Goal: Information Seeking & Learning: Learn about a topic

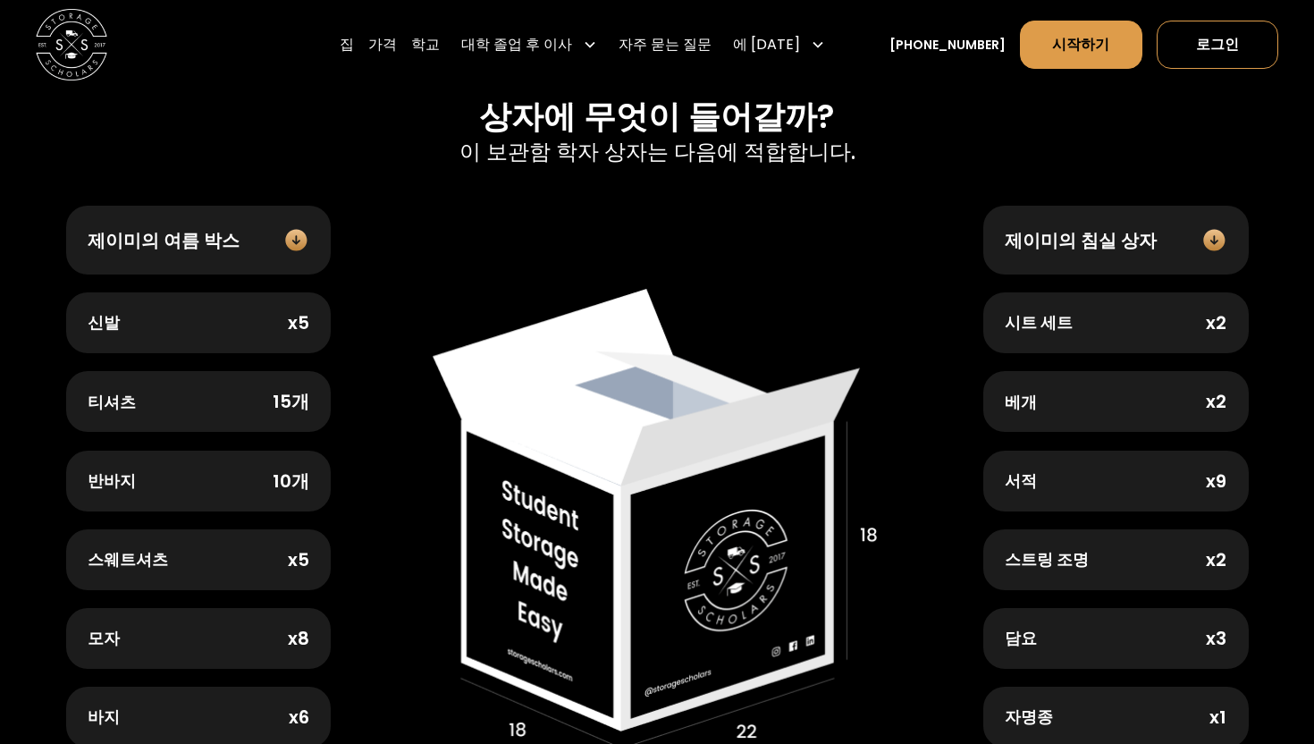
scroll to position [661, 0]
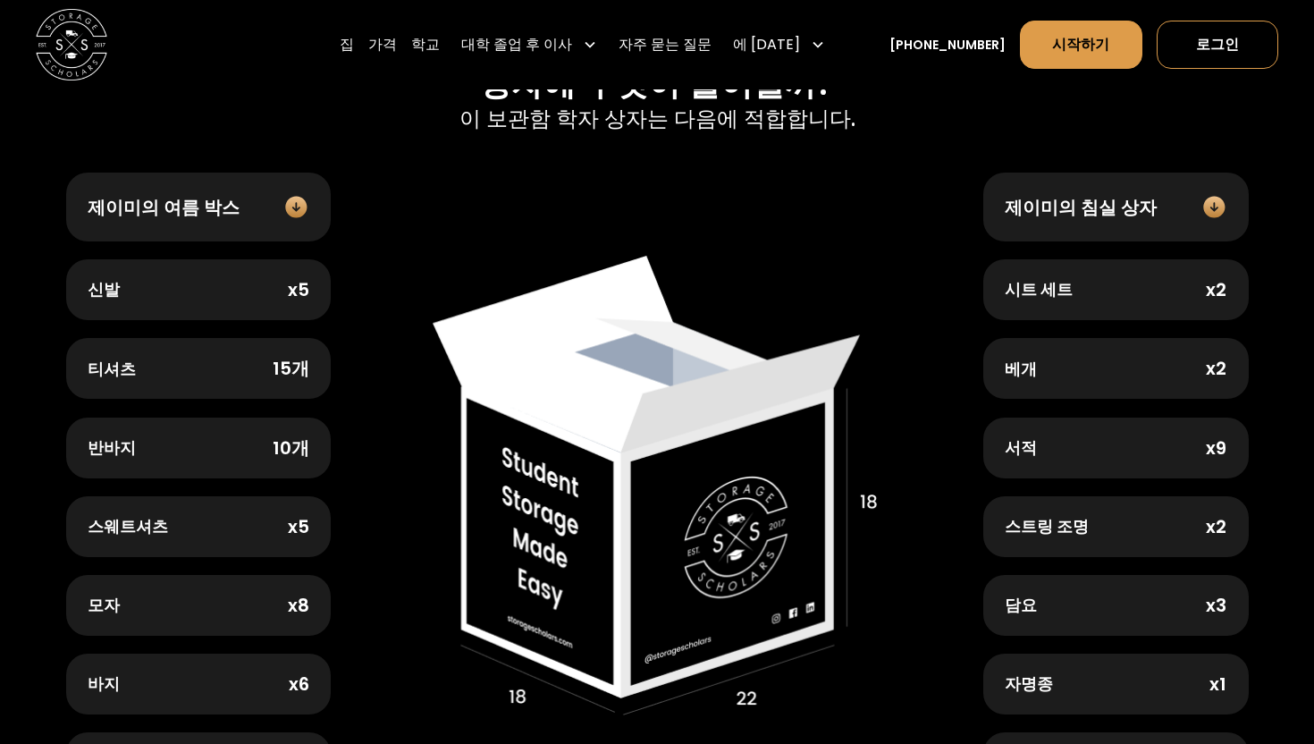
click at [282, 219] on div "제이미의 여름 박스" at bounding box center [199, 207] width 266 height 69
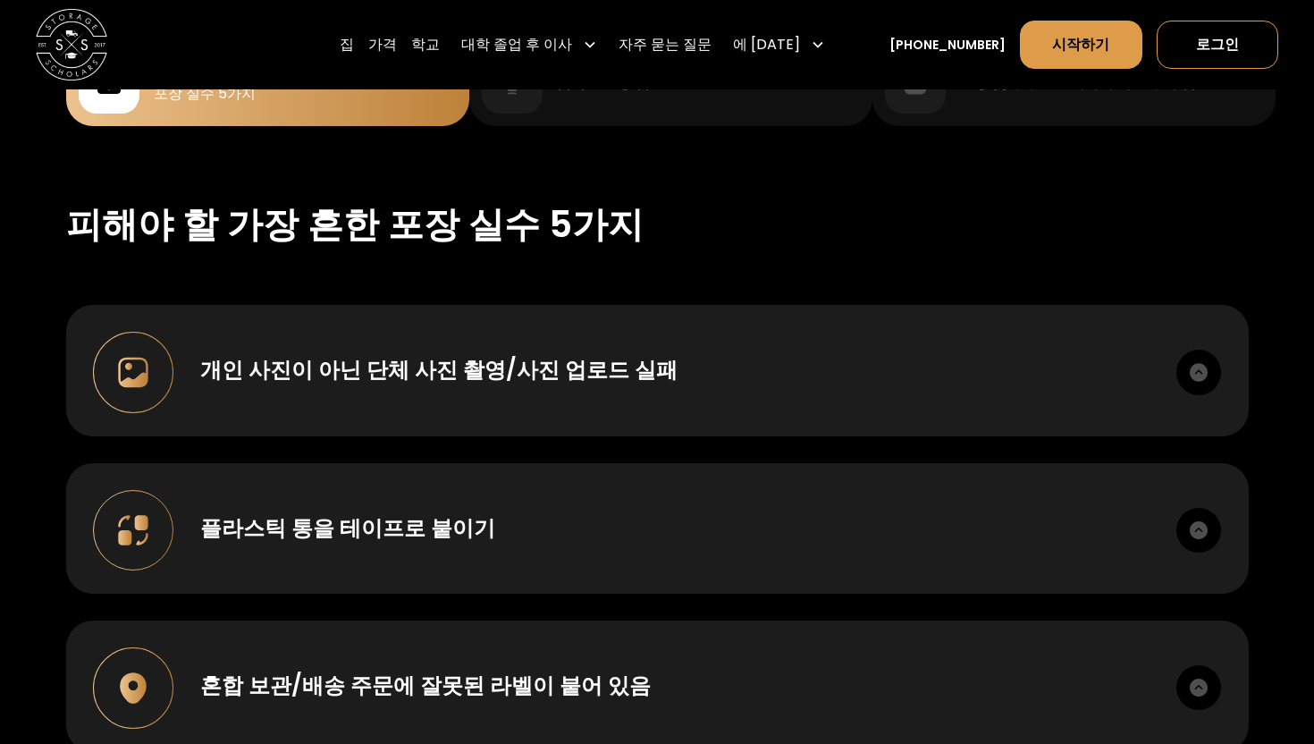
scroll to position [1777, 0]
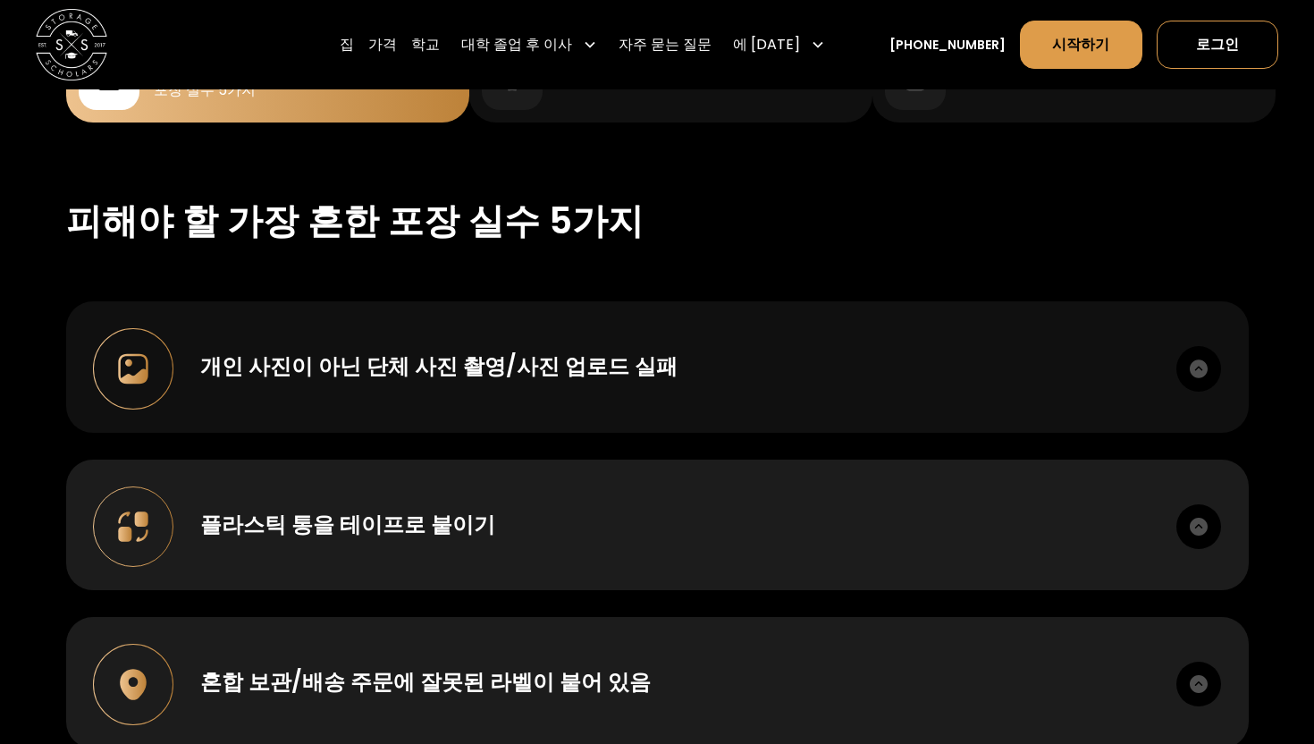
click at [574, 400] on div "개인 사진이 아닌 단체 사진 촬영/사진 업로드 실패 정확한 상품을 수거하고 상자 내용물에 대한 보험을 완벽하게 유지하기 위해 각 상품의 사진과…" at bounding box center [657, 366] width 1183 height 131
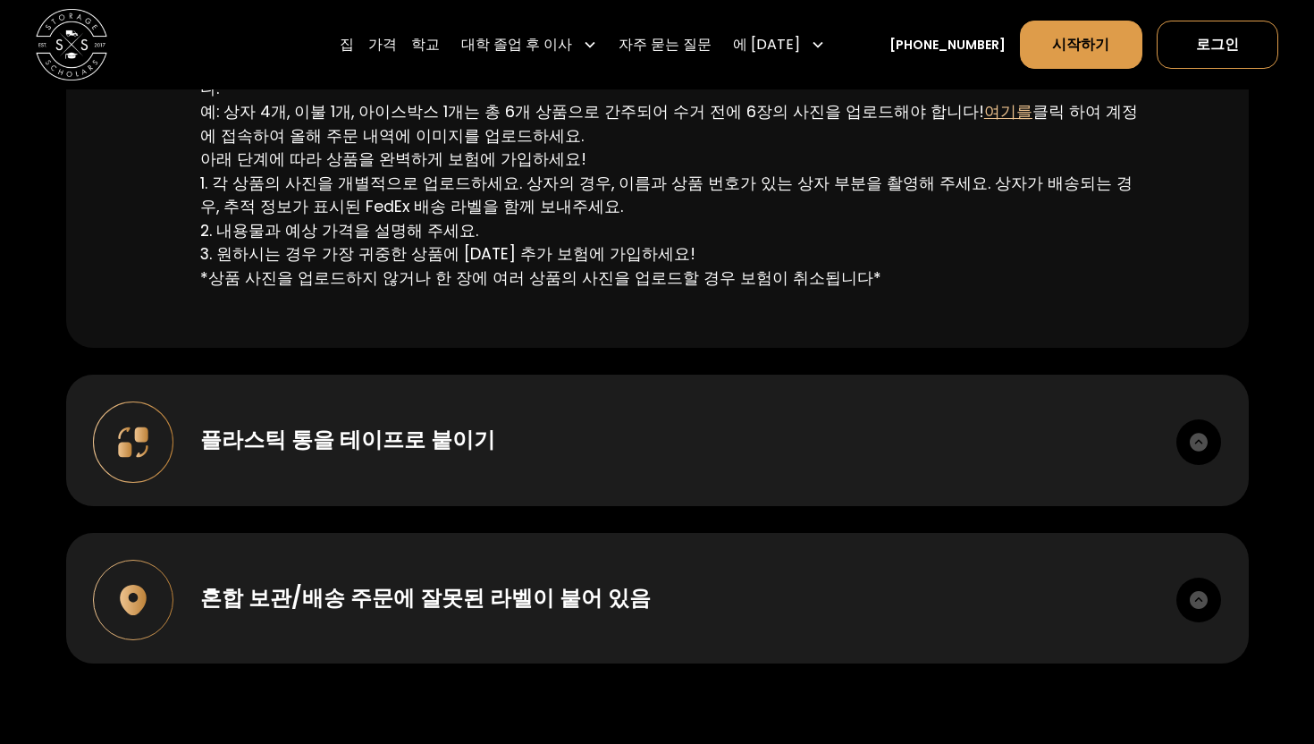
scroll to position [2118, 0]
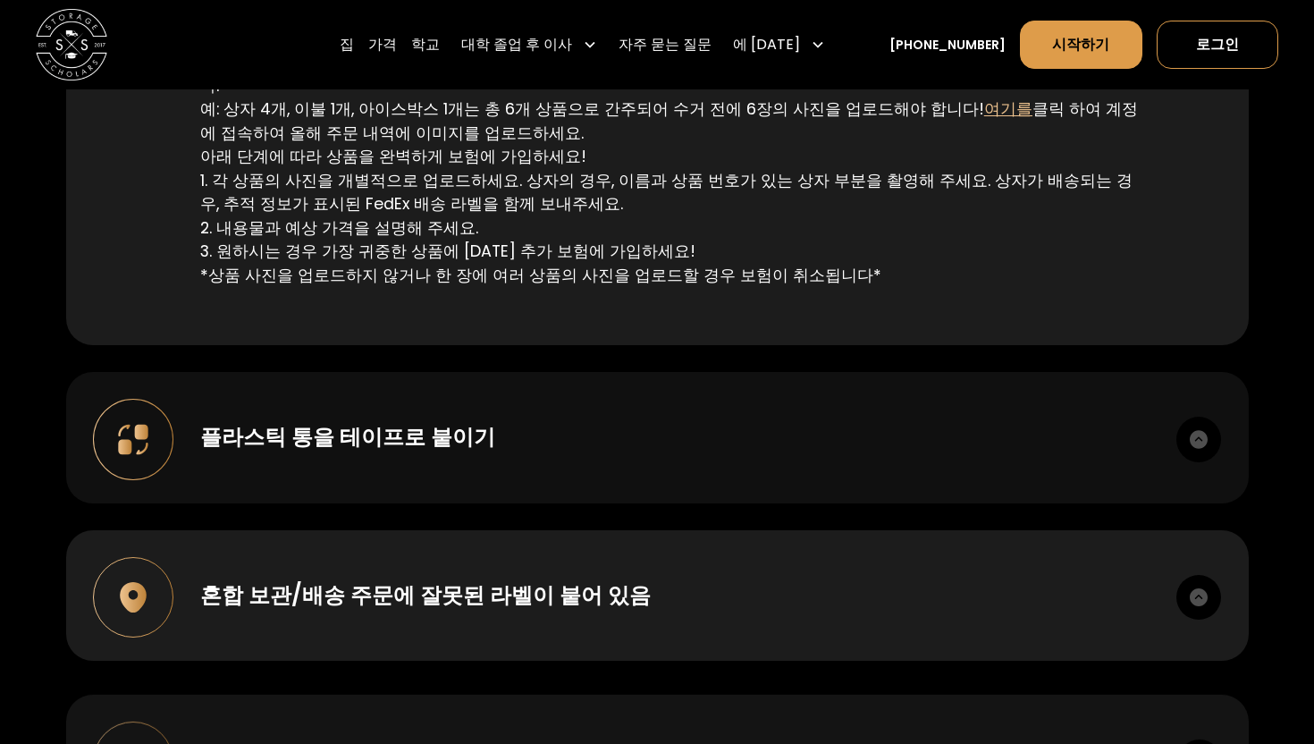
click at [592, 384] on div "플라스틱 통을 테이프로 붙이기 플라스틱 통을 테이프로 붙이면 손상 가능성이 크게 높아집니다. 플라스틱 통은 기숙사 방에 두기 좋고 편리한 용기…" at bounding box center [657, 437] width 1183 height 131
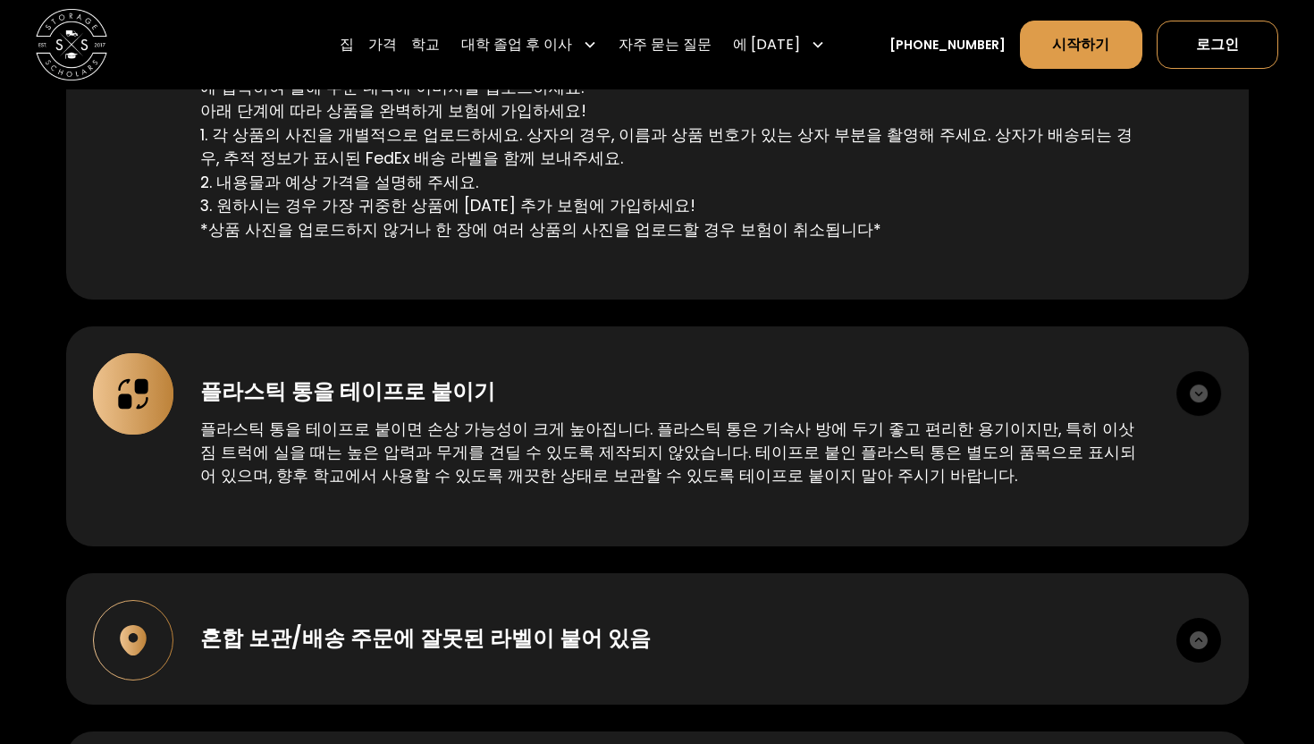
scroll to position [2208, 0]
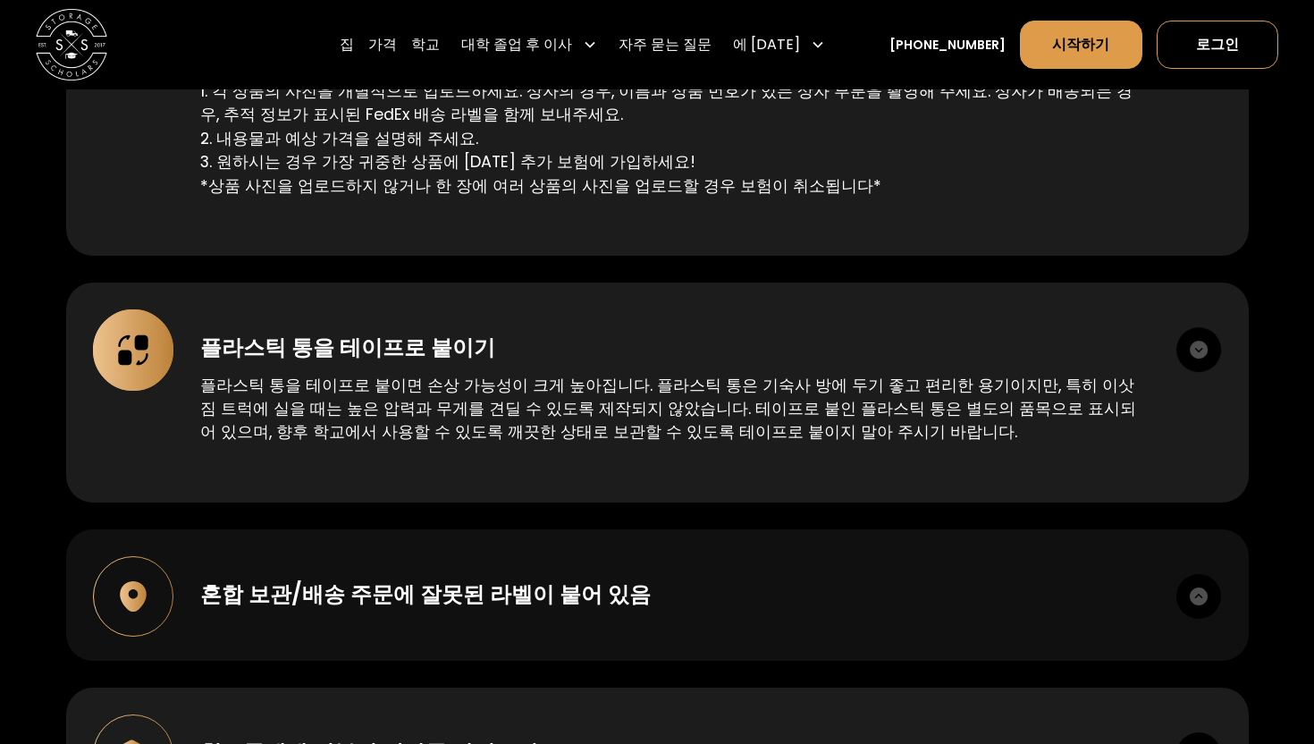
click at [590, 585] on font "혼합 보관/배송 주문에 잘못된 라벨이 붙어 있음" at bounding box center [425, 594] width 451 height 30
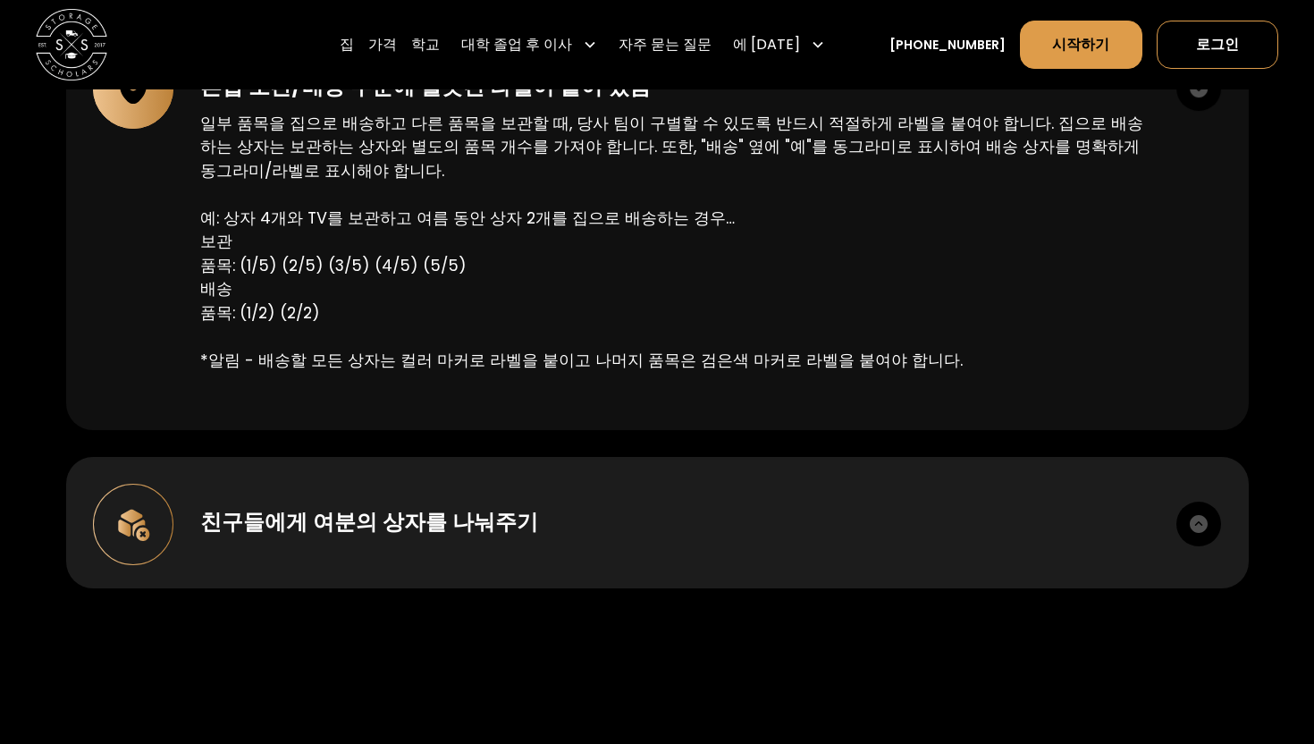
scroll to position [2636, 0]
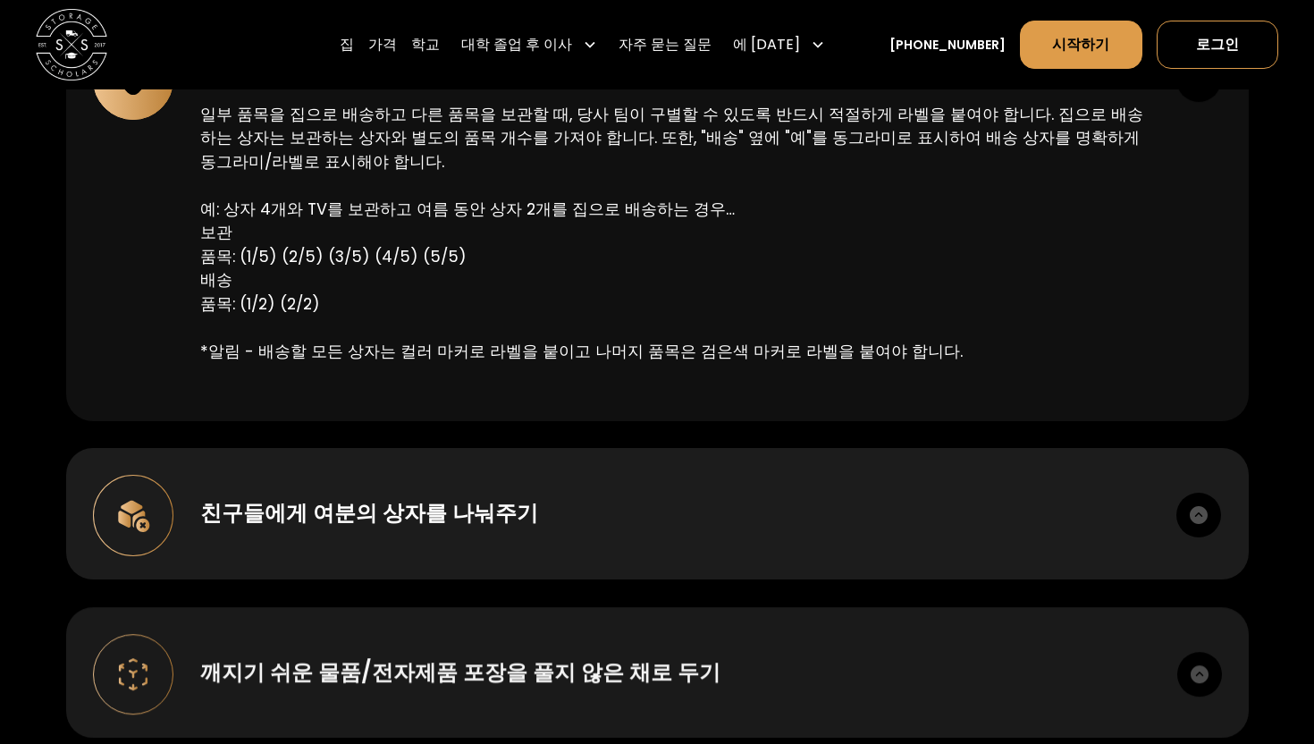
click at [637, 509] on div "친구들에게 여분의 상자를 나눠주기 물품 키트를 받으시면 남은 물품은 원하시는 대로 사용하시면 됩니다. 단, 친구가 저희 상자를 보관용으로 사용…" at bounding box center [657, 513] width 1183 height 131
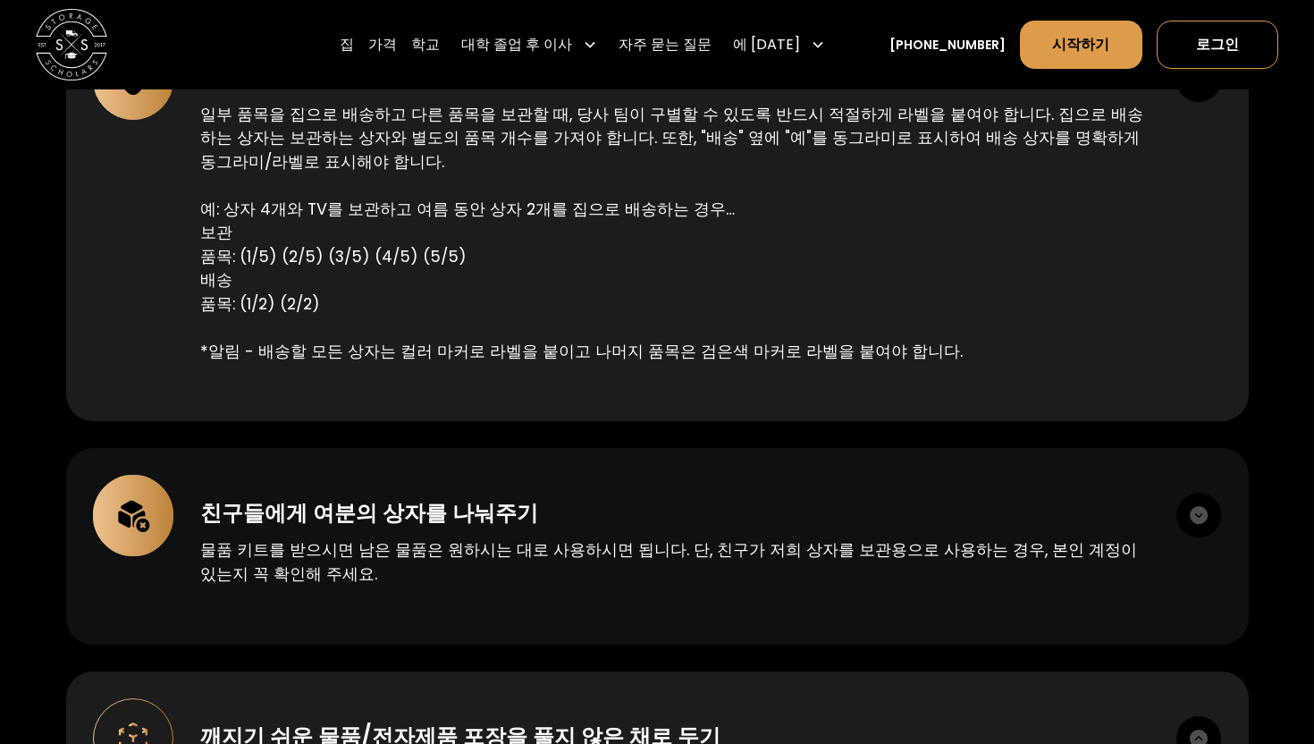
click at [807, 448] on div "친구들에게 여분의 상자를 나눠주기 물품 키트를 받으시면 남은 물품은 원하시는 대로 사용하시면 됩니다. 단, 친구가 저희 상자를 보관용으로 사용…" at bounding box center [657, 546] width 1183 height 196
click at [1199, 493] on img at bounding box center [1199, 515] width 45 height 45
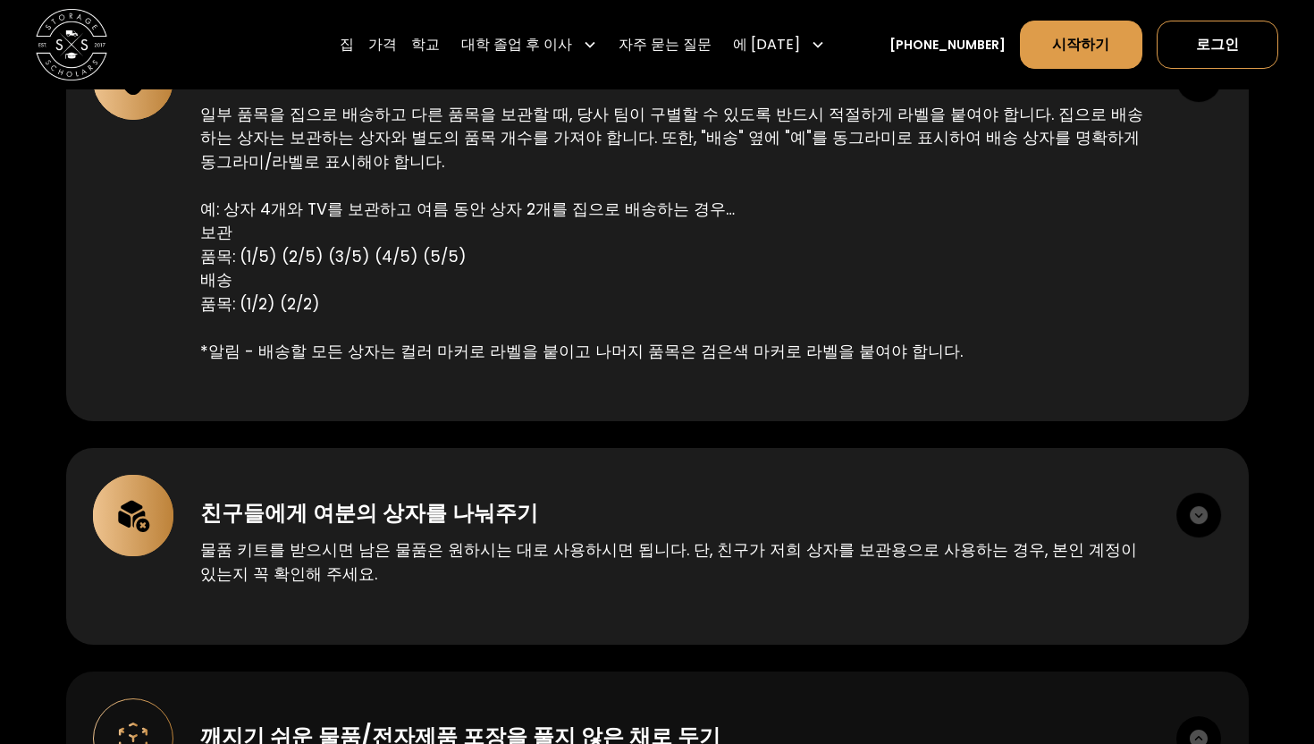
click at [1056, 731] on div "깨지기 쉬운 물품/전자제품 포장을 풀지 않은 채로 두기 믿기 ​​어려우시겠지만, 픽업 당일 TV나 모니터를 전혀 보호하지 않고 두고 가시는 분…" at bounding box center [657, 737] width 1183 height 131
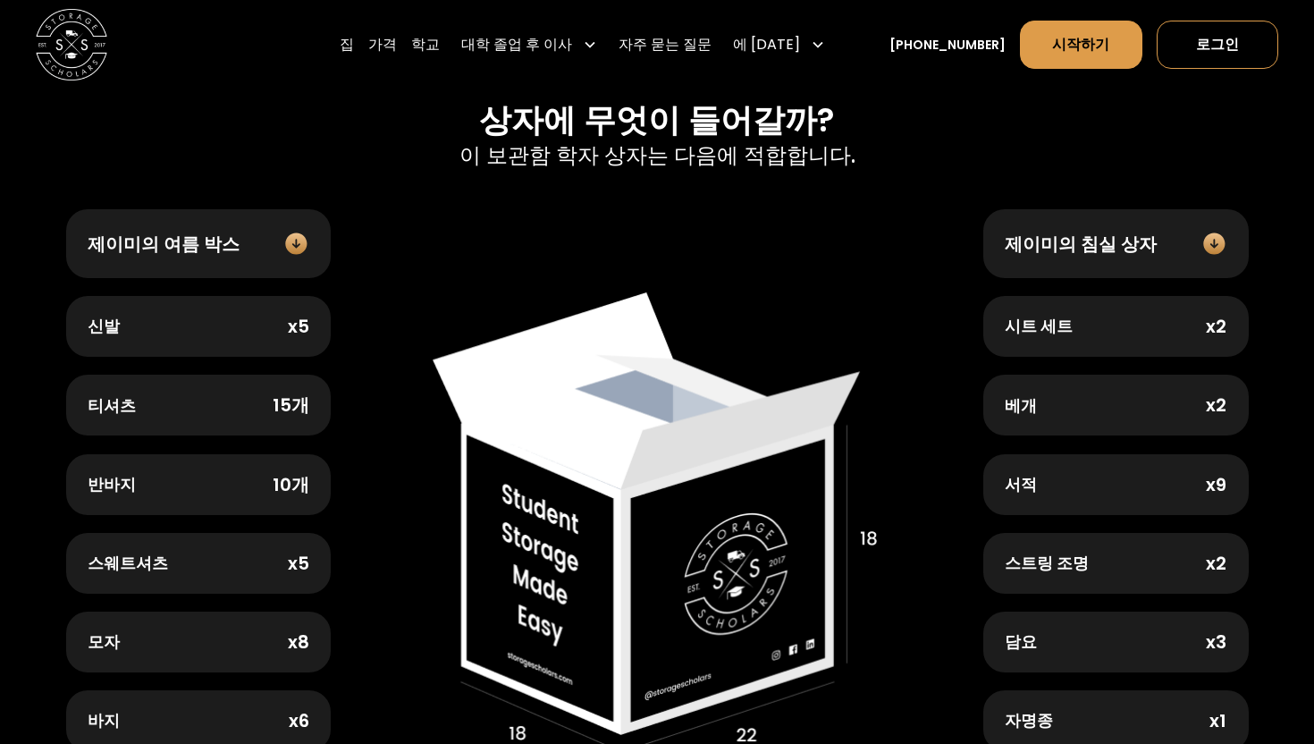
scroll to position [626, 0]
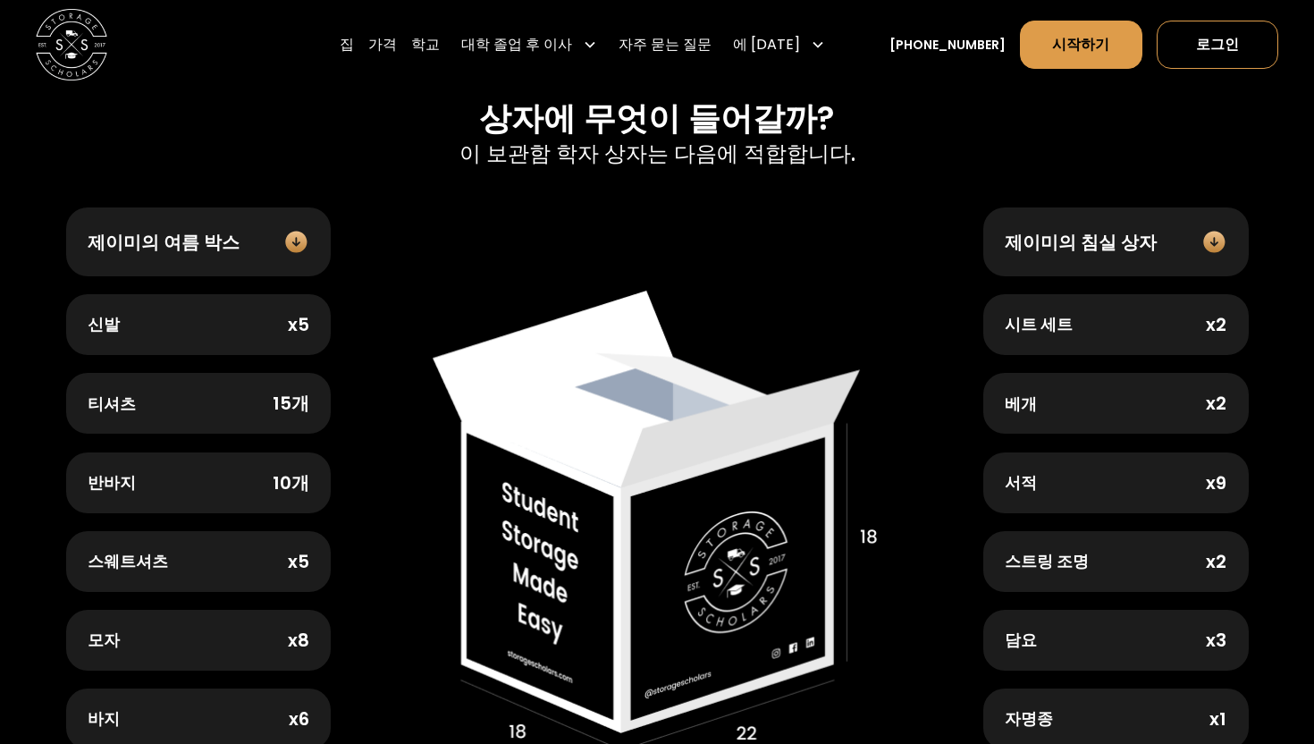
click at [1221, 239] on img at bounding box center [1215, 242] width 26 height 26
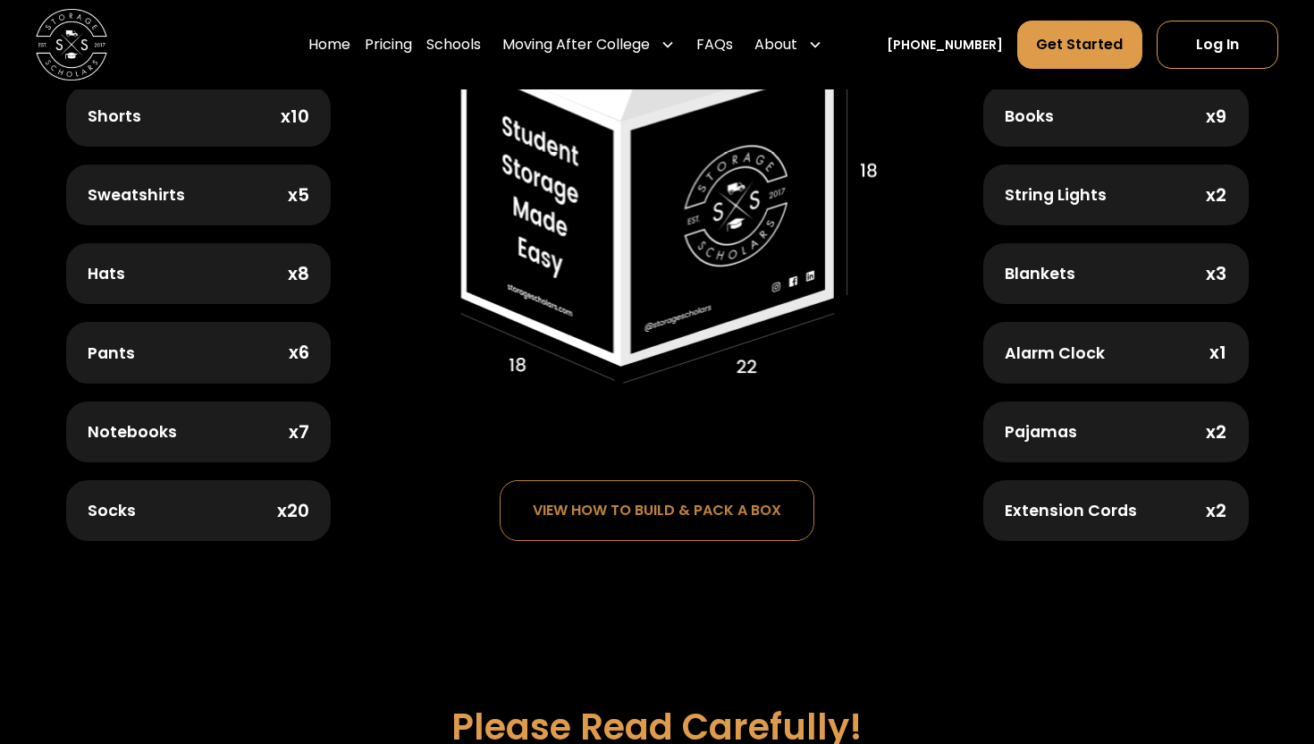
scroll to position [1001, 0]
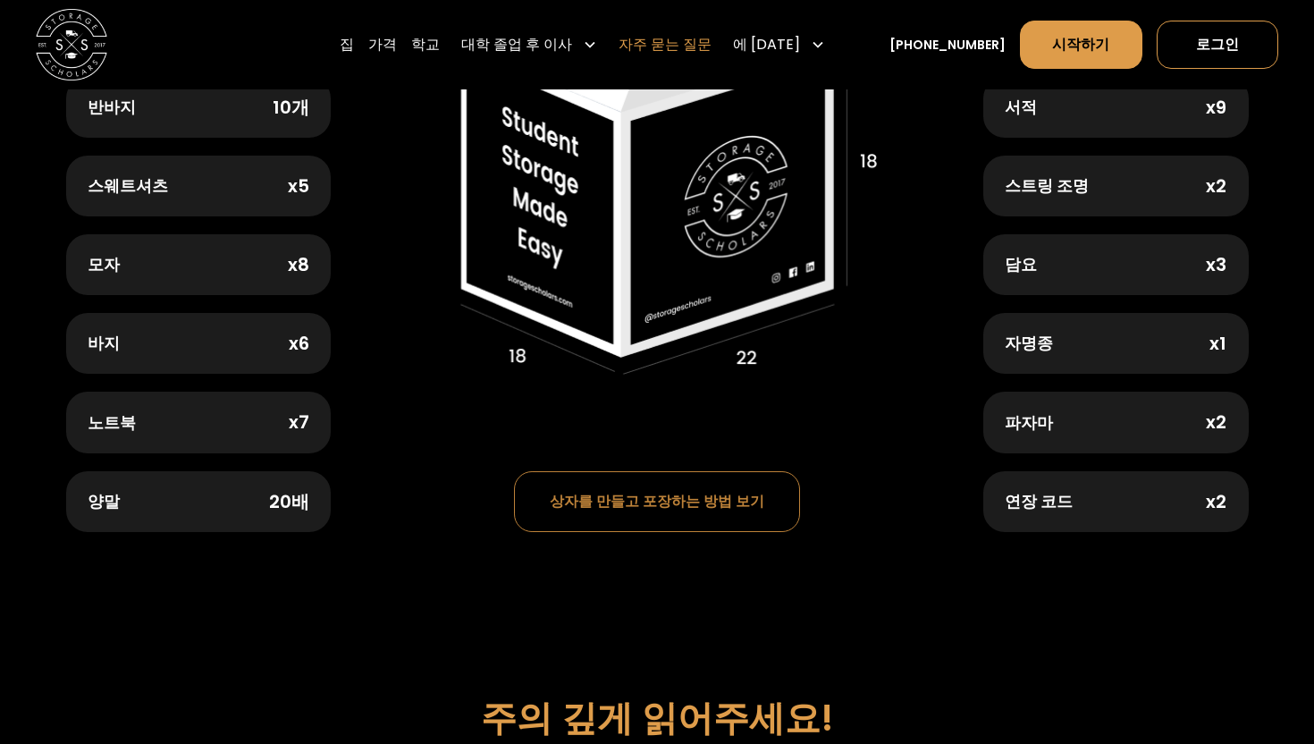
click at [712, 44] on font "자주 묻는 질문" at bounding box center [665, 44] width 93 height 21
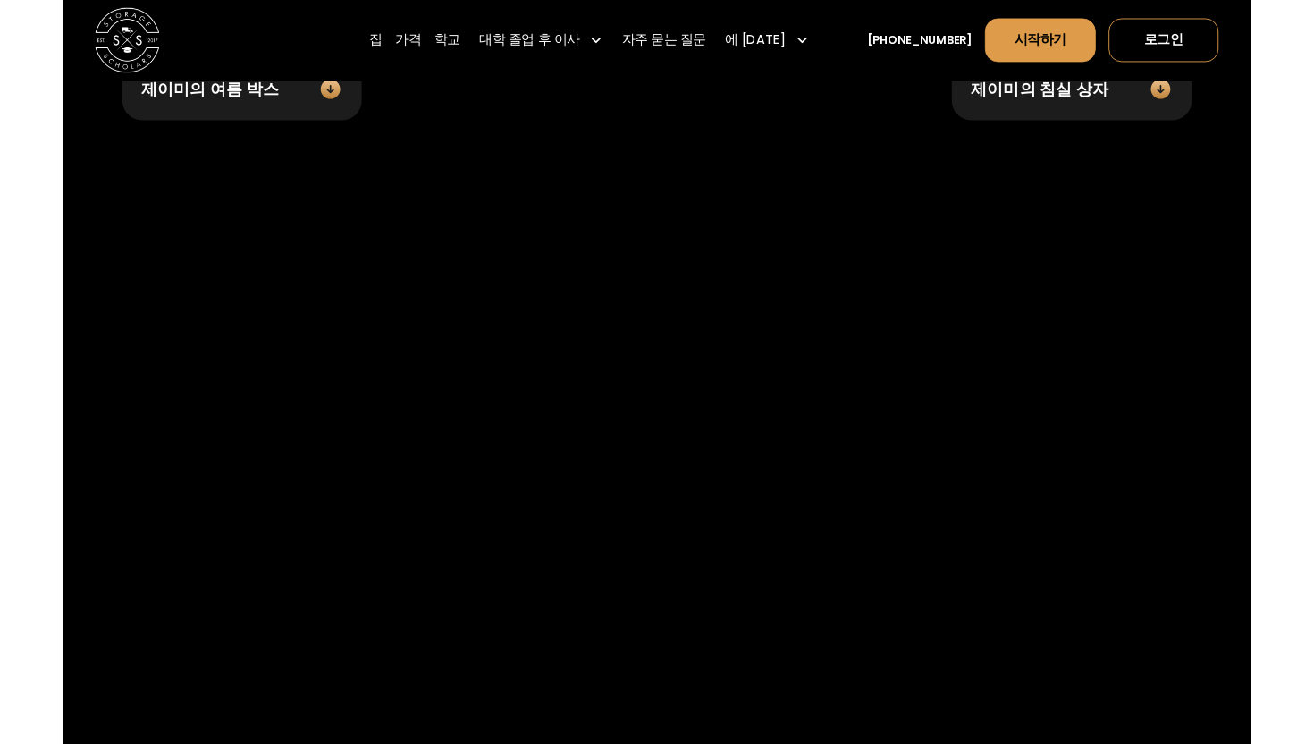
scroll to position [771, 0]
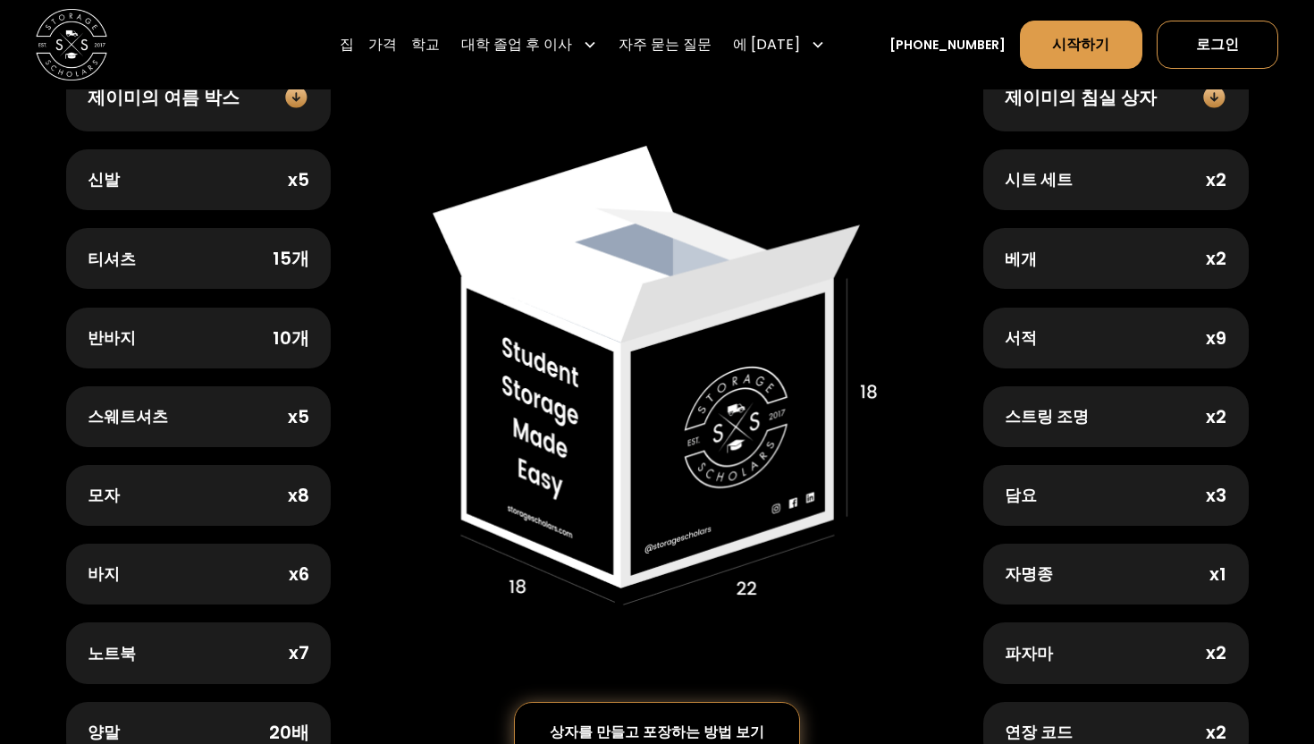
click at [595, 743] on div "상자를 만들고 포장하는 방법 보기" at bounding box center [657, 732] width 279 height 59
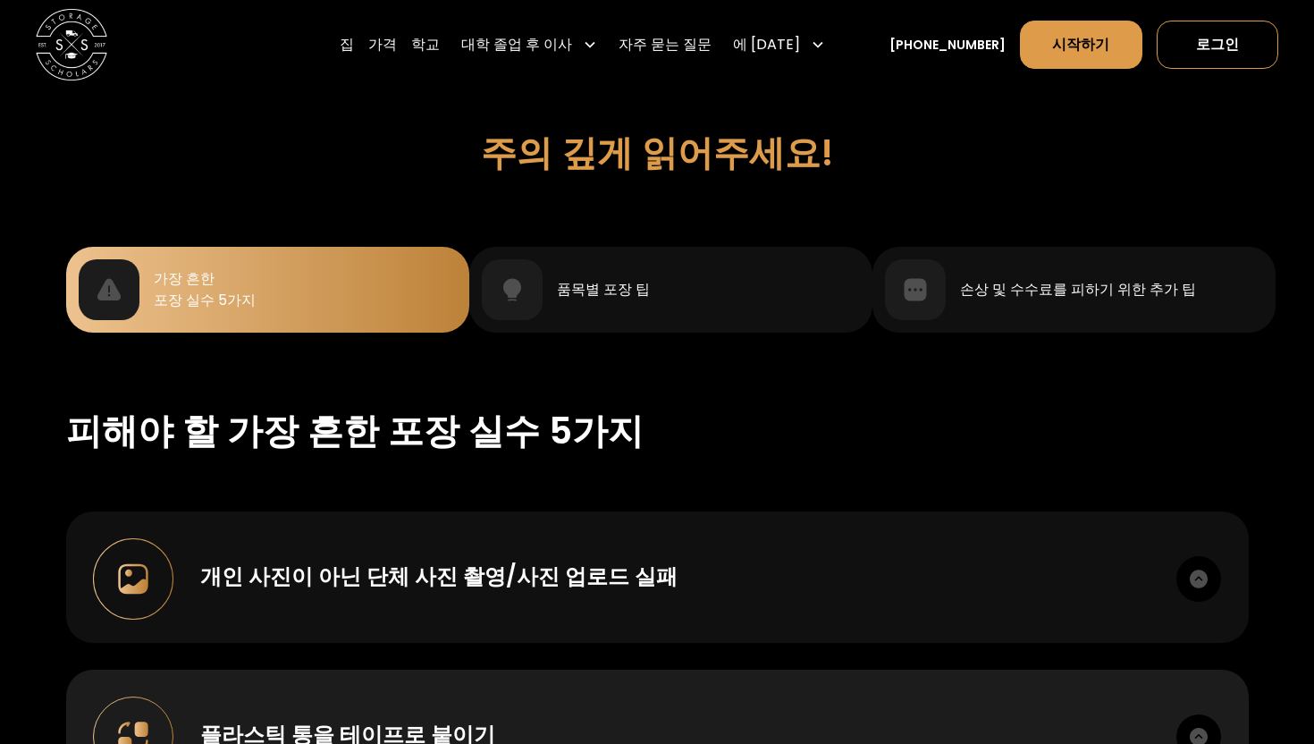
scroll to position [1542, 0]
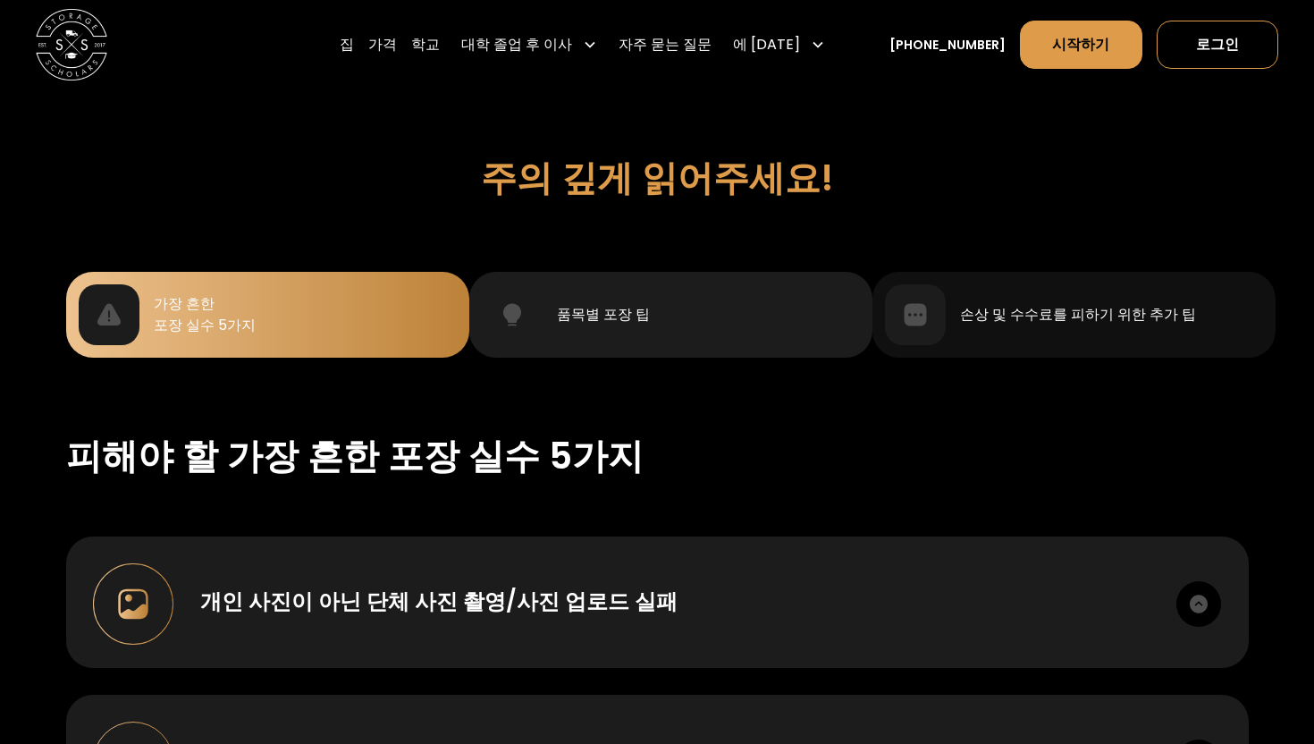
click at [572, 323] on font "품목별 포장 팁" at bounding box center [603, 314] width 93 height 21
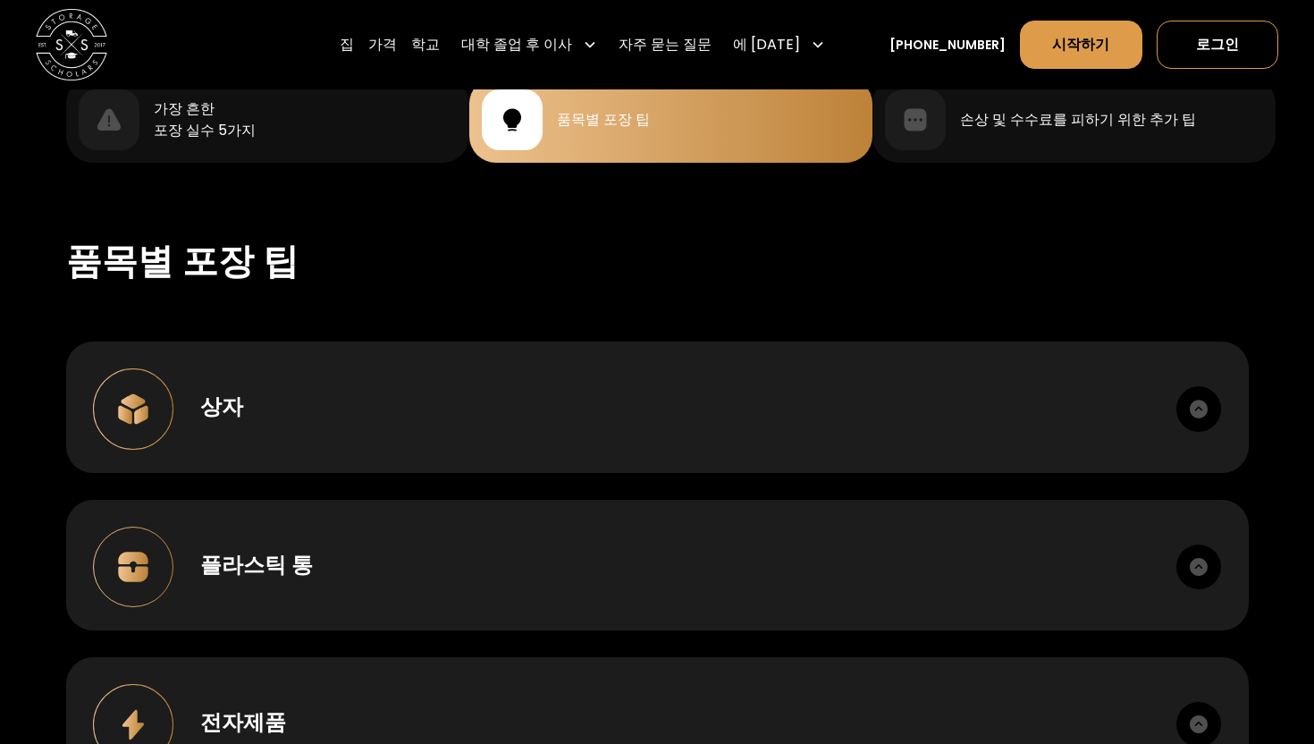
scroll to position [1740, 0]
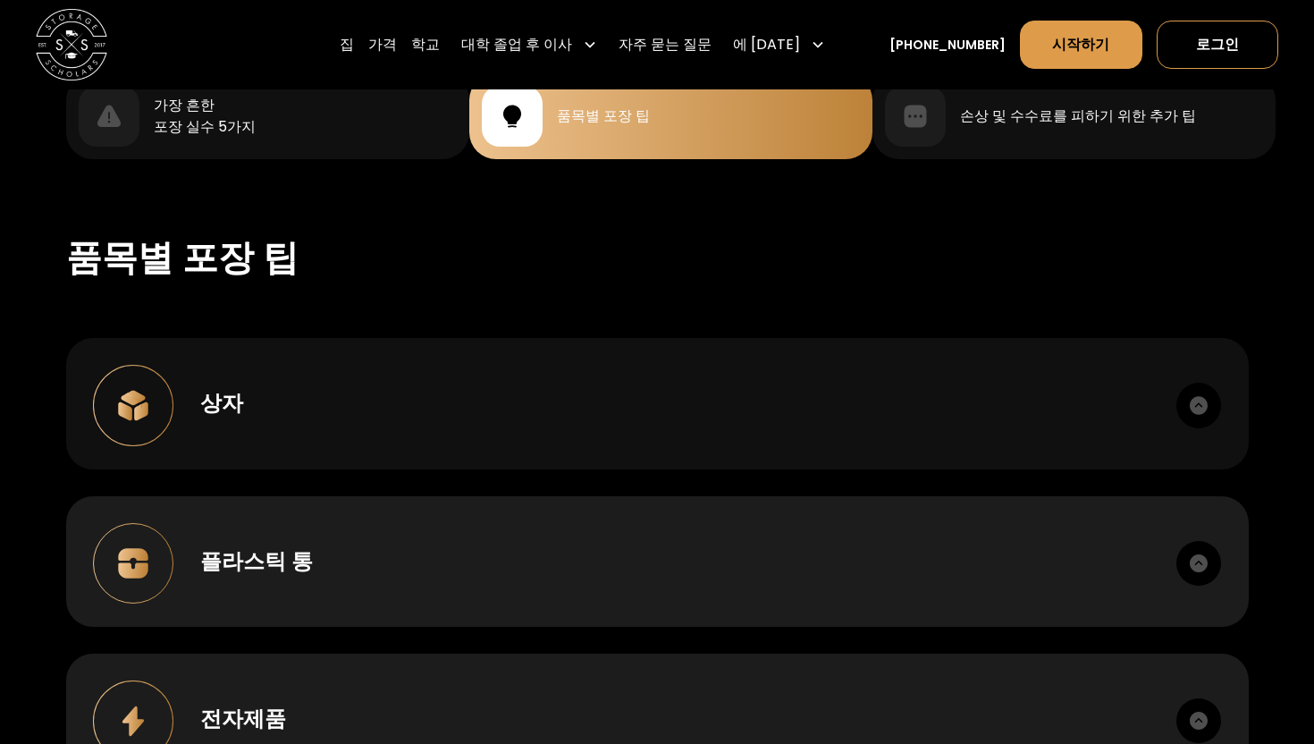
click at [541, 465] on div "상자 상자를 제작하고 밀봉할 때는 테이프를 넉넉히 붙여주세요. 상자 윗면과 아랫면 모두 최소 세 줄의 테이프가 필요합니다. 마스킹 테이프나 끈…" at bounding box center [657, 403] width 1183 height 131
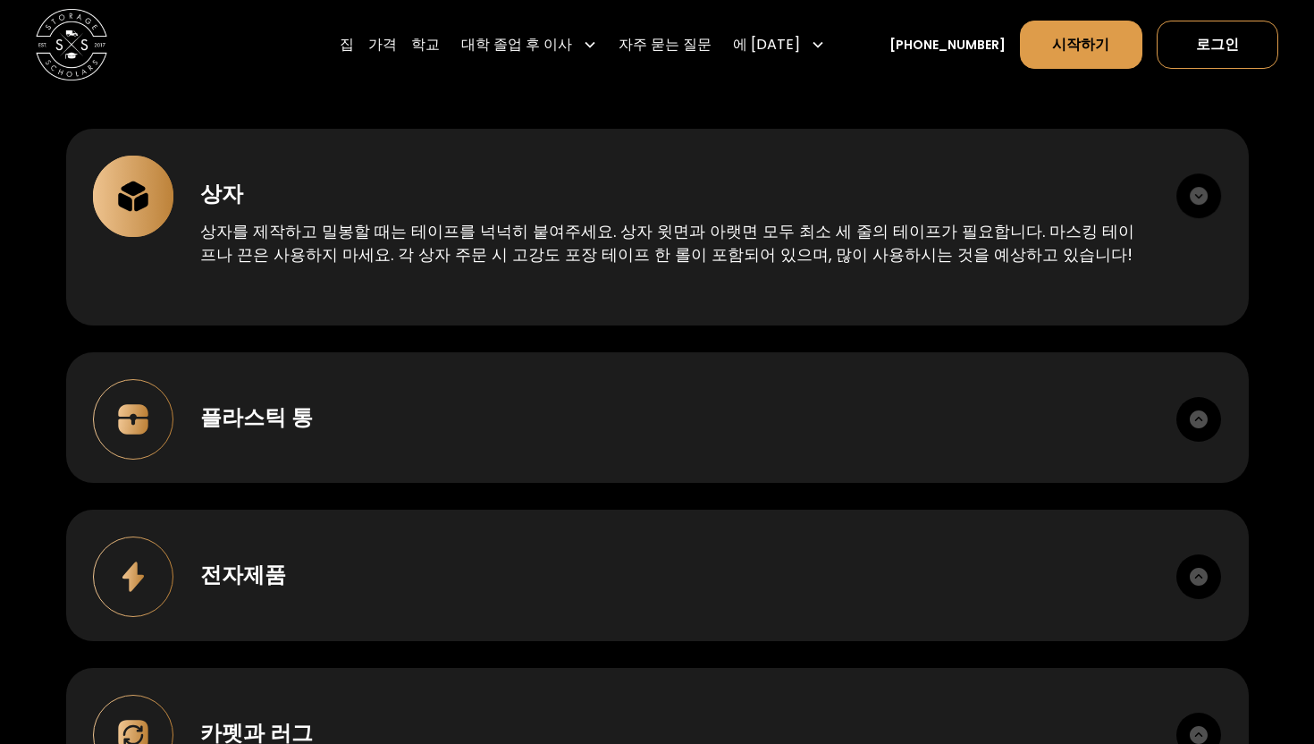
scroll to position [1951, 0]
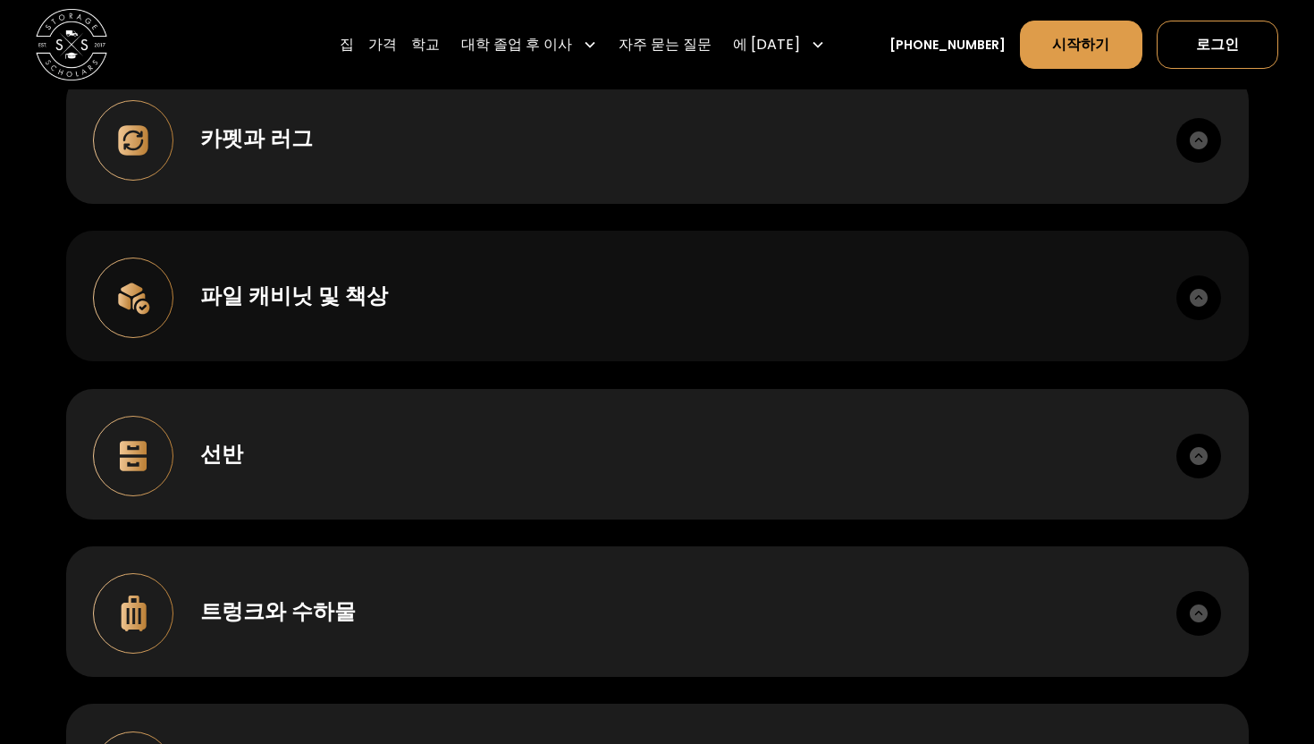
click at [642, 327] on div "파일 캐비닛 및 책상 모든 서랍을 테이프로 닫고, 취급 중 작은 흠집이 생기지 않도록 마감 처리된 표면을 비닐이나 판지로 덮어주세요. 헐거운 …" at bounding box center [657, 296] width 1183 height 131
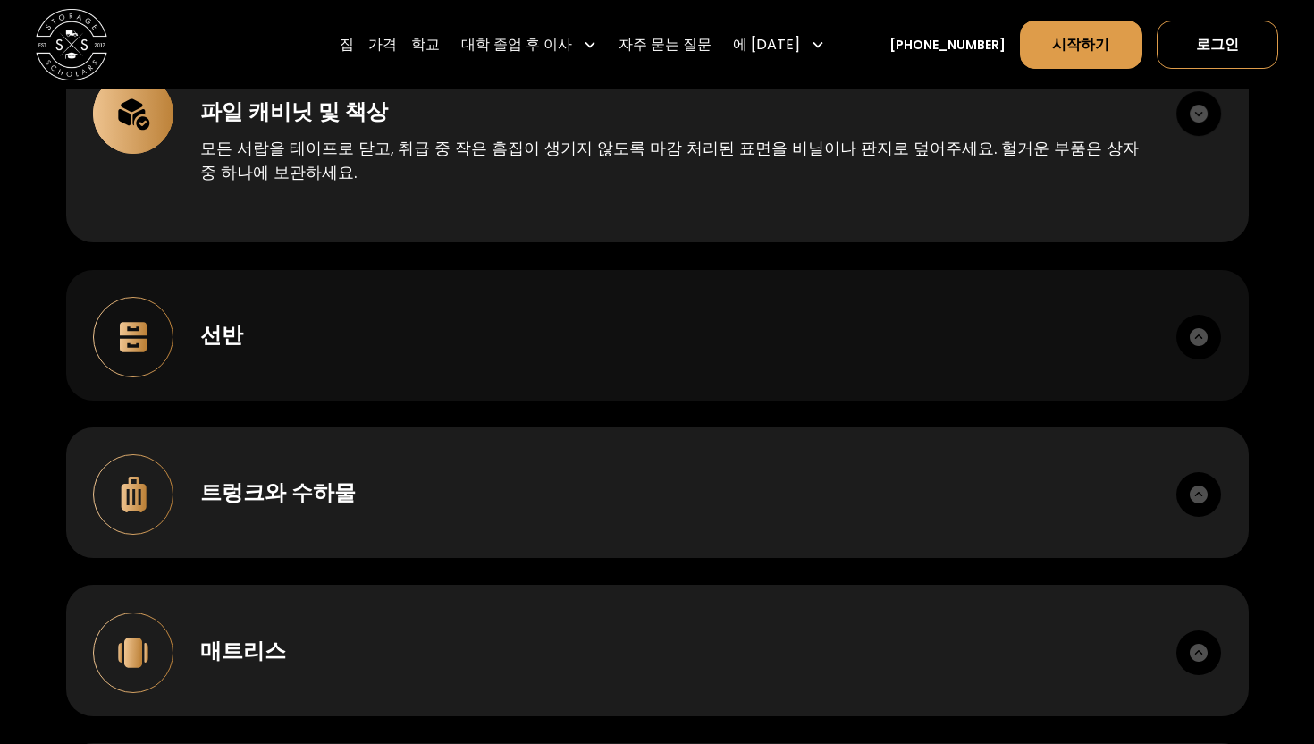
scroll to position [2733, 0]
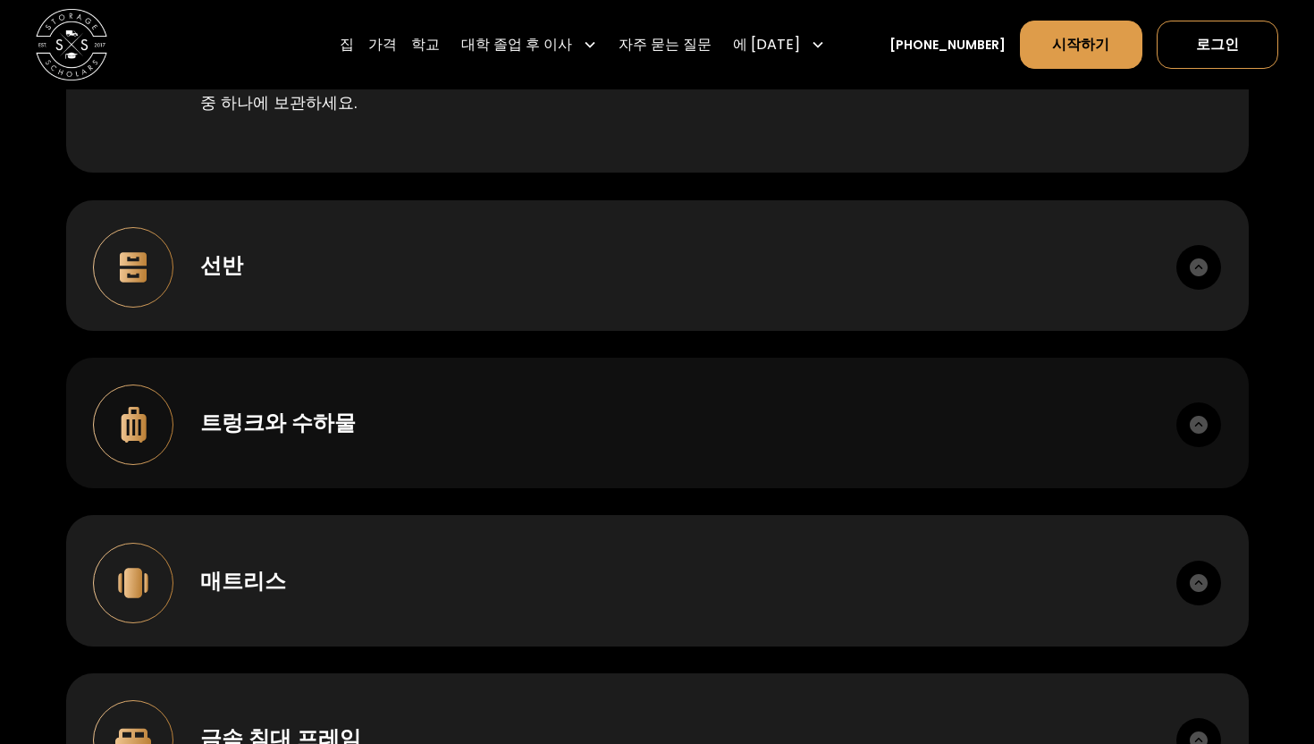
click at [548, 407] on div "트렁크와 수하물" at bounding box center [675, 423] width 950 height 32
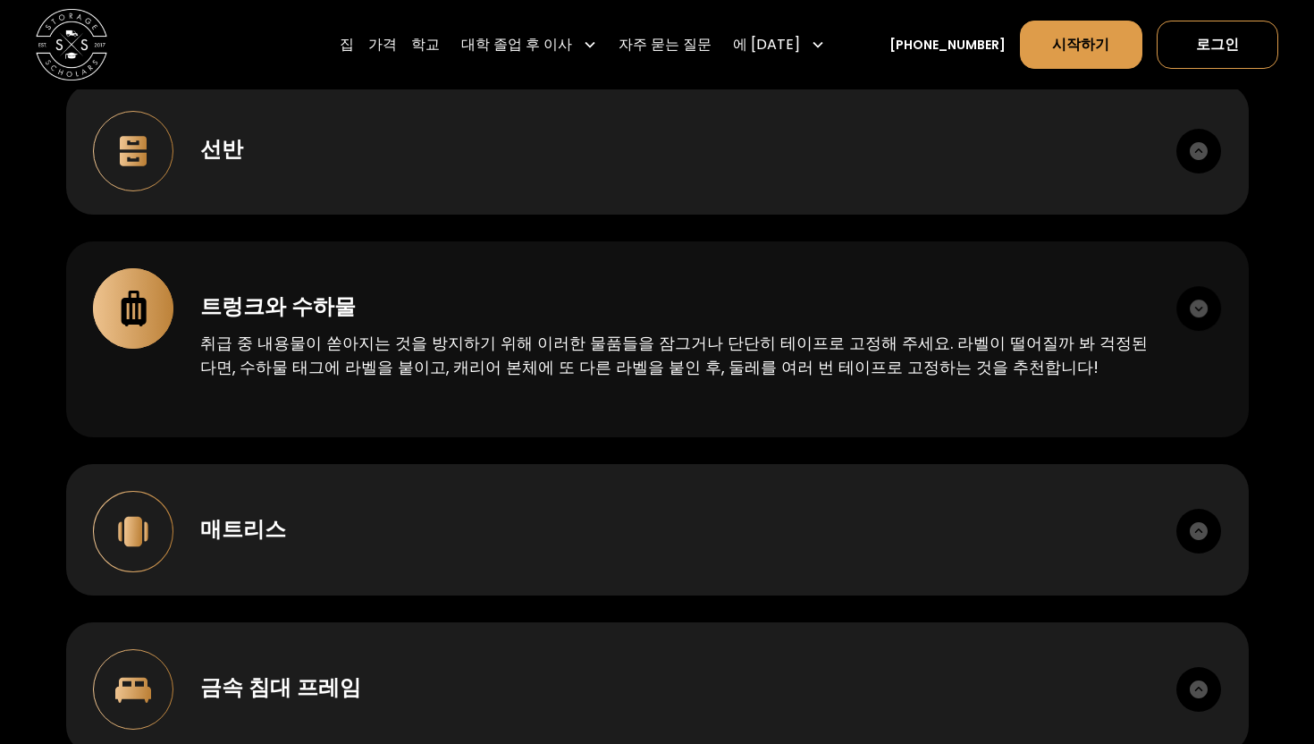
scroll to position [2850, 0]
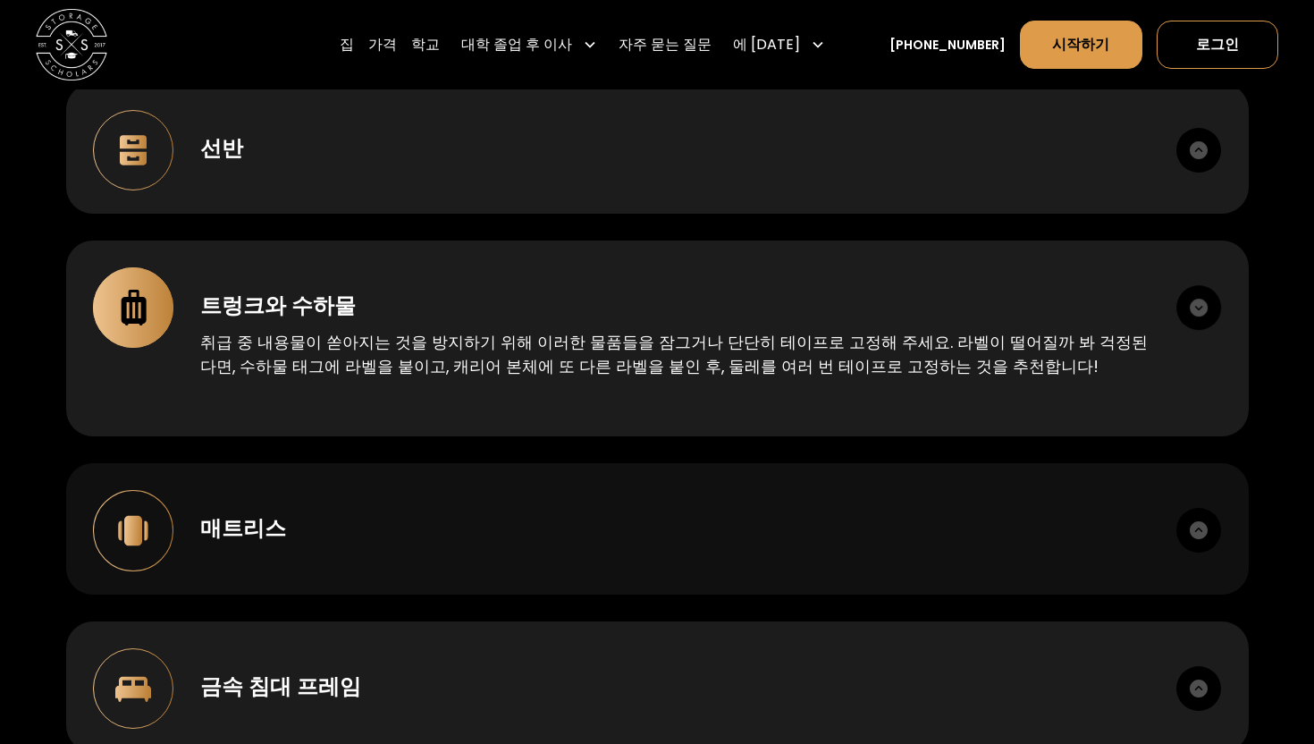
click at [487, 528] on div "매트리스 매트리스와 박스 스프링의 경우 태그가 쉽게 떨어지므로 Storage Scholars 라벨 외에도 태그에 마커로 이름을 적어주세요! 또…" at bounding box center [657, 528] width 1183 height 131
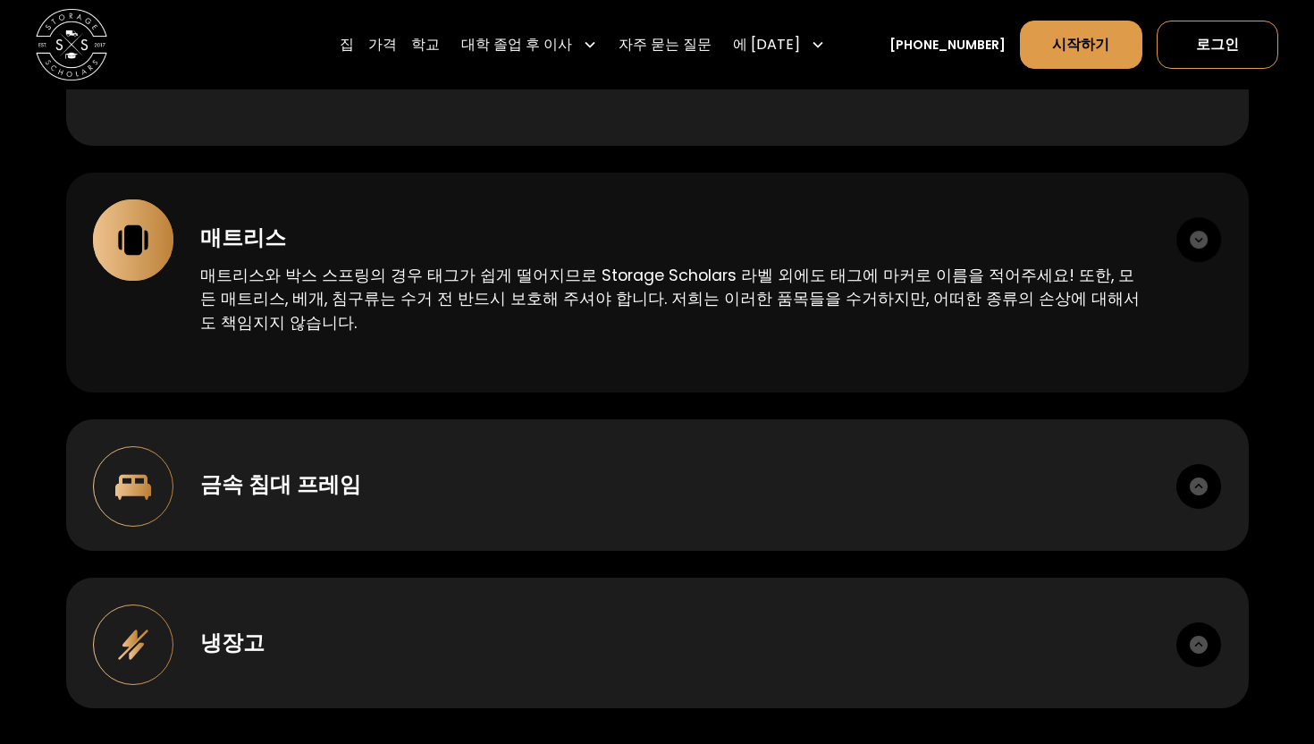
scroll to position [3143, 0]
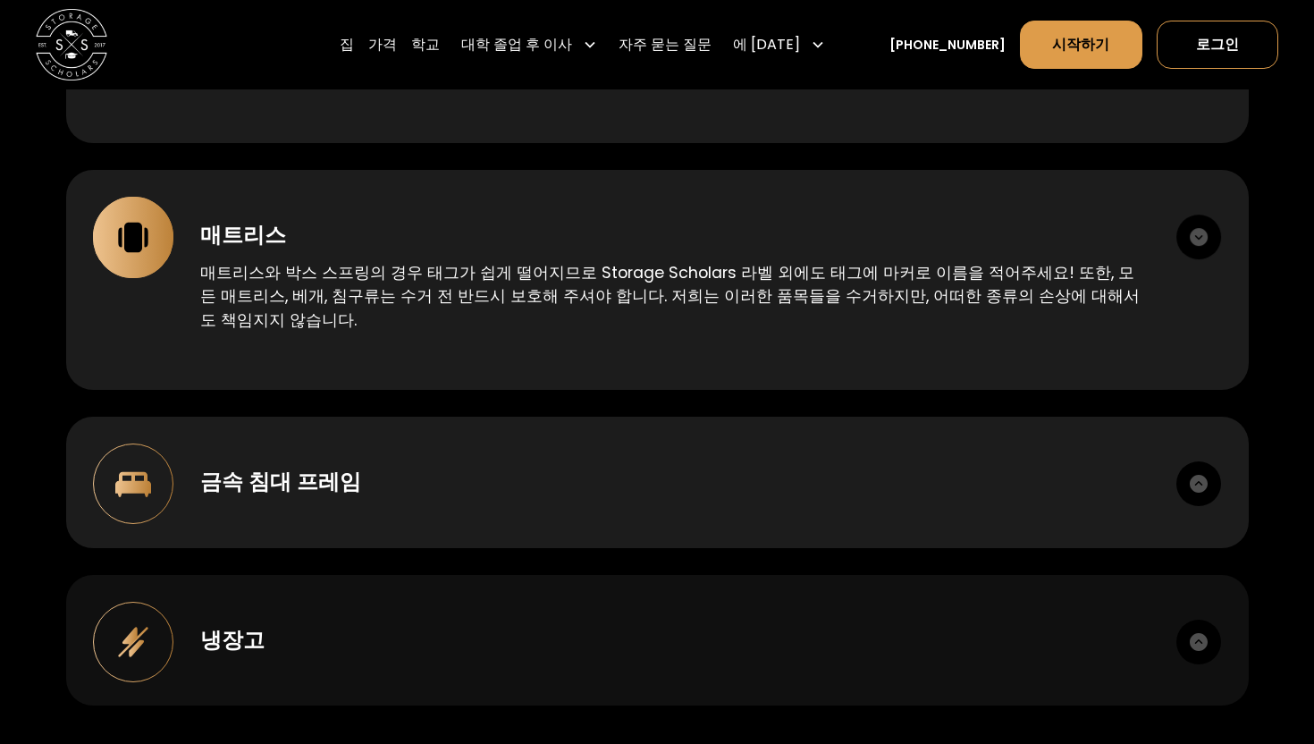
click at [421, 638] on div "냉장고 이사 이틀 전에 냉장고 플러그를 뽑아주세요. 픽업 시 냉장고가 완전히 해동되고 건조되었는지 확인하세요. 냉장고 안에 있는 내용물은 단단…" at bounding box center [657, 640] width 1183 height 131
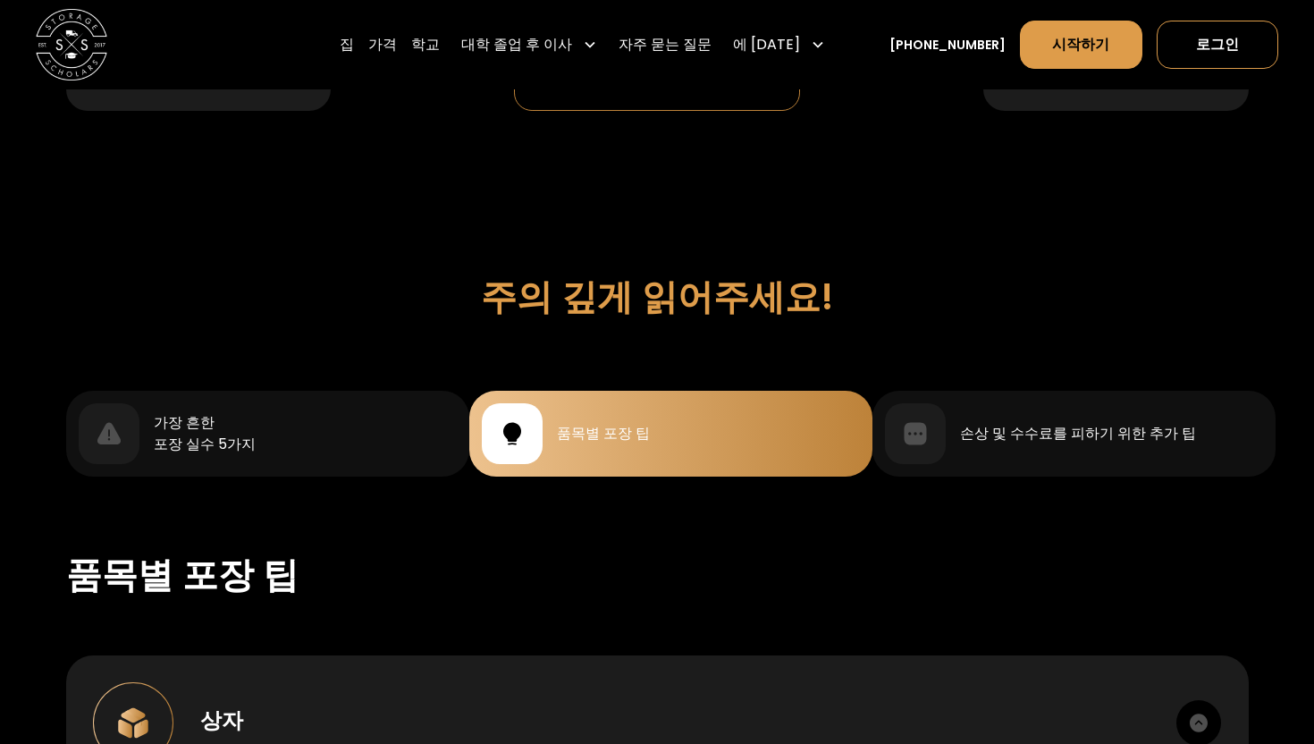
scroll to position [1440, 0]
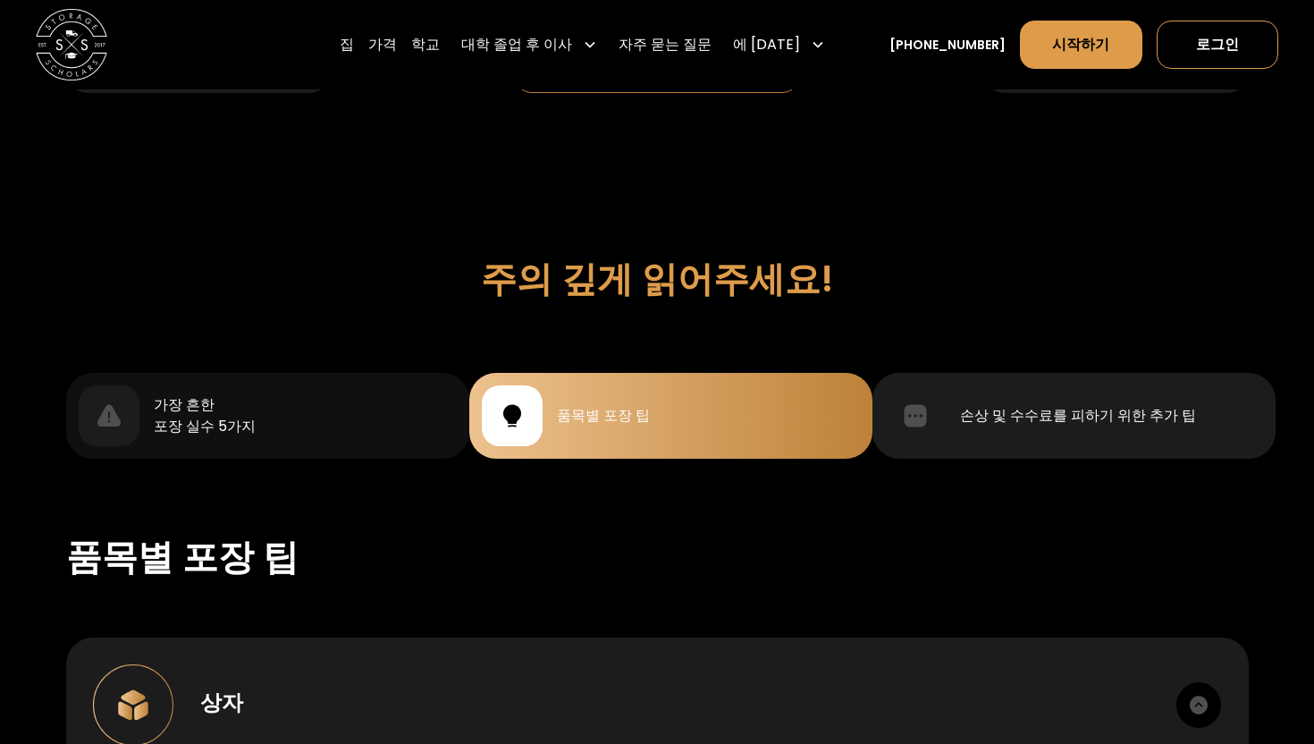
click at [951, 417] on div "손상 및 수수료를 피하기 위한 추가 팁" at bounding box center [1074, 415] width 378 height 61
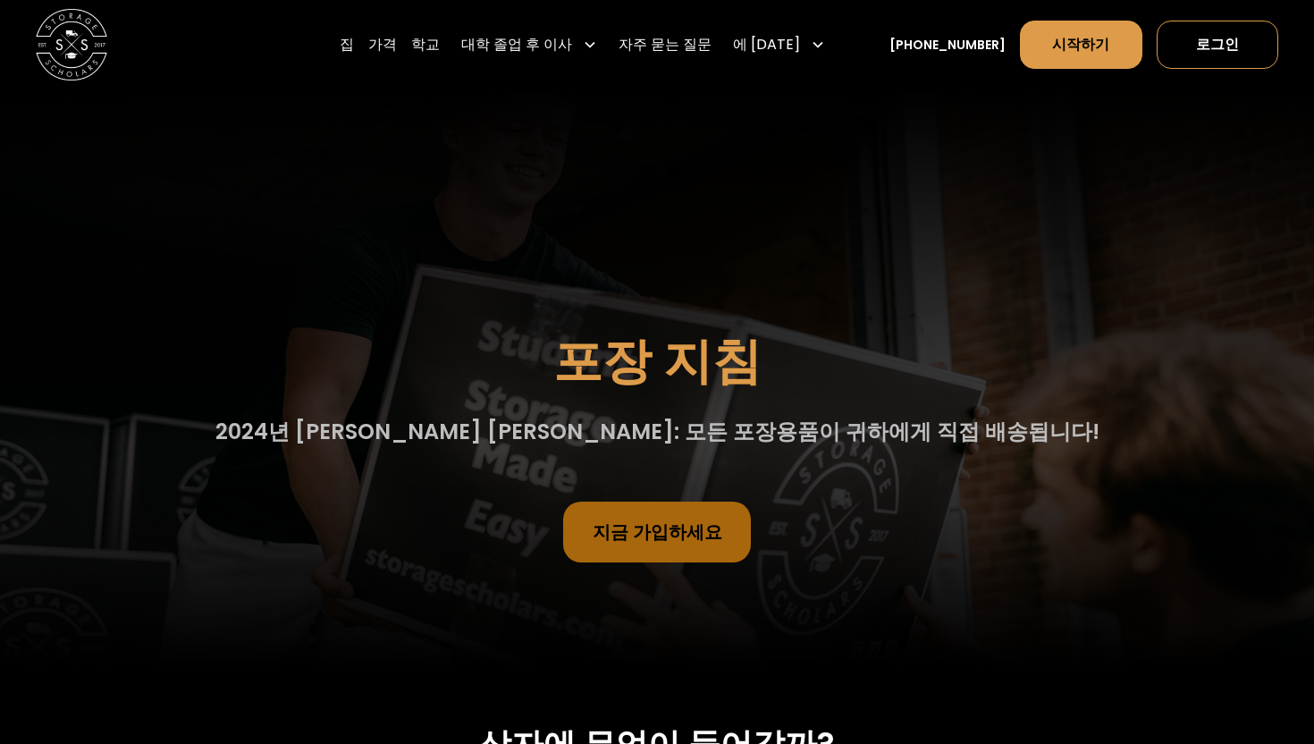
scroll to position [13, 0]
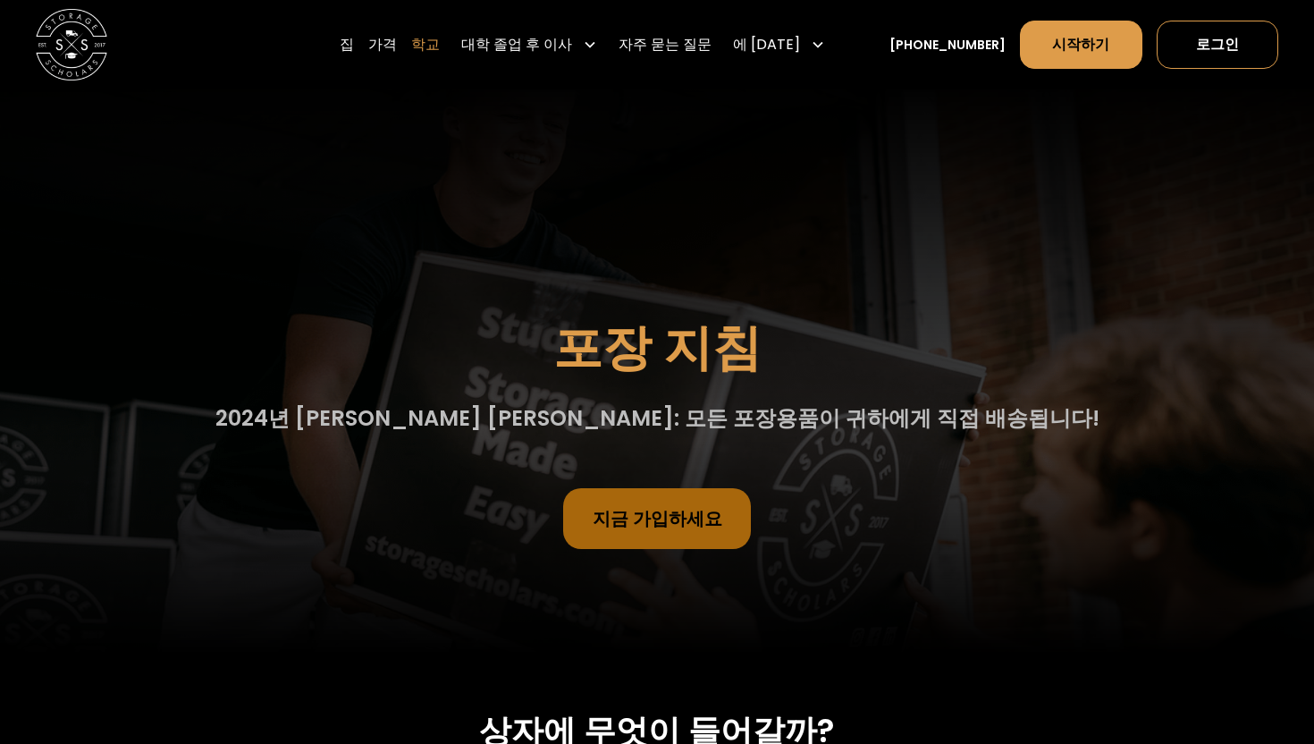
click at [440, 46] on font "학교" at bounding box center [425, 44] width 29 height 21
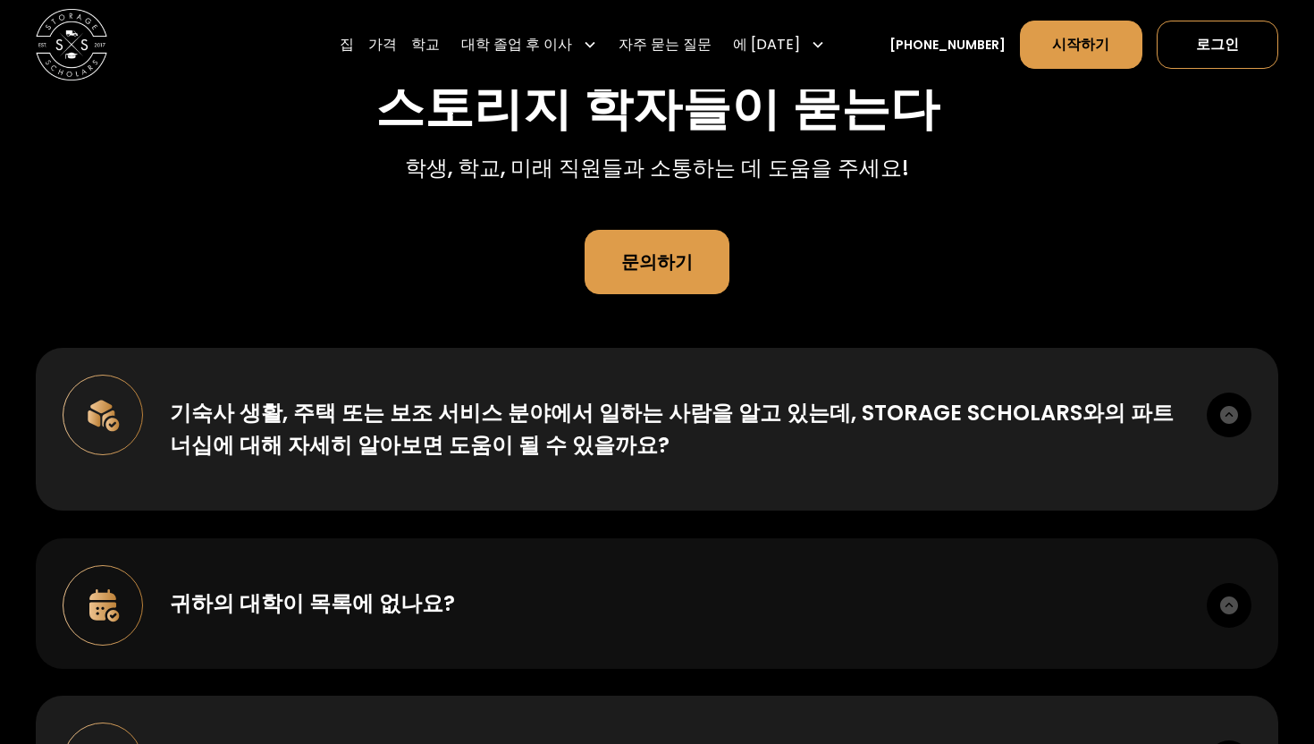
scroll to position [185, 0]
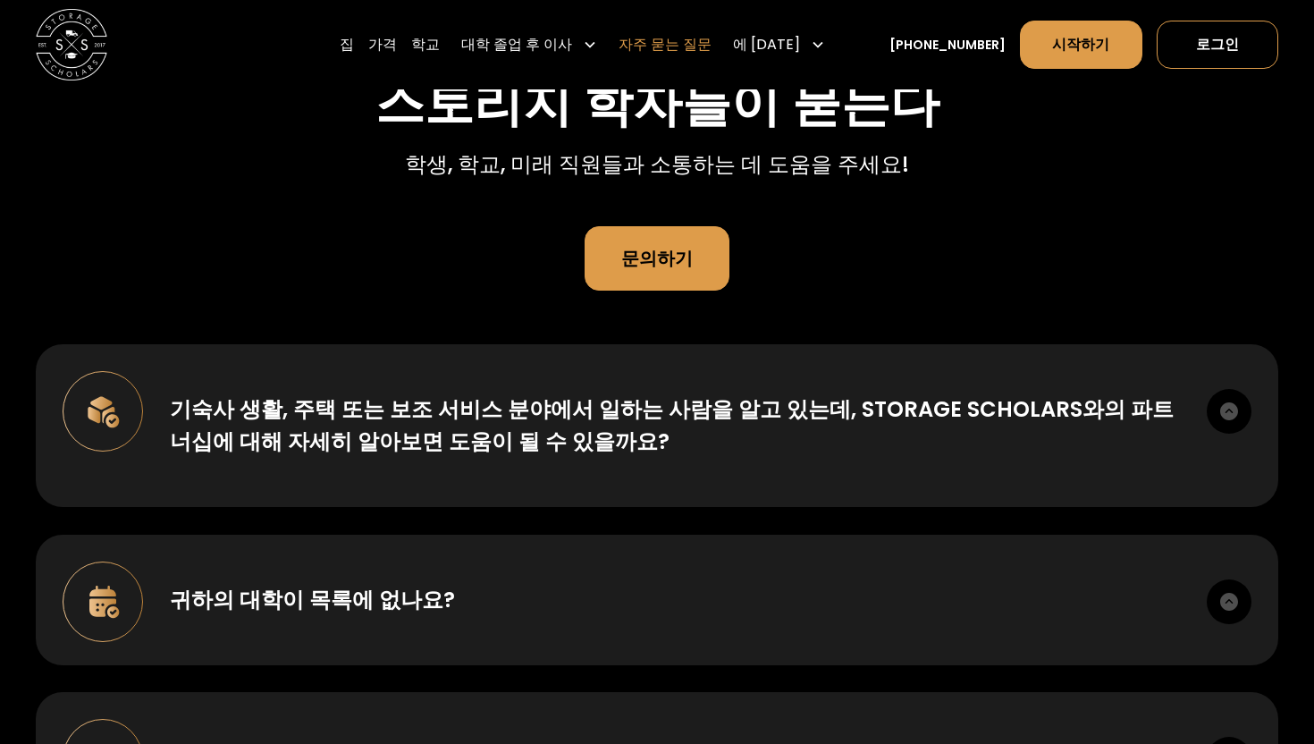
click at [712, 44] on font "자주 묻는 질문" at bounding box center [665, 44] width 93 height 21
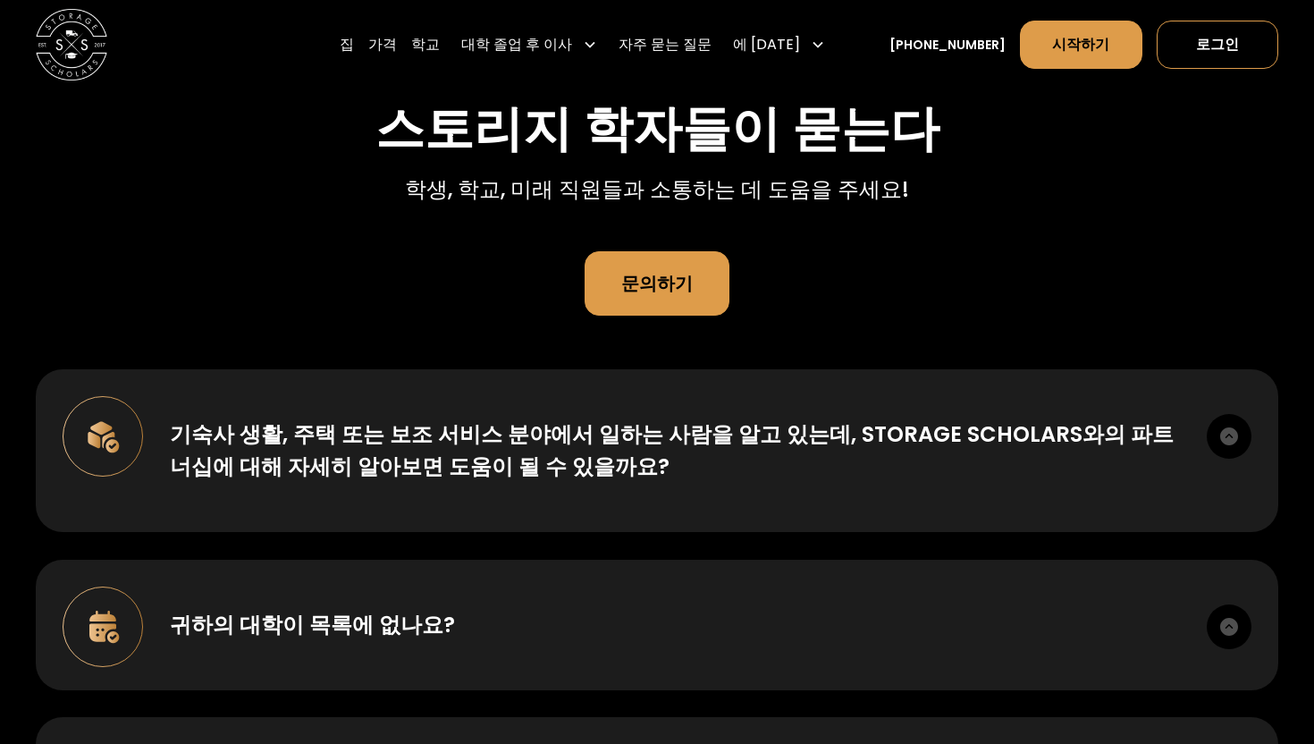
scroll to position [0, 0]
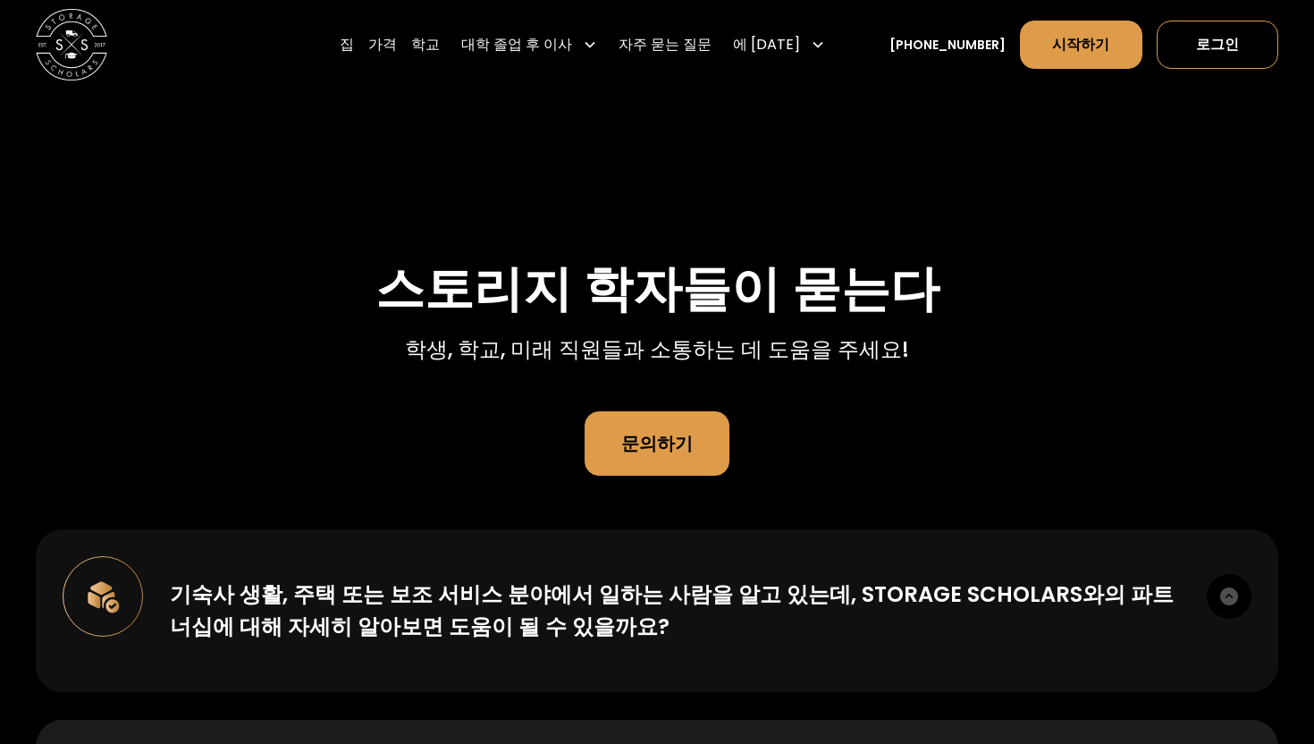
click at [753, 638] on div "기숙사 생활, 주택 또는 보조 서비스 분야에서 일하는 사람을 알고 있는데, Storage Scholars와의 파트너십에 대해 자세히 알아보면 …" at bounding box center [675, 611] width 1010 height 64
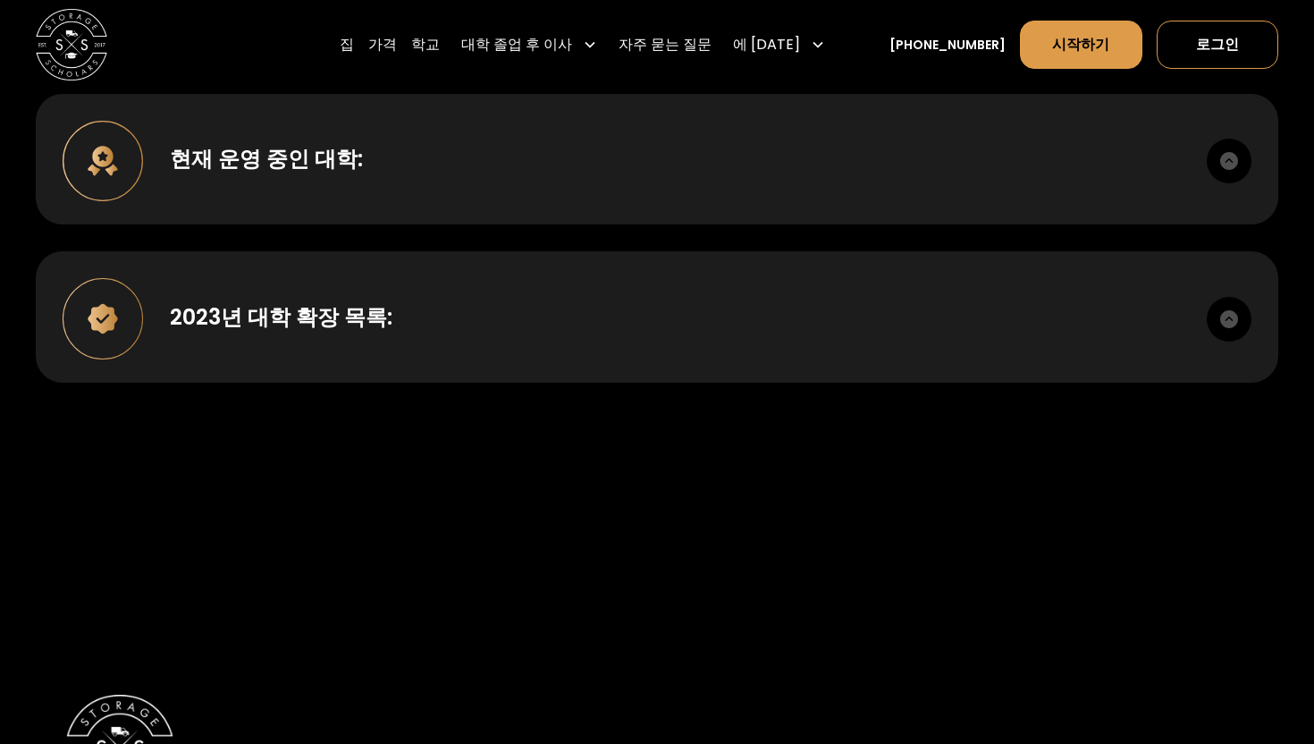
scroll to position [1144, 0]
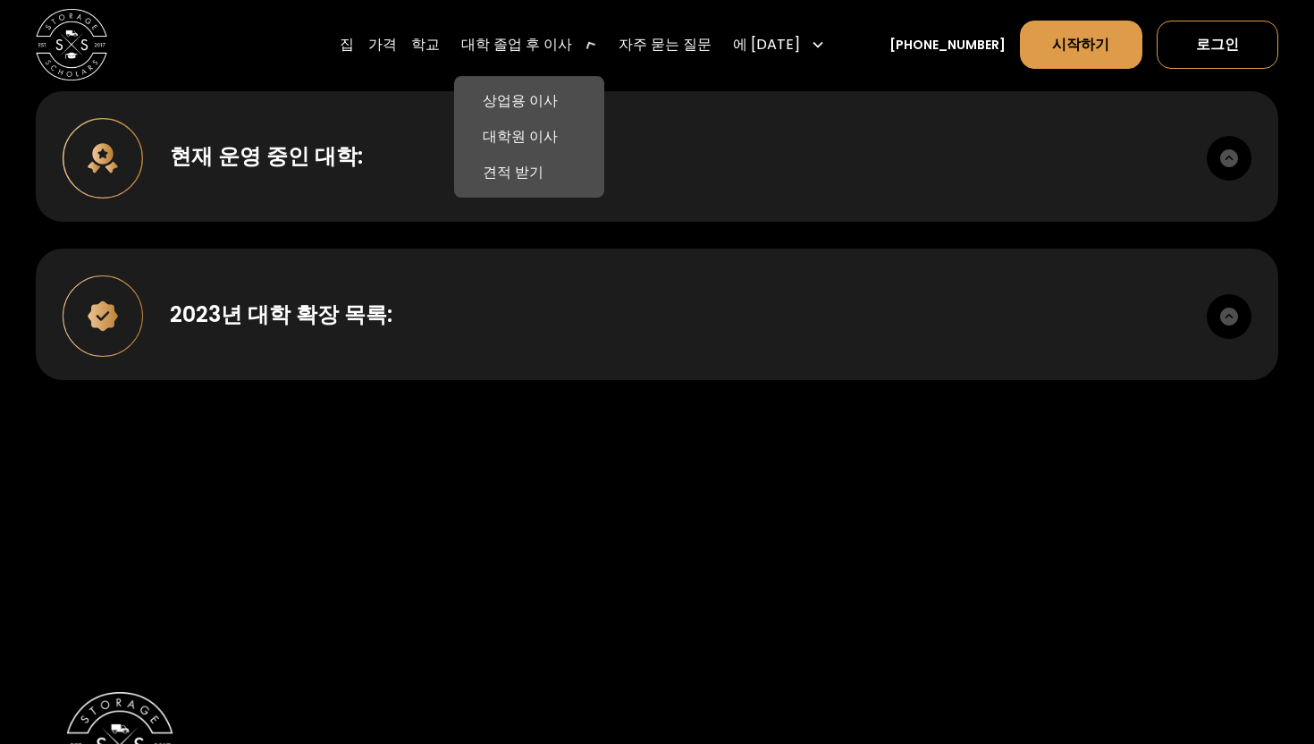
click at [572, 42] on font "대학 졸업 후 이사" at bounding box center [516, 44] width 111 height 21
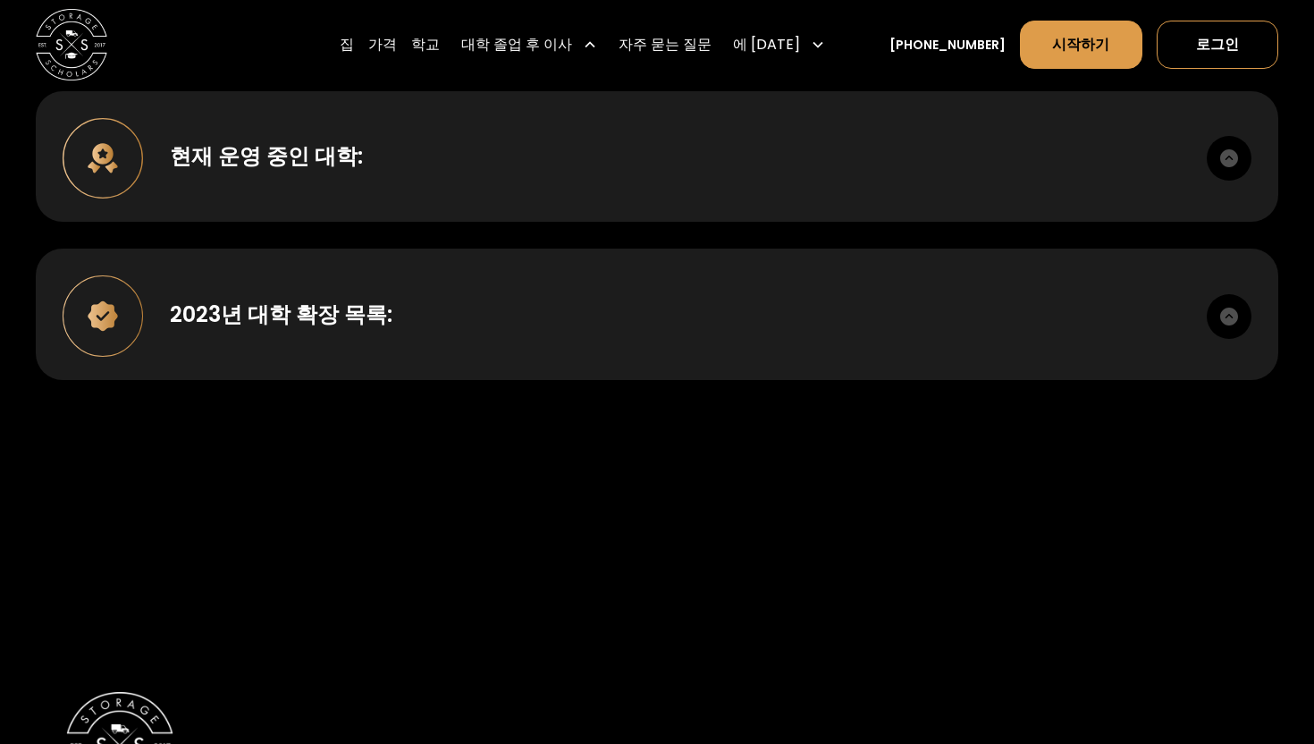
click at [597, 42] on icon at bounding box center [590, 45] width 14 height 14
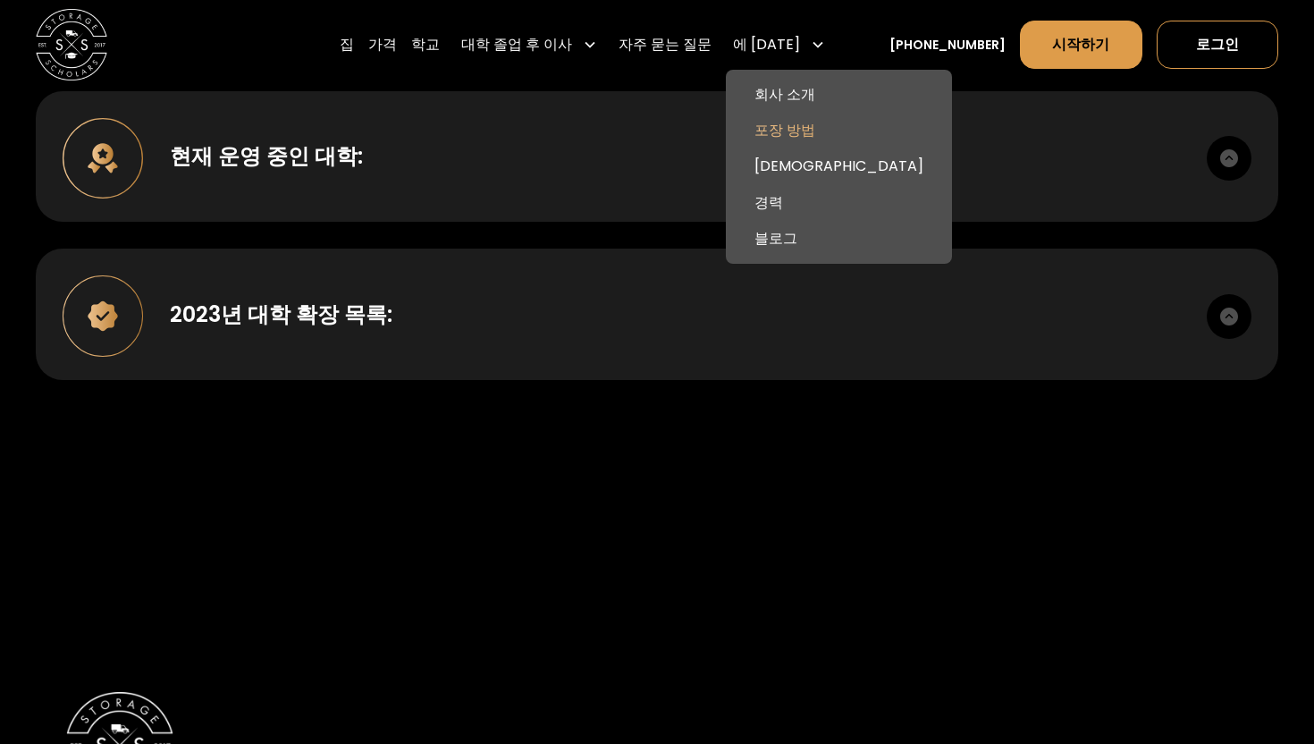
click at [807, 139] on font "포장 방법" at bounding box center [785, 130] width 61 height 21
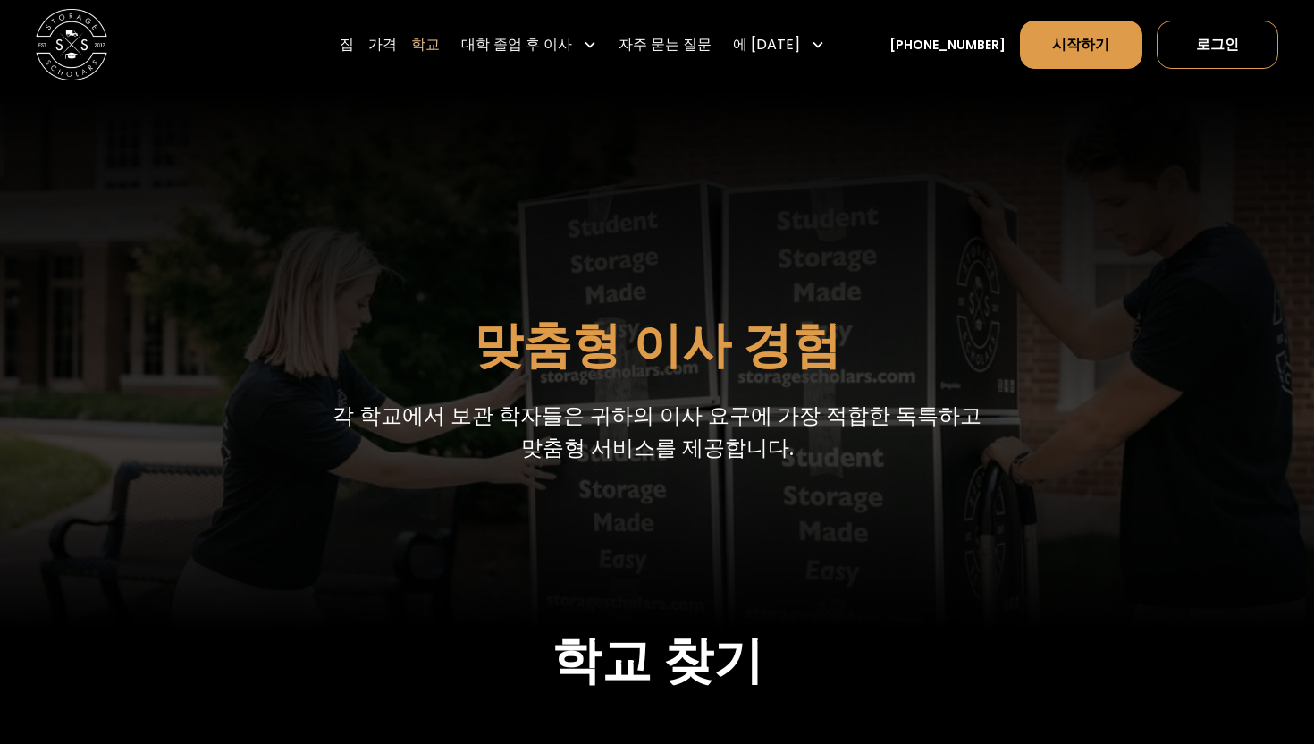
scroll to position [38, 0]
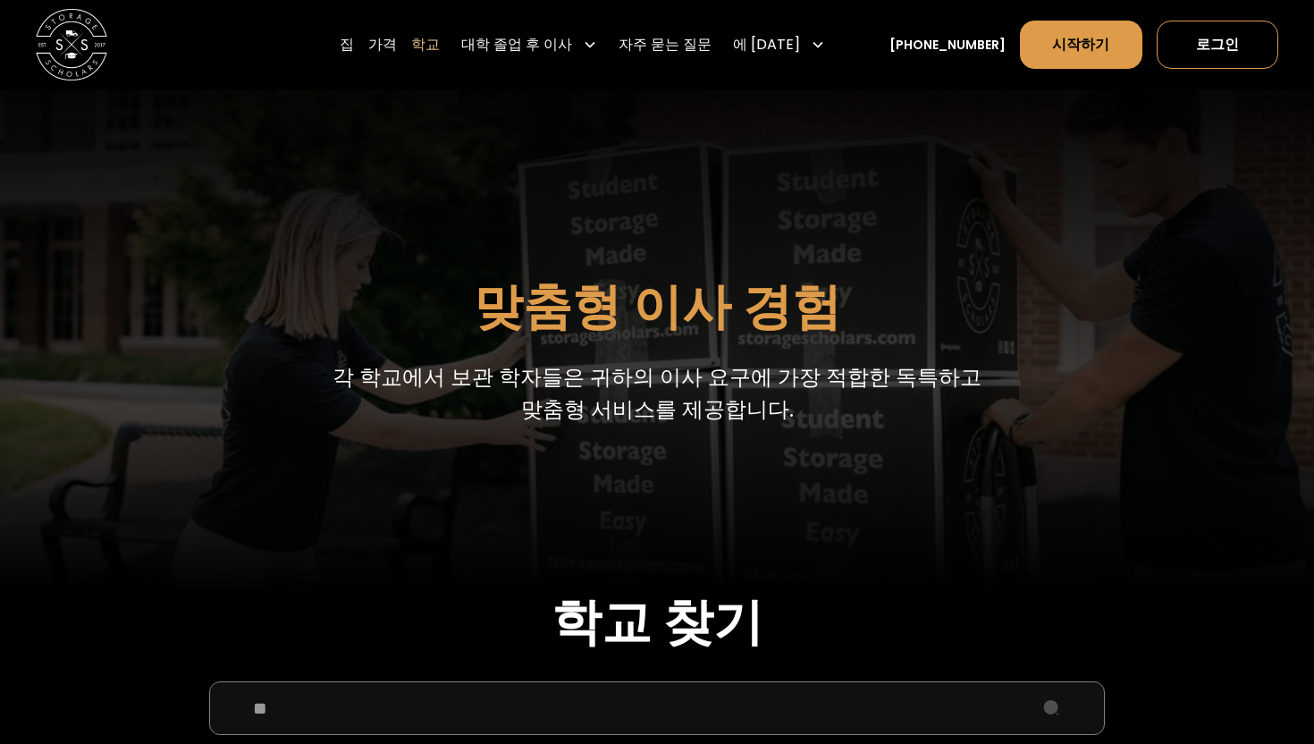
click at [476, 46] on div "집 가격 학교 대학 졸업 후 이사 Commercial Moving Post Grad Moving Get a Quote 자주 묻는 질문 에 대한…" at bounding box center [586, 45] width 493 height 50
click at [397, 46] on font "가격" at bounding box center [382, 44] width 29 height 21
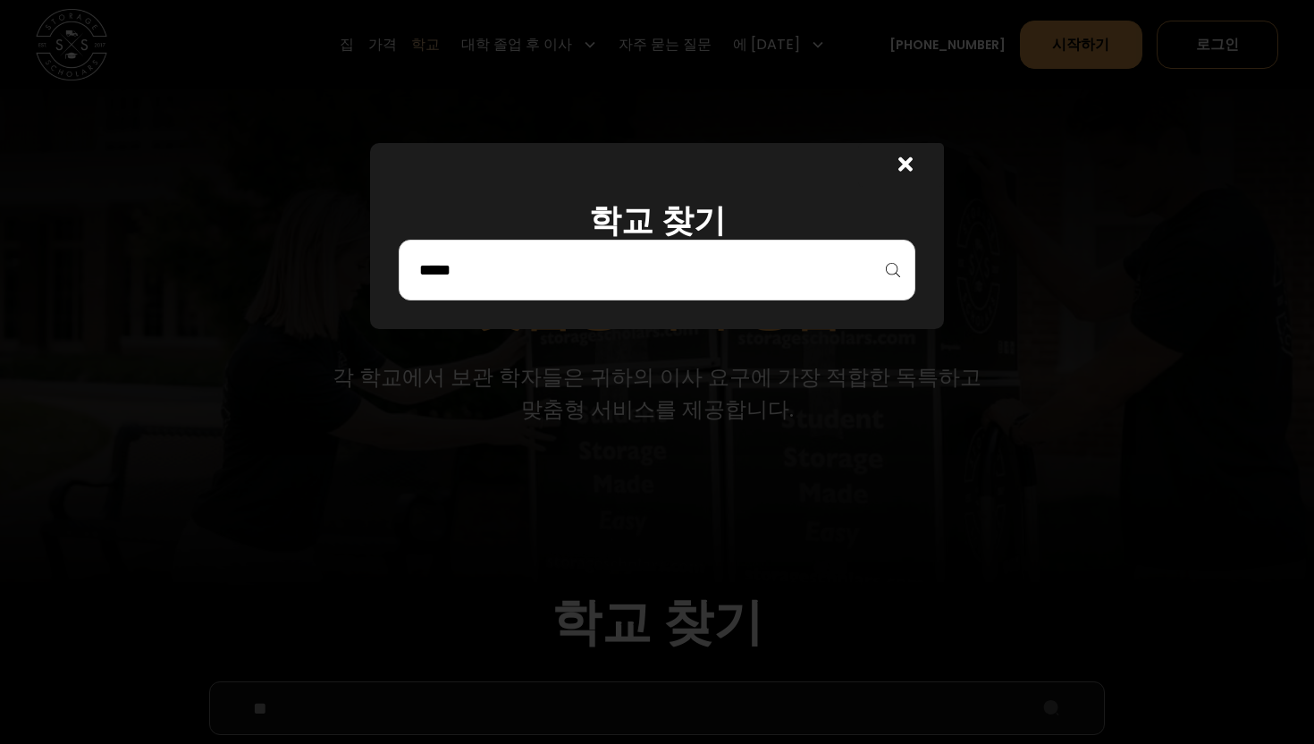
click at [914, 165] on div at bounding box center [901, 164] width 86 height 43
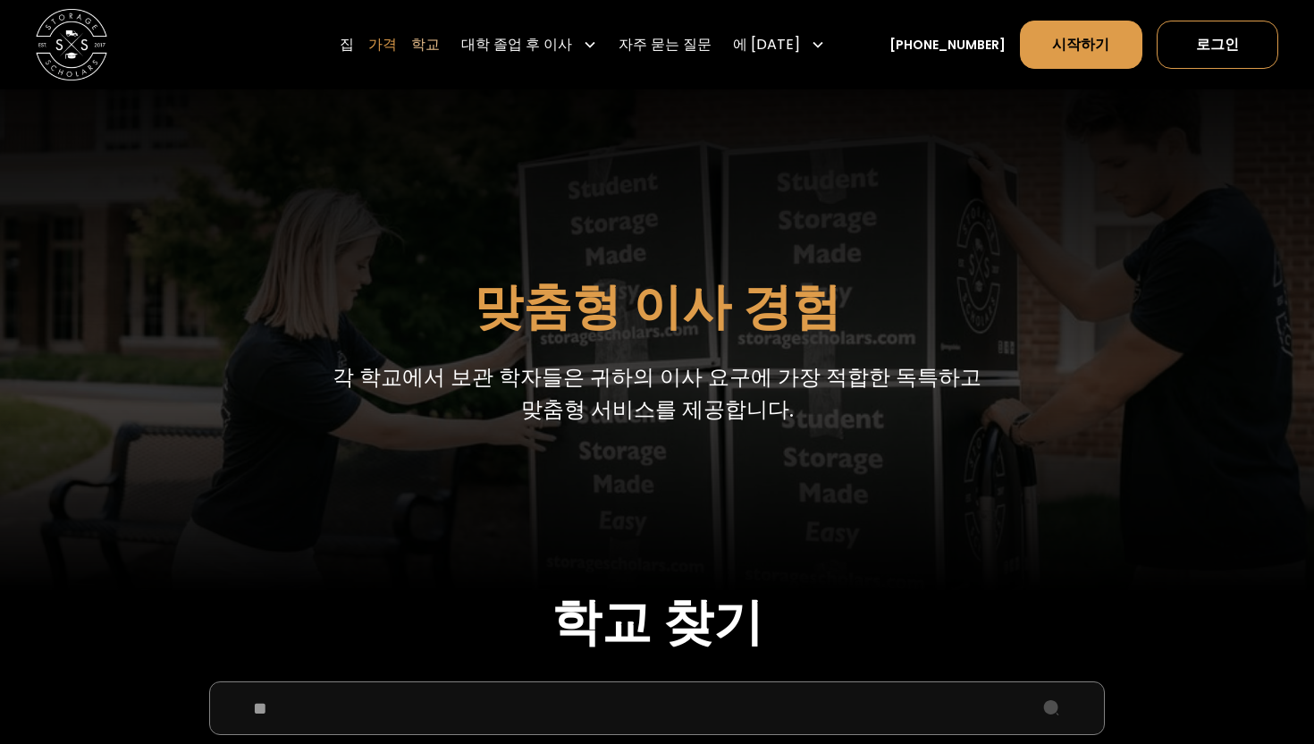
click at [397, 47] on font "가격" at bounding box center [382, 44] width 29 height 21
click at [397, 48] on font "가격" at bounding box center [382, 44] width 29 height 21
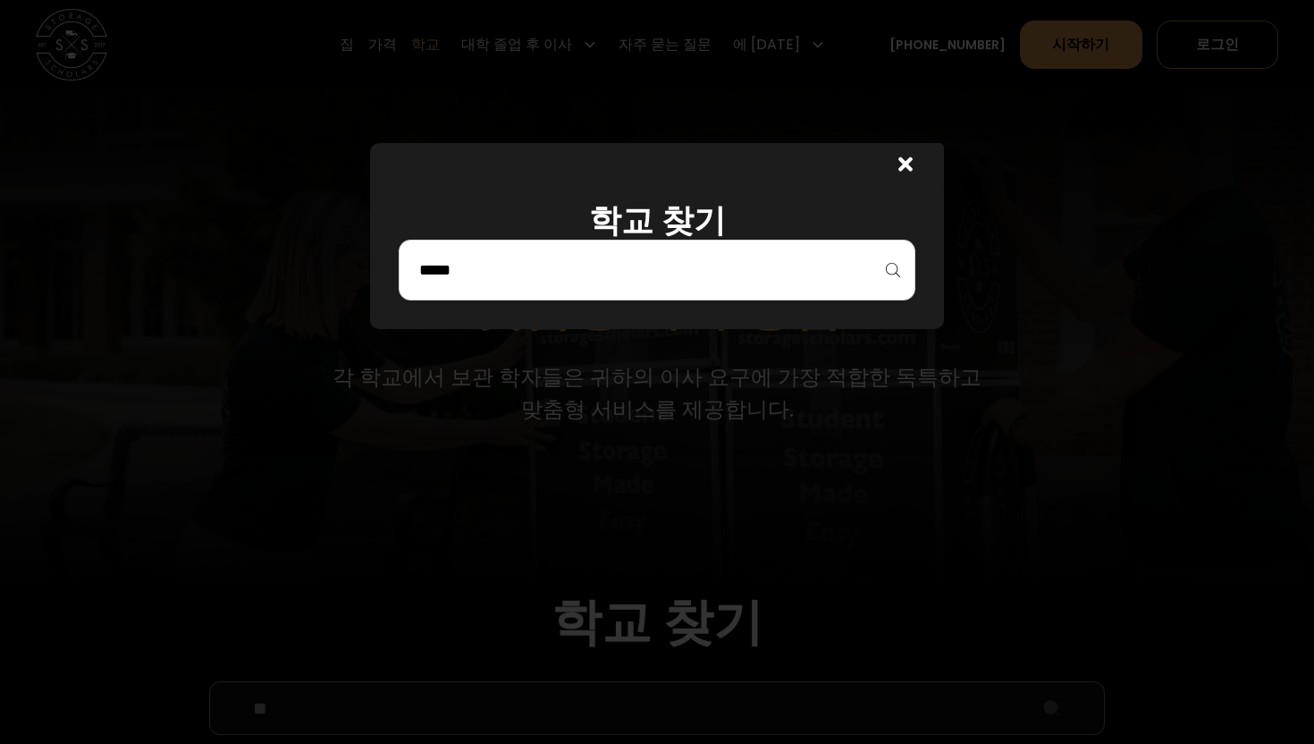
click at [515, 261] on input "search" at bounding box center [657, 270] width 479 height 30
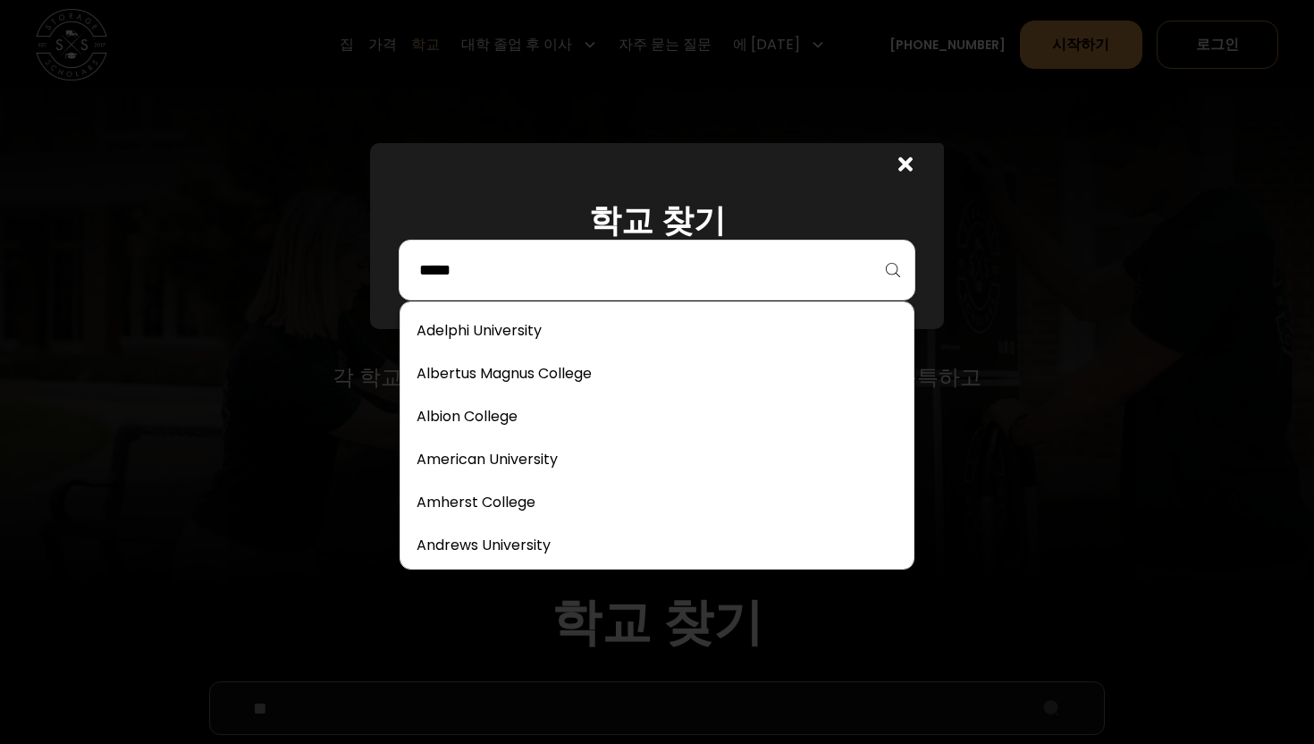
type input "*"
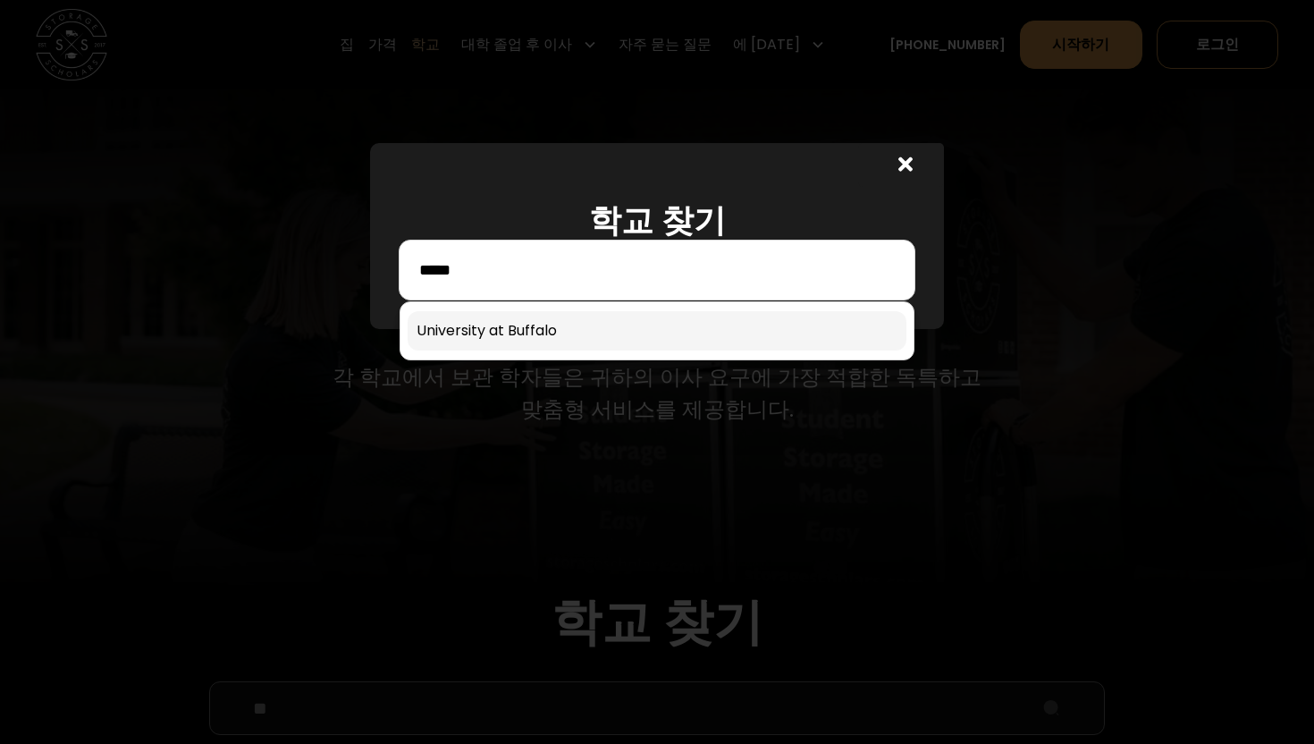
type input "*****"
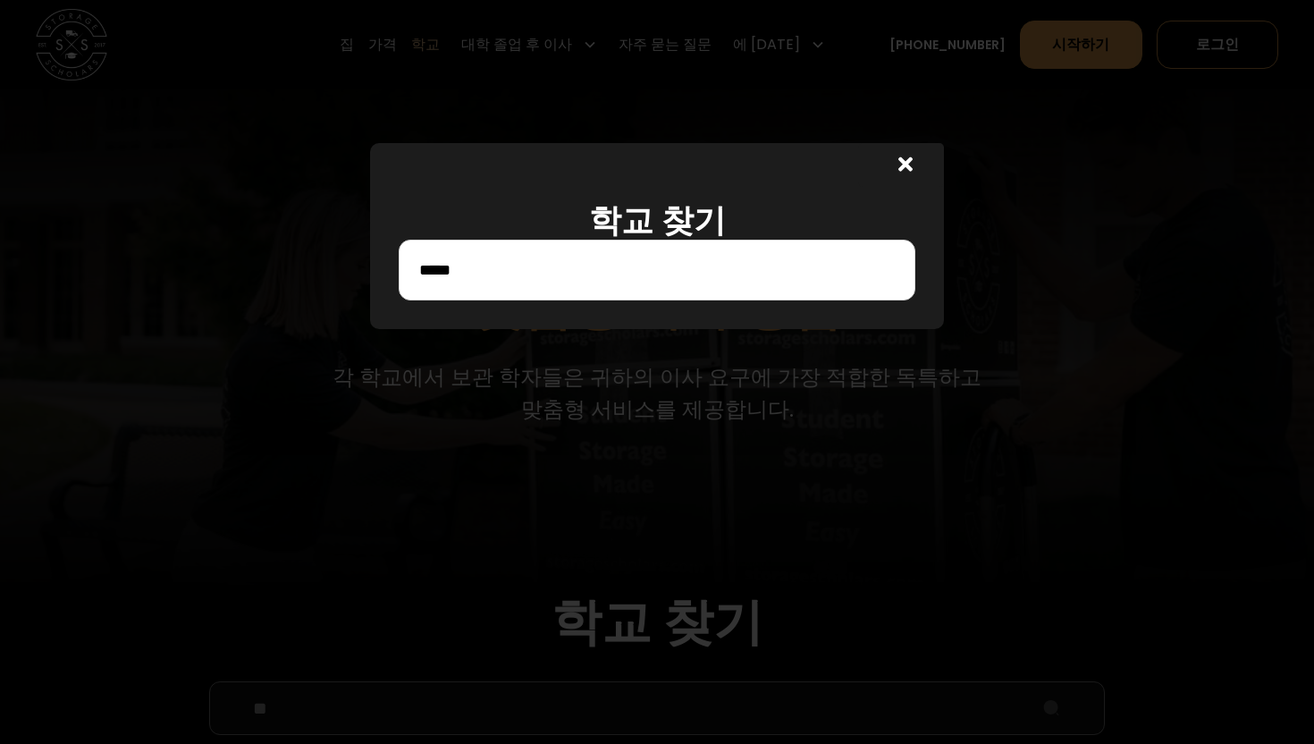
click at [899, 165] on icon at bounding box center [906, 164] width 14 height 21
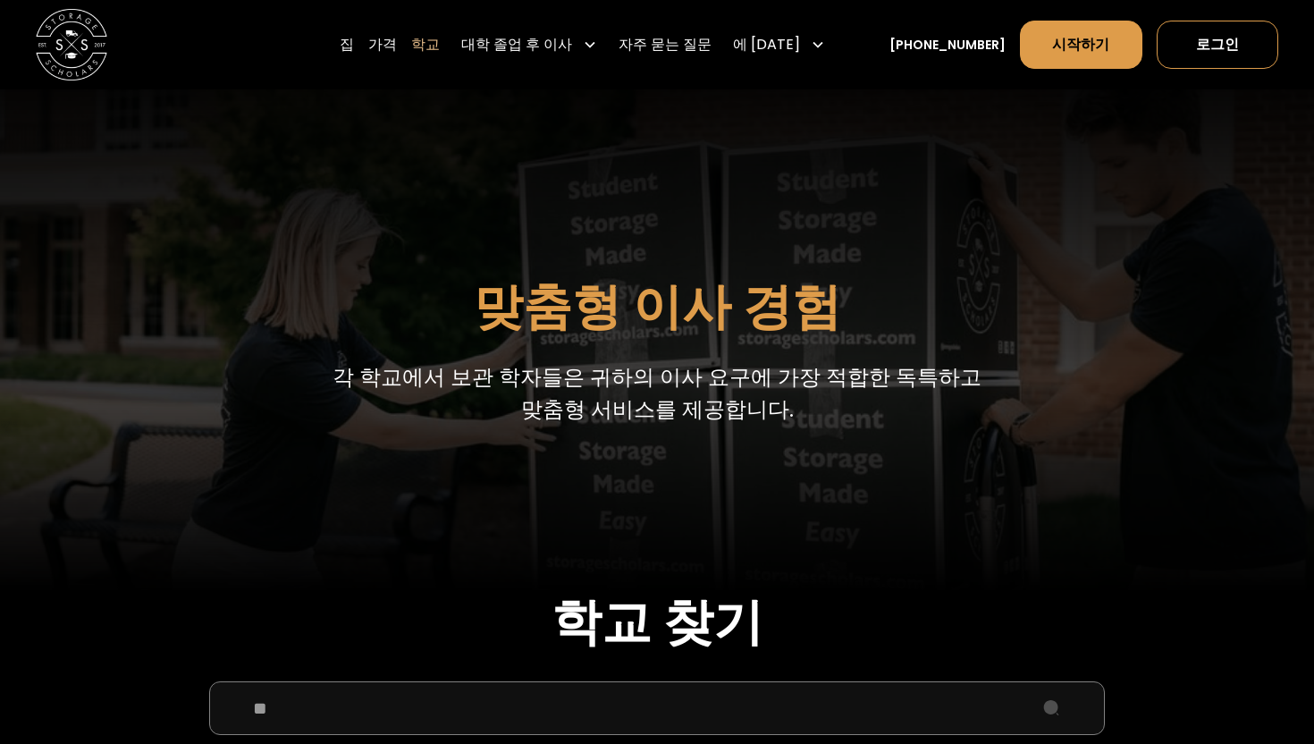
click at [432, 41] on div "집 가격 학교 대학 졸업 후 이사 상업용 이사 대학원 이사 견적 받기 자주 묻는 질문 에 대한 회사 소개 포장 방법 추천사 경력 블로그" at bounding box center [586, 45] width 493 height 50
click at [354, 44] on font "집" at bounding box center [347, 44] width 14 height 21
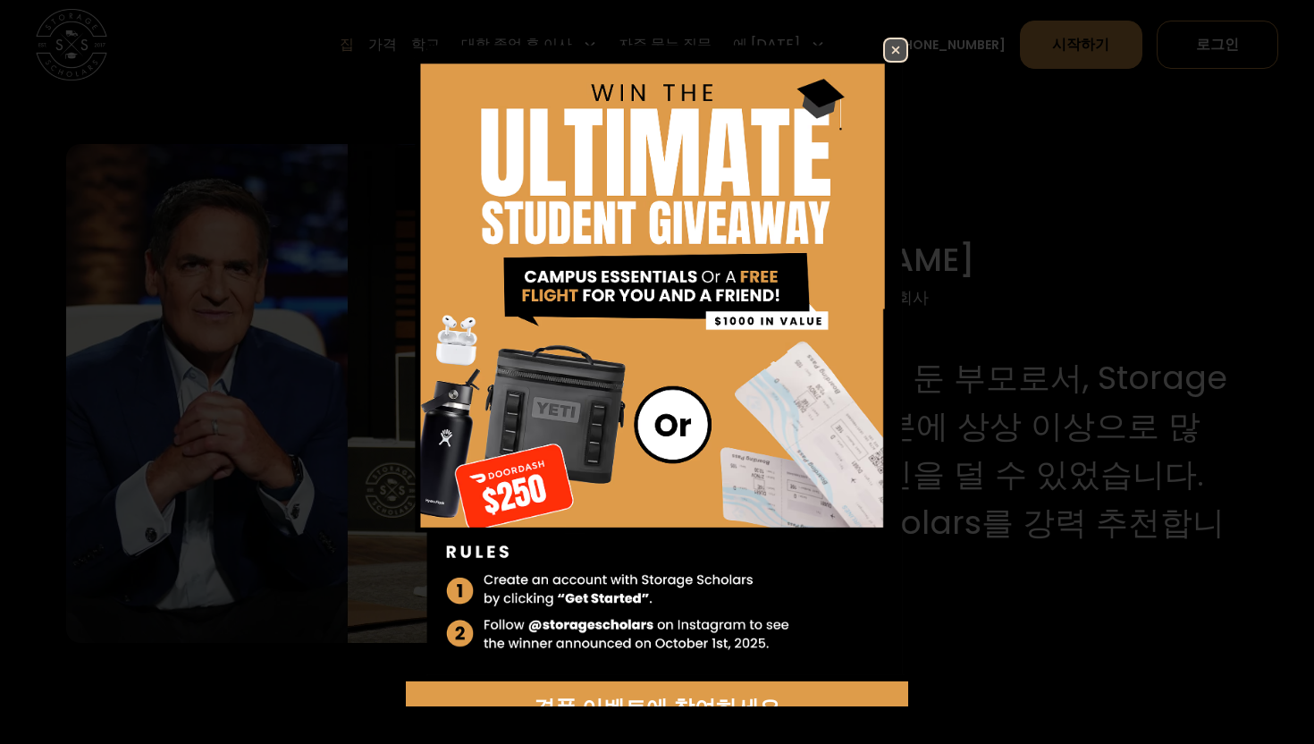
click at [887, 53] on img at bounding box center [895, 49] width 21 height 21
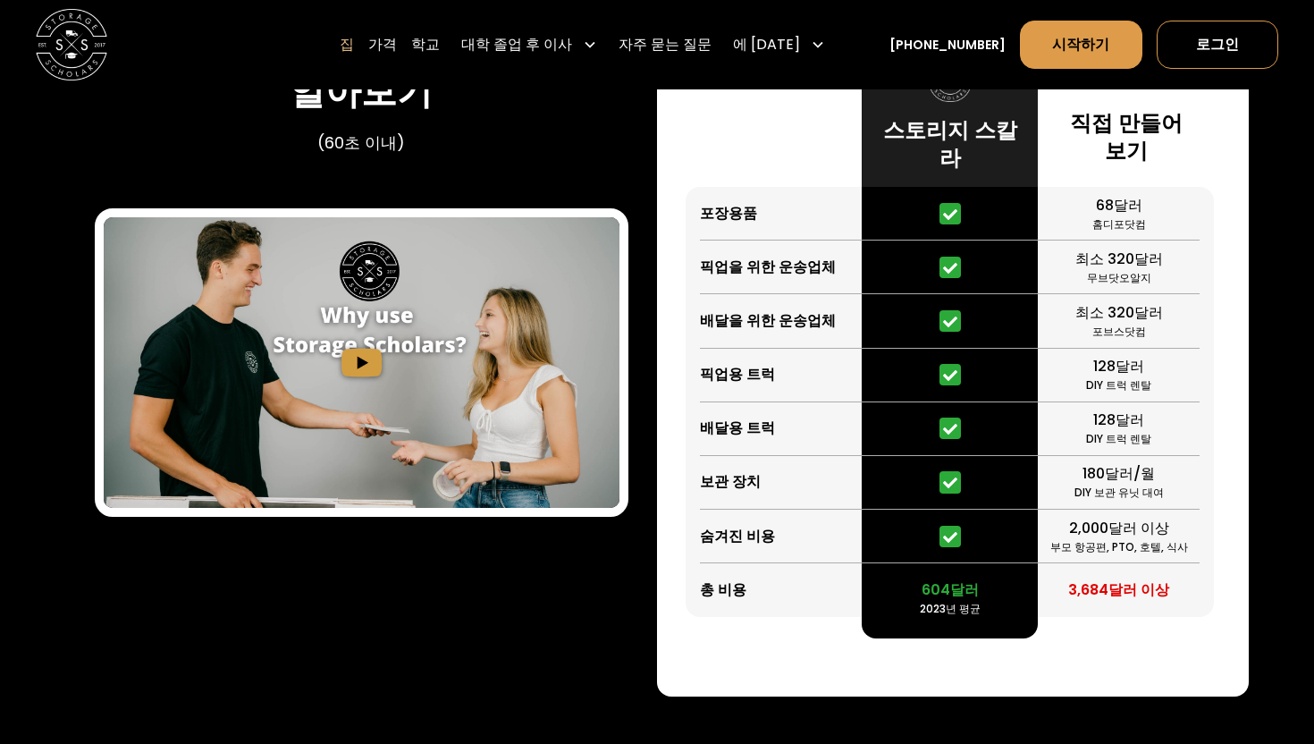
scroll to position [3239, 0]
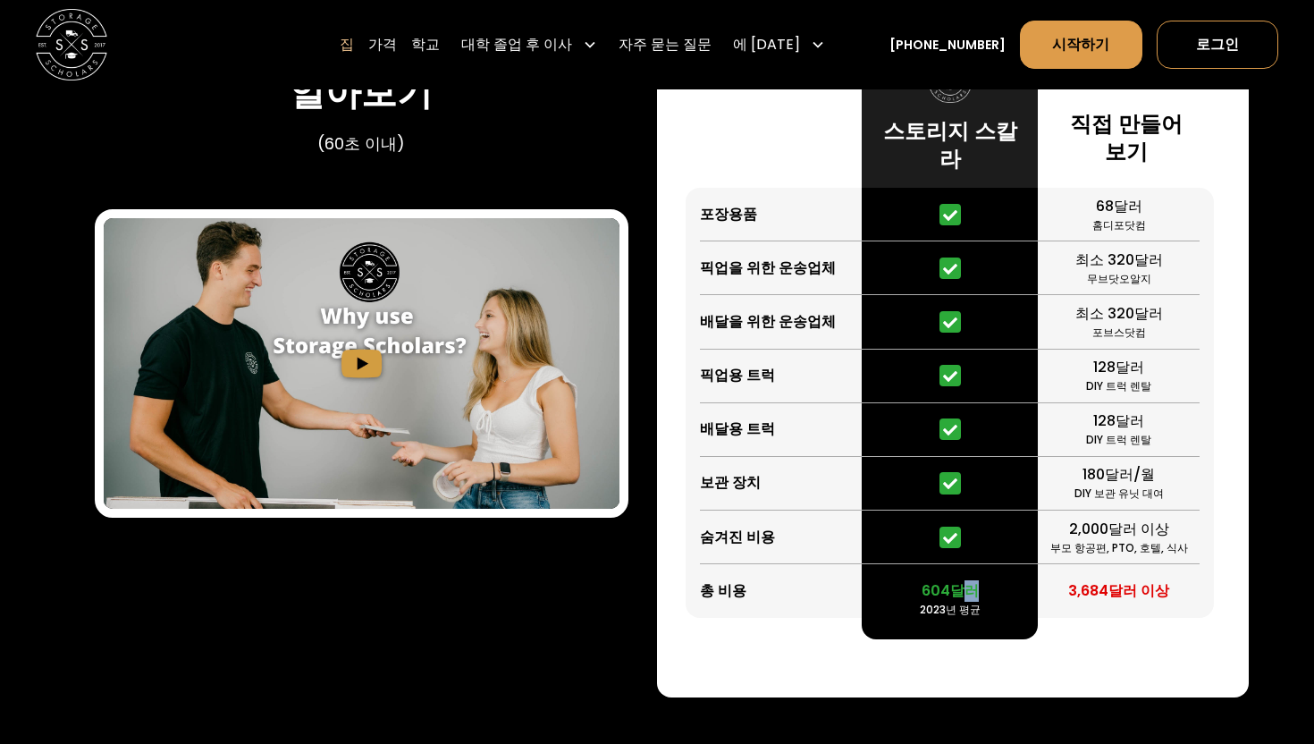
drag, startPoint x: 960, startPoint y: 656, endPoint x: 894, endPoint y: 656, distance: 66.2
click at [894, 618] on div "604달러 2023년 평균" at bounding box center [950, 591] width 176 height 54
click at [807, 697] on div "스토리지 스칼라 vs DIY 시간과 돈을 절약하세요 포장용품 픽업을 위한 운송업체 배달을 위한 운송업체 픽업용 트럭 배달용 트럭 보관 장치 숨…" at bounding box center [953, 272] width 592 height 849
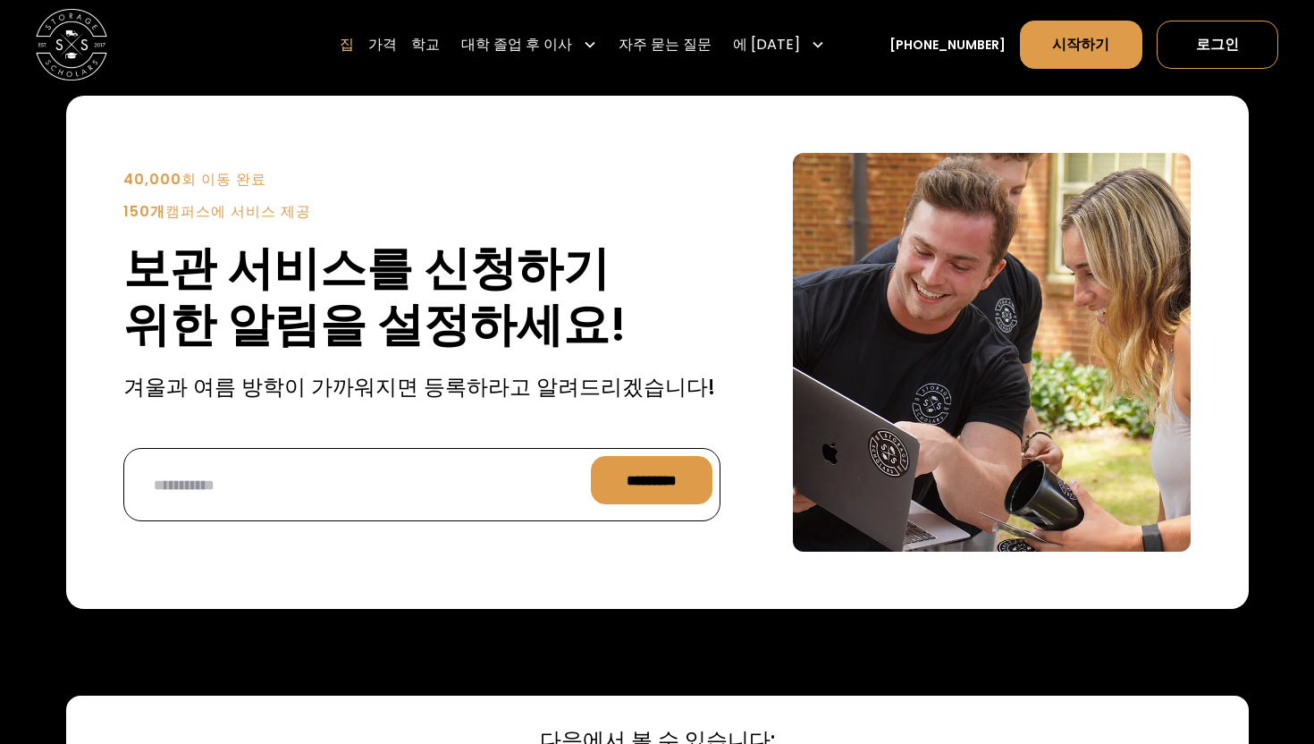
scroll to position [4070, 0]
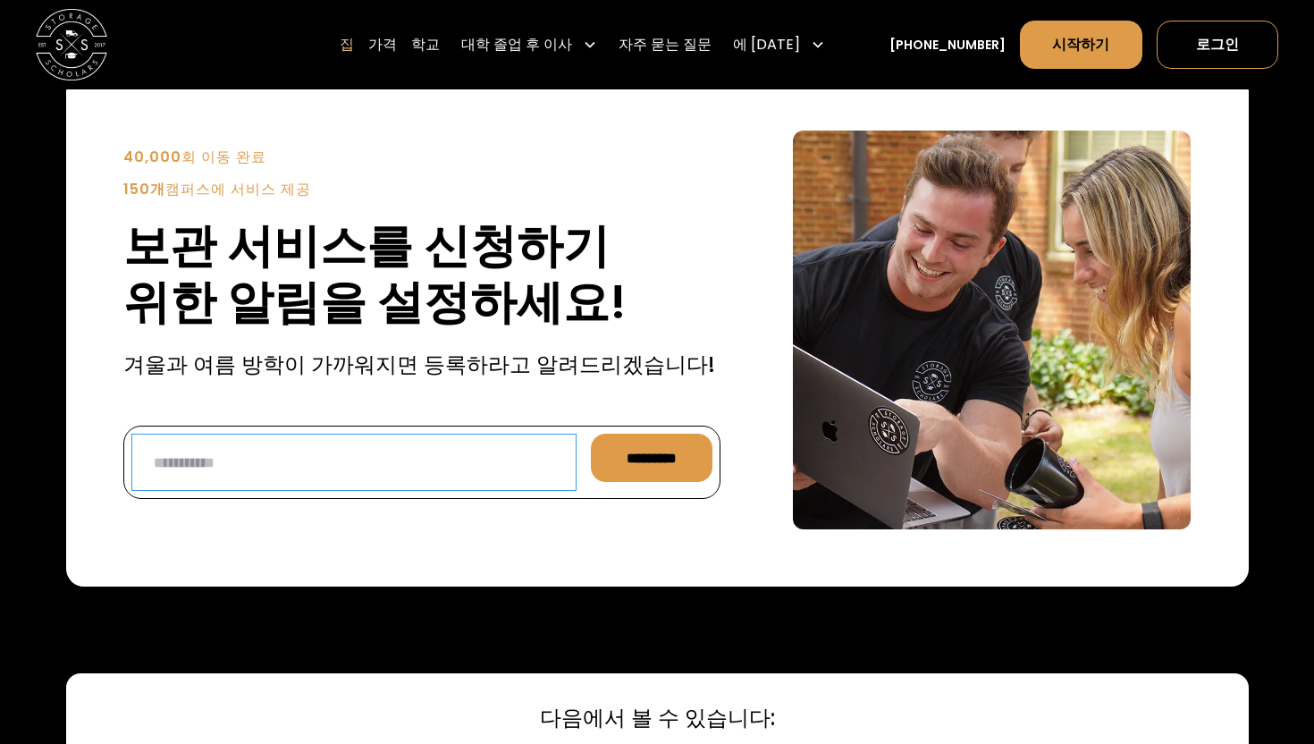
click at [338, 491] on input "알림 양식" at bounding box center [353, 462] width 445 height 57
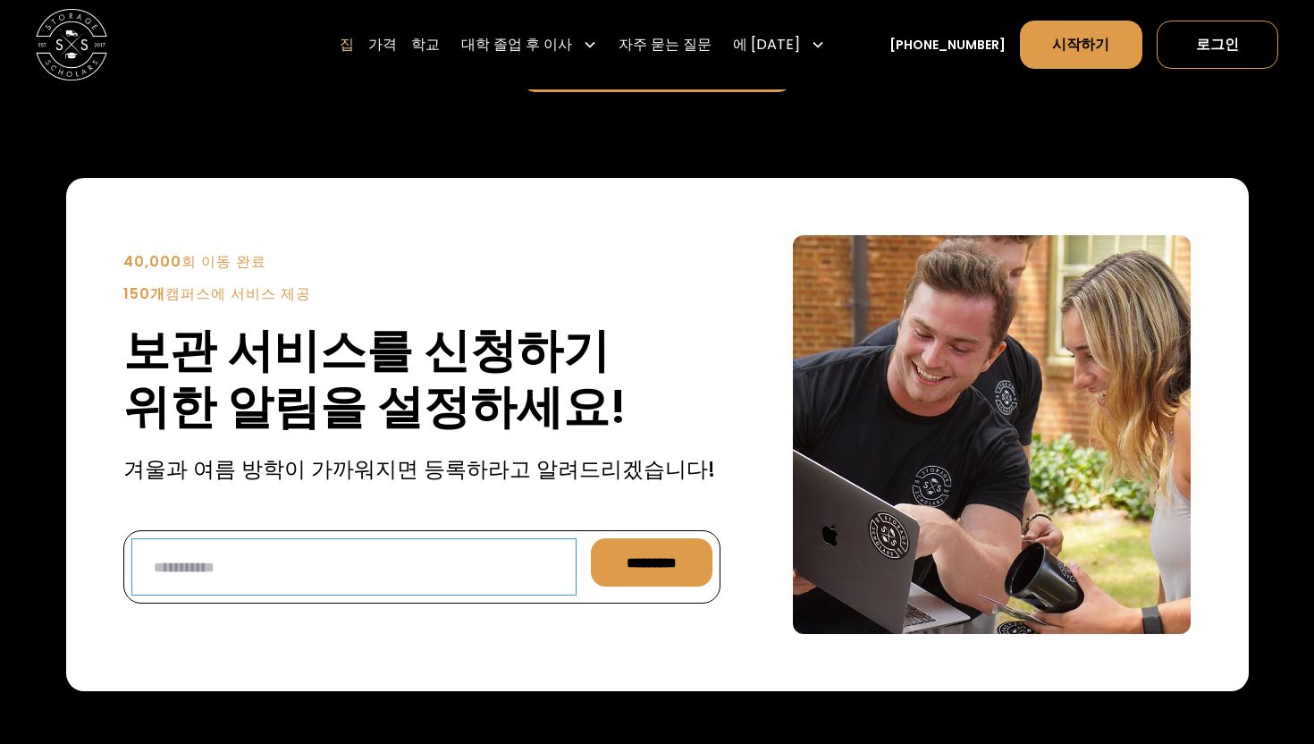
scroll to position [3967, 0]
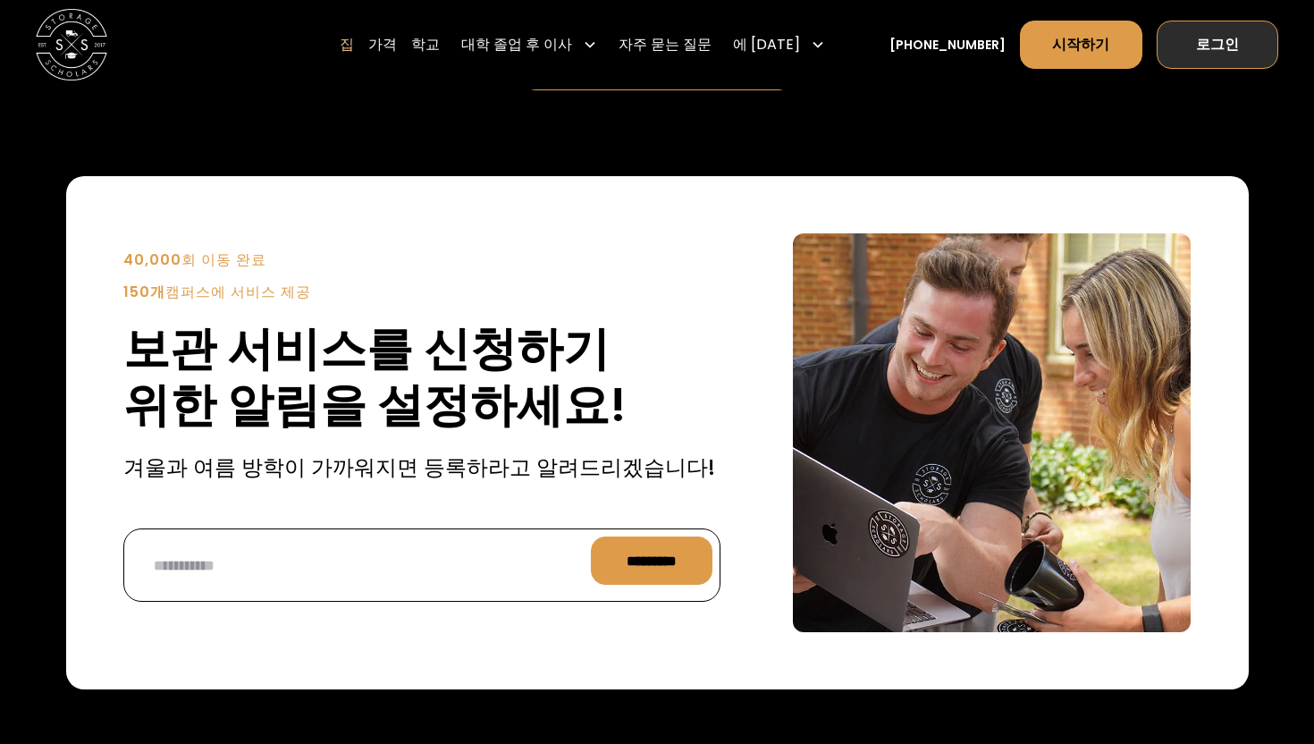
click at [1219, 30] on link "로그인" at bounding box center [1218, 45] width 122 height 48
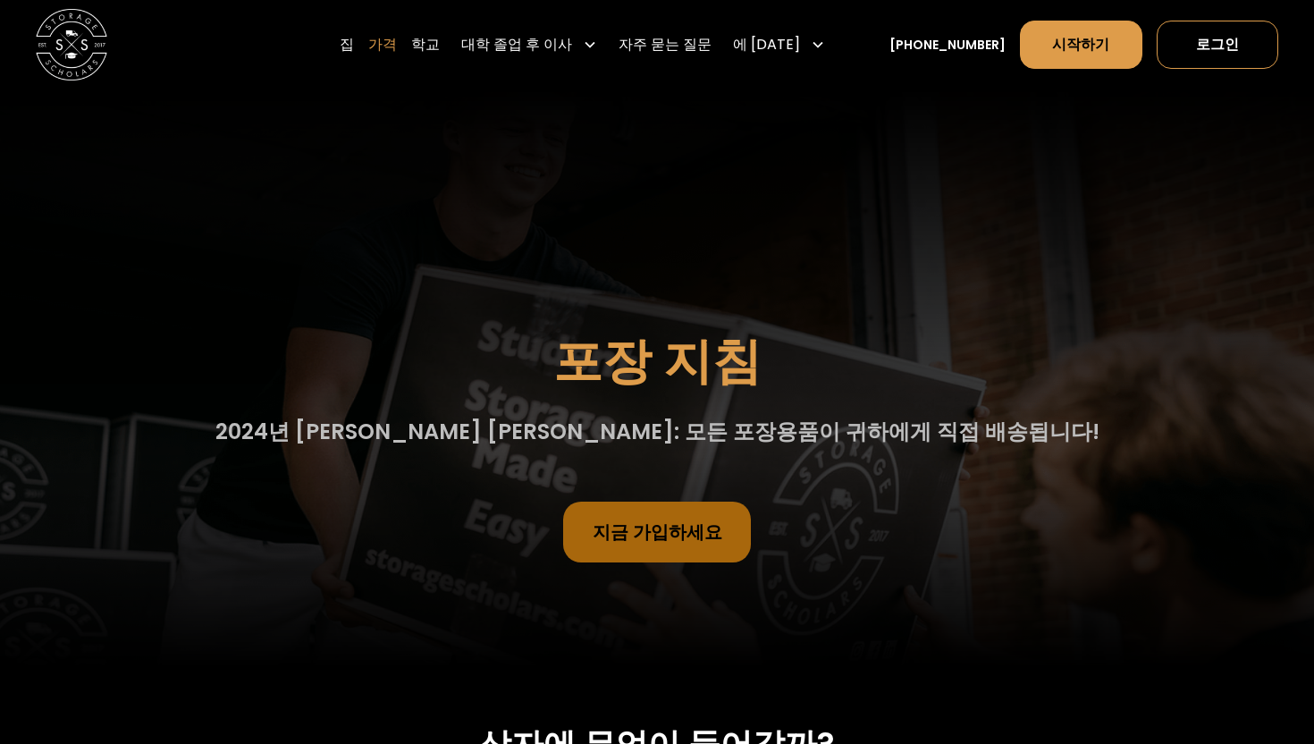
click at [397, 40] on font "가격" at bounding box center [382, 44] width 29 height 21
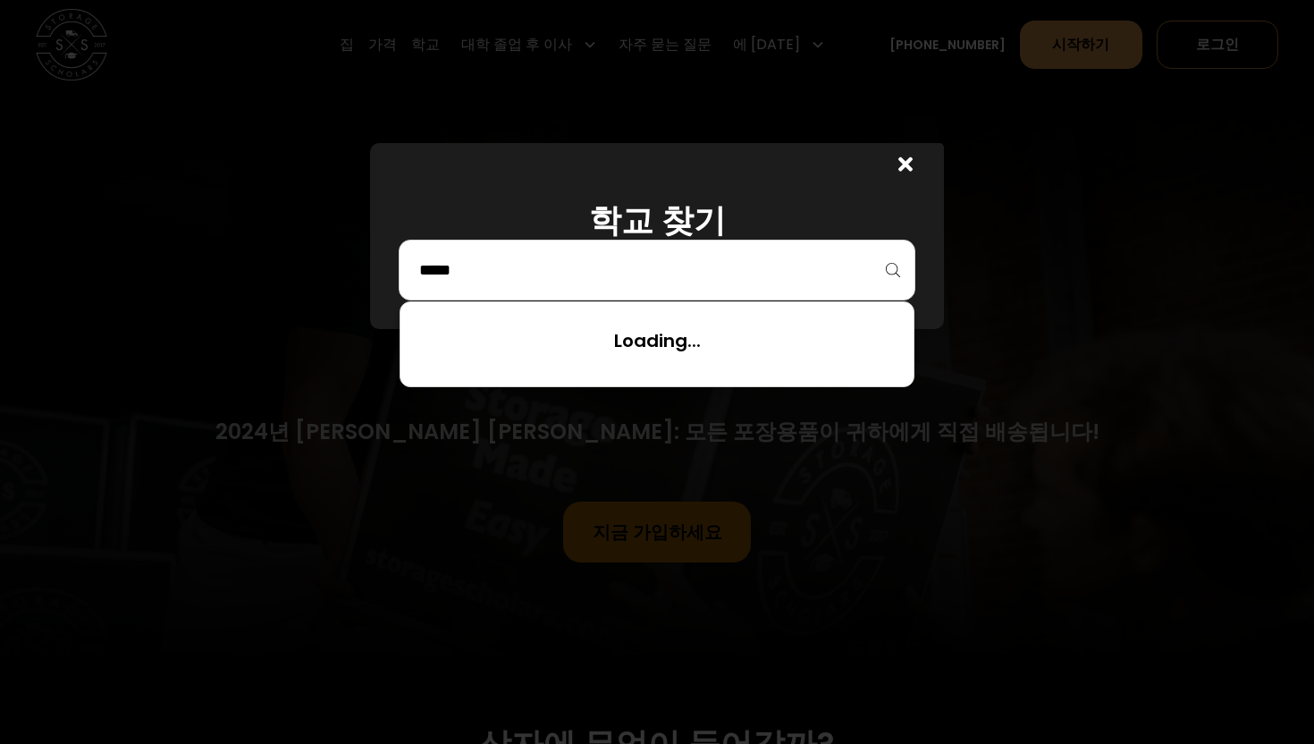
click at [706, 264] on input "search" at bounding box center [657, 270] width 479 height 30
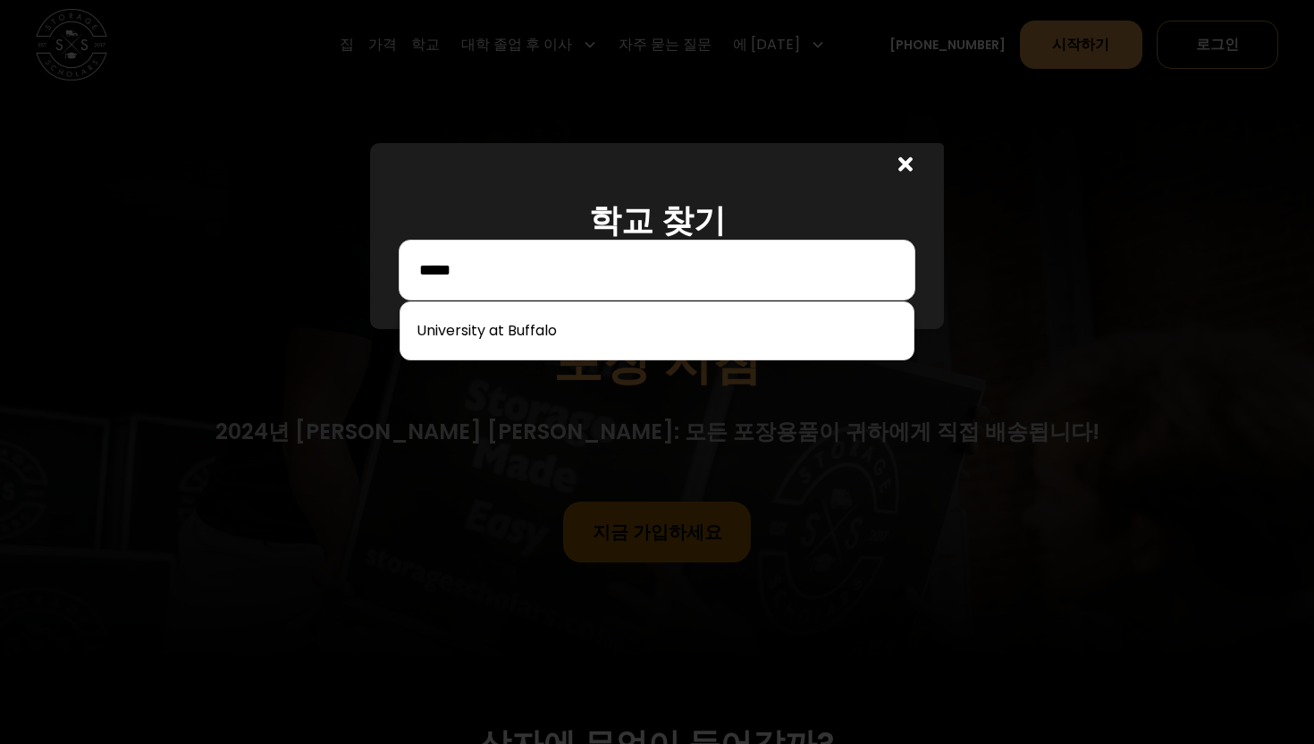
click at [546, 351] on div at bounding box center [657, 330] width 515 height 59
click at [569, 266] on input "*****" at bounding box center [657, 270] width 479 height 30
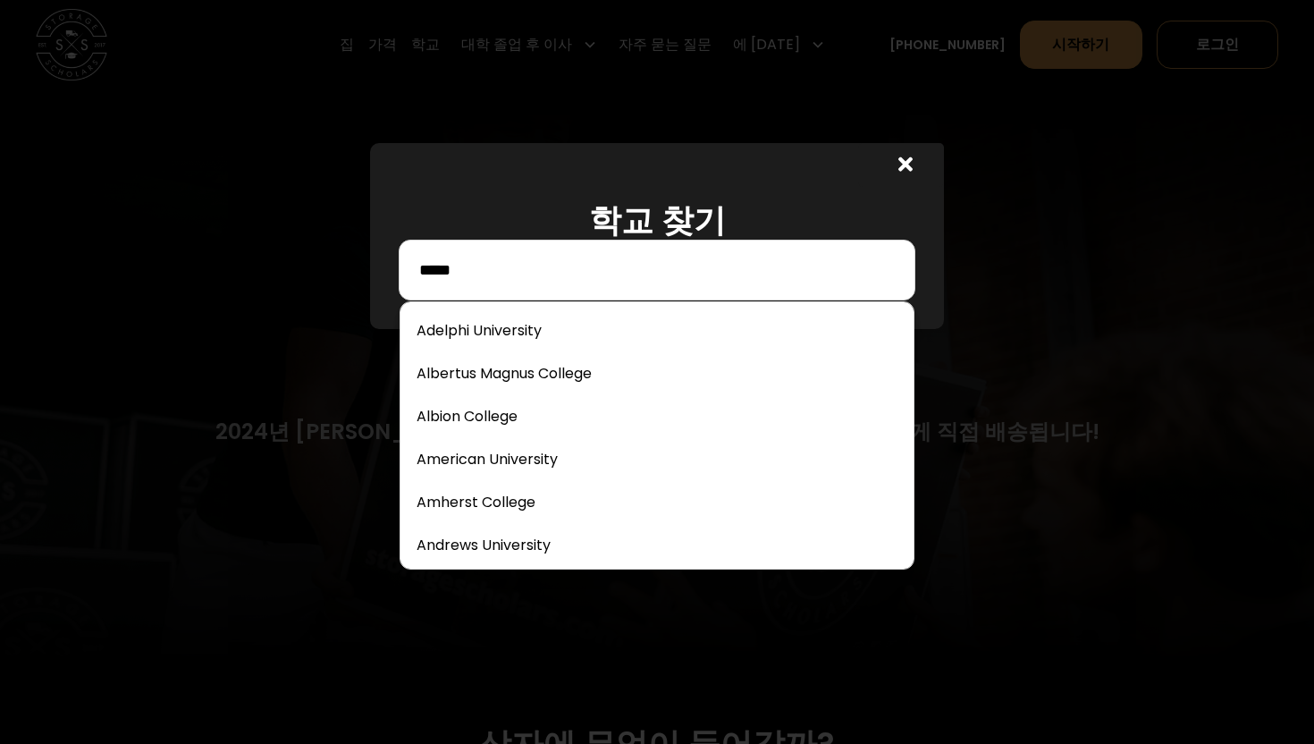
click at [552, 273] on input "*****" at bounding box center [657, 270] width 479 height 30
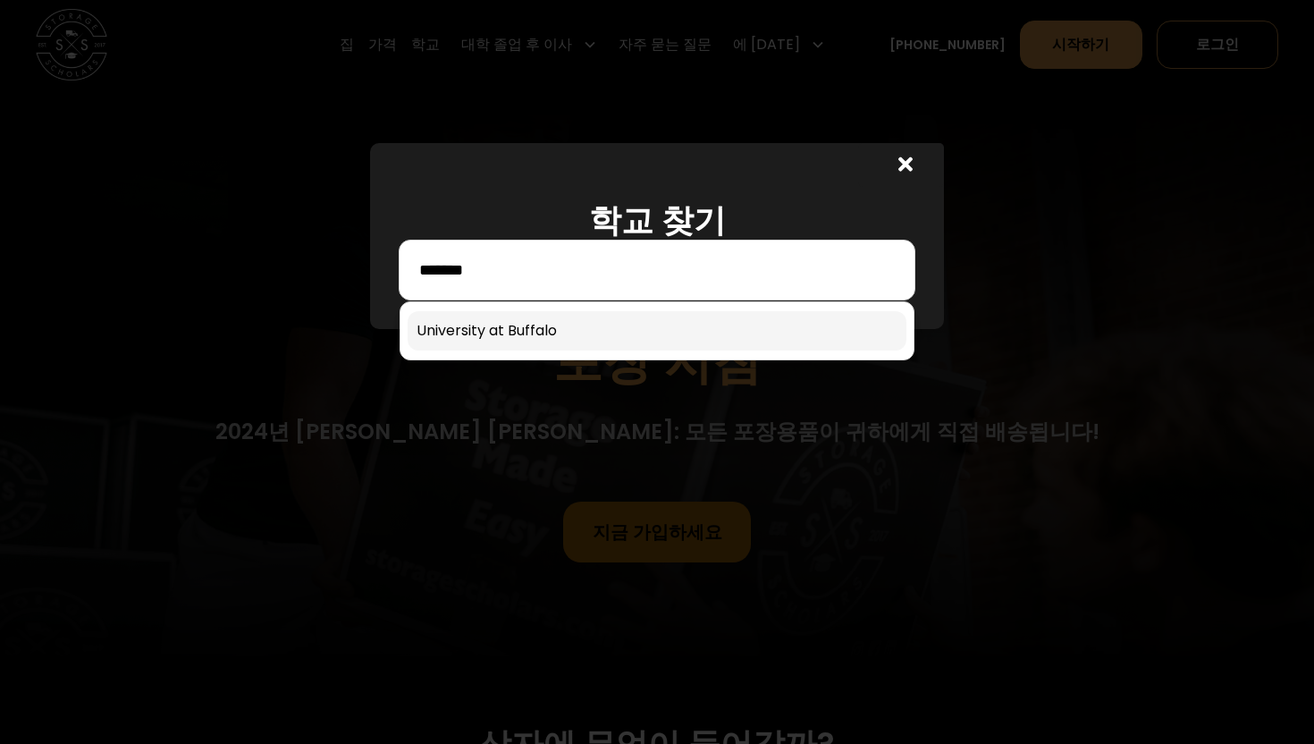
type input "*******"
click at [509, 332] on link at bounding box center [657, 330] width 499 height 39
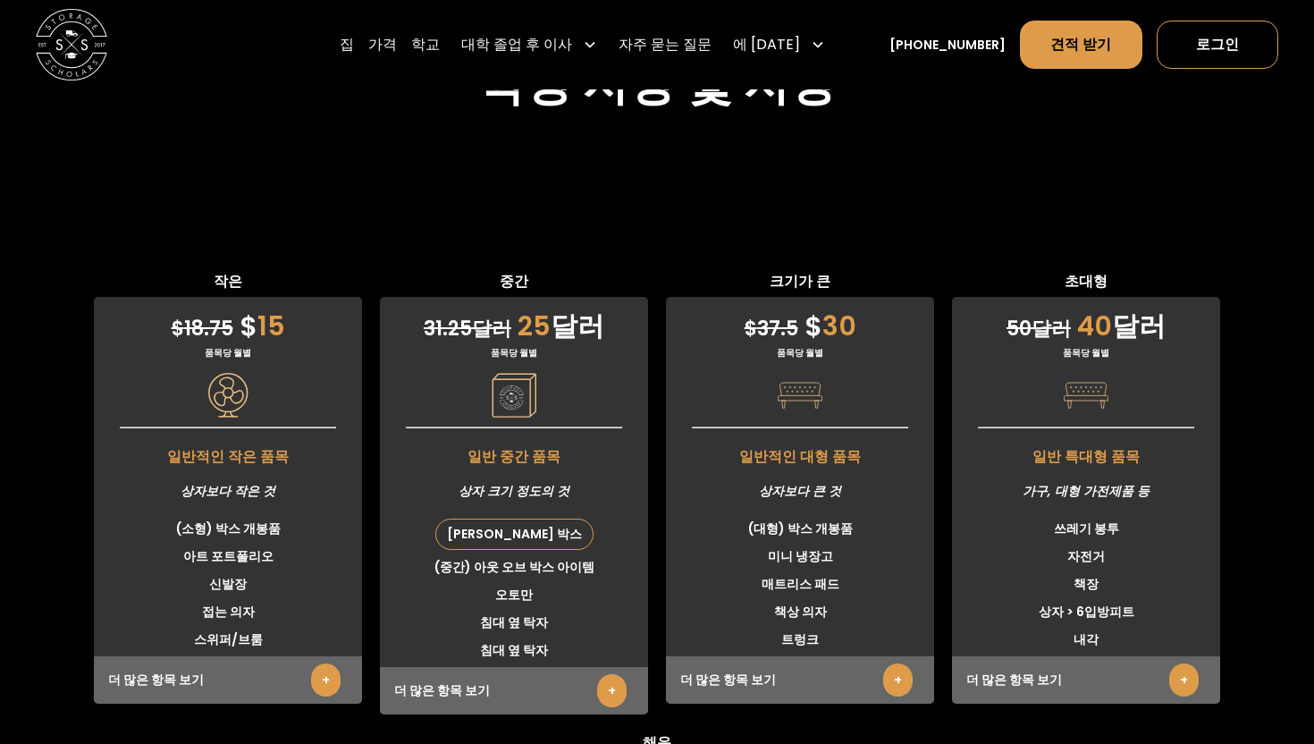
scroll to position [4269, 0]
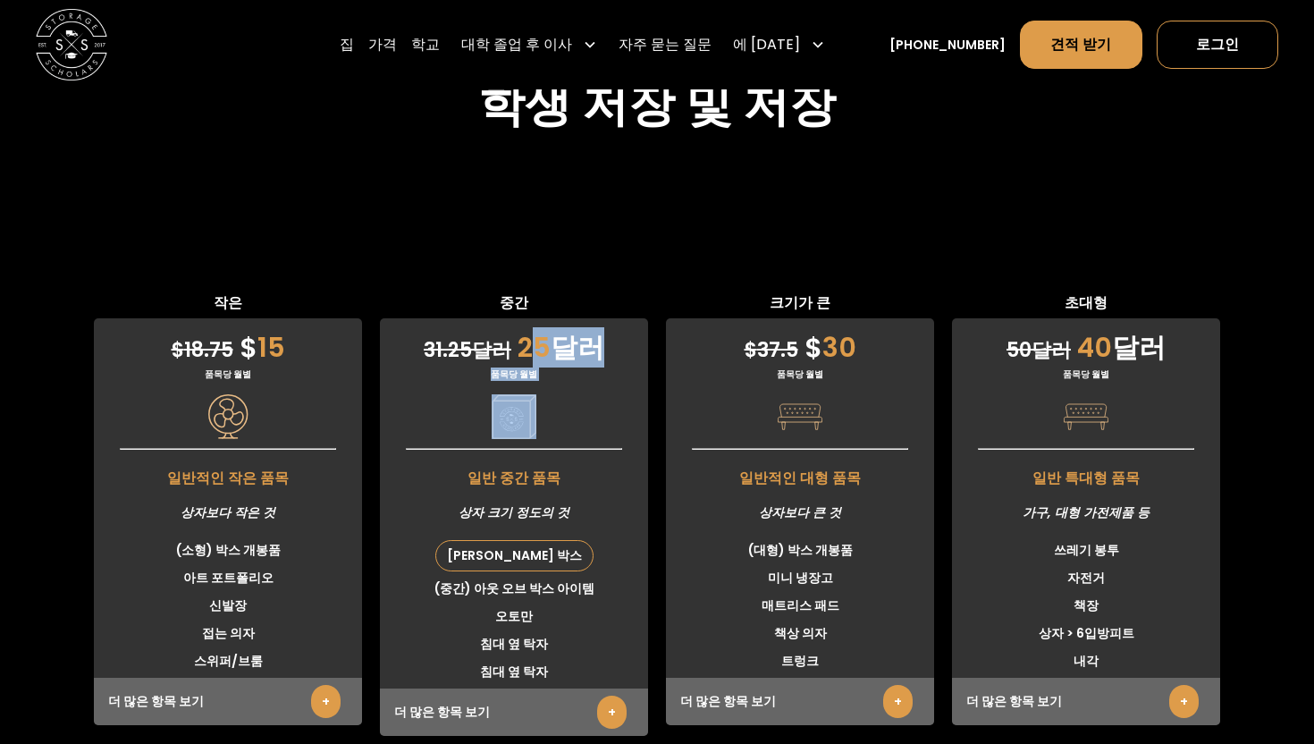
drag, startPoint x: 523, startPoint y: 242, endPoint x: 564, endPoint y: 310, distance: 79.4
click at [566, 318] on div "31.25 달러 25 달러 품목당 월별 일반 중간 품목 상자 크기 정도의 것 스토리지 스칼라스 박스 (중간) 아웃 오브 박스 아이템 오토만 침…" at bounding box center [514, 527] width 268 height 418
click at [613, 318] on div "31.25 달러 25 달러 품목당 월별 일반 중간 품목 상자 크기 정도의 것 스토리지 스칼라스 박스 (중간) 아웃 오브 박스 아이템 오토만 침…" at bounding box center [514, 527] width 268 height 418
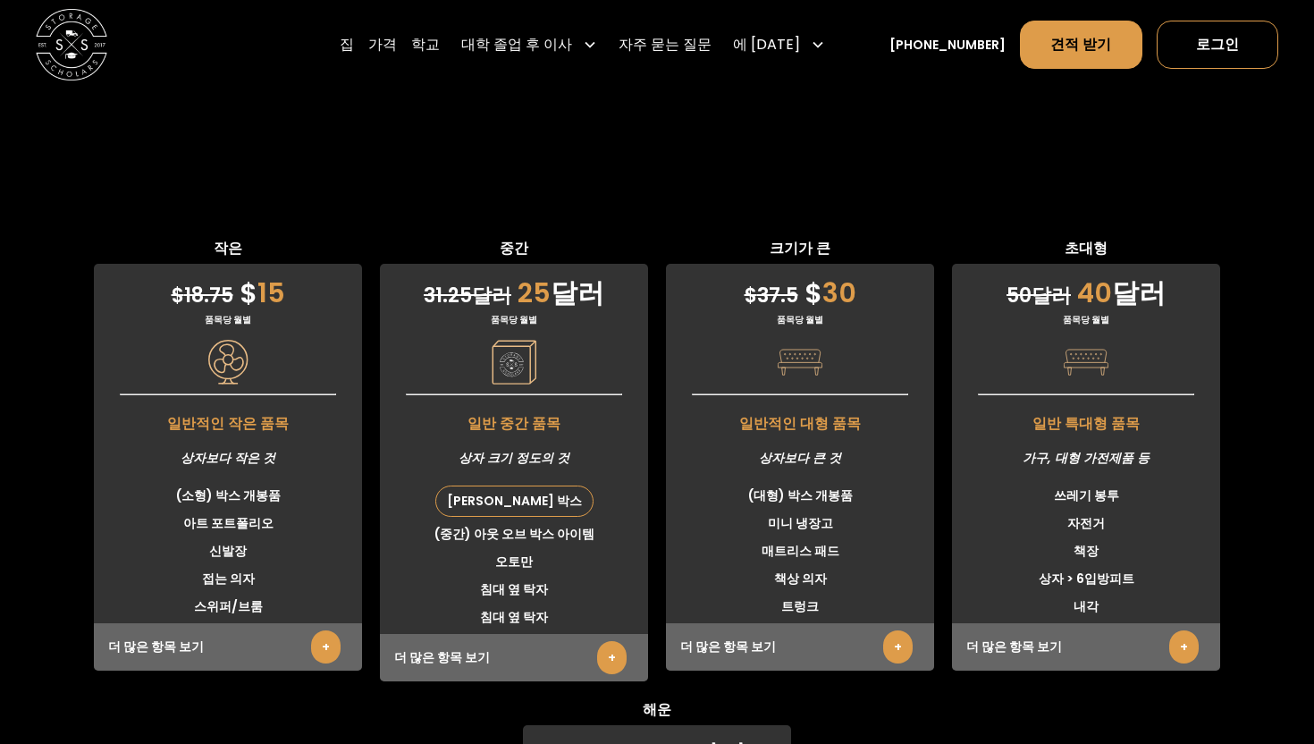
scroll to position [4304, 0]
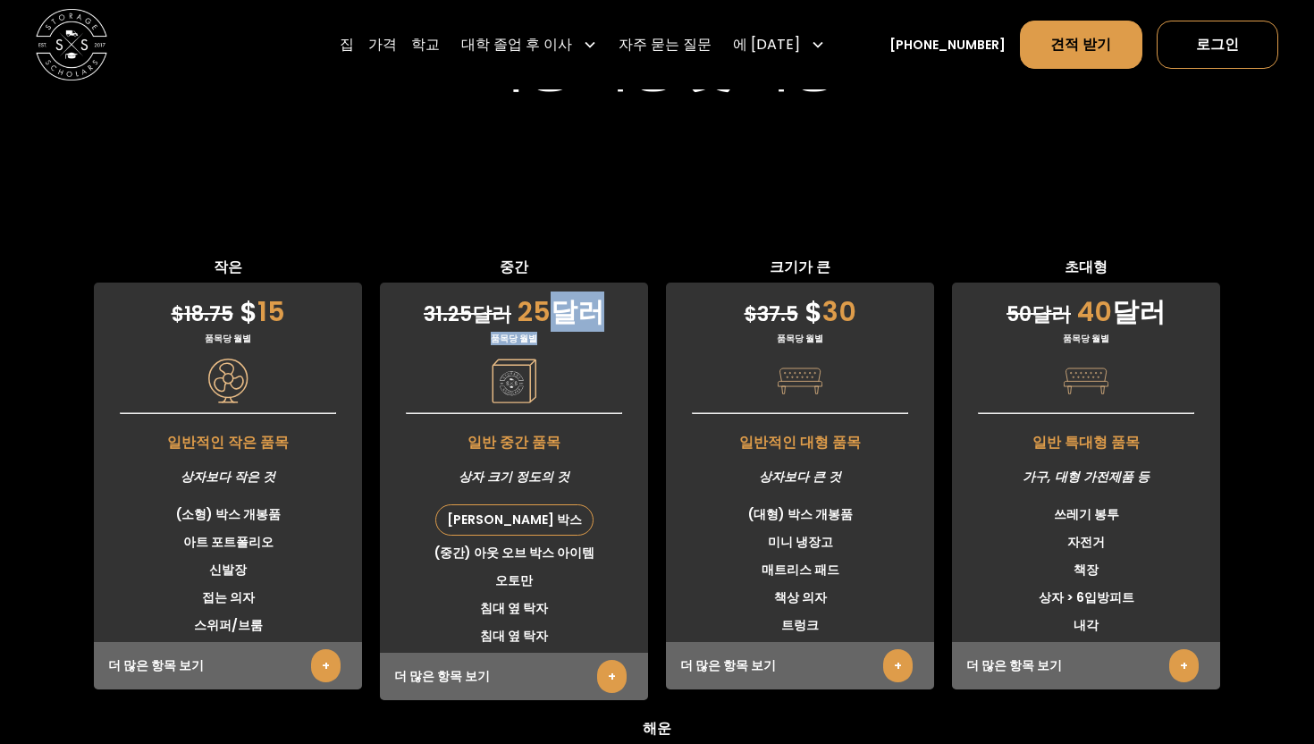
drag, startPoint x: 527, startPoint y: 210, endPoint x: 545, endPoint y: 249, distance: 42.4
click at [546, 283] on div "31.25 달러 25 달러 품목당 월별 일반 중간 품목 상자 크기 정도의 것 스토리지 스칼라스 박스 (중간) 아웃 오브 박스 아이템 오토만 침…" at bounding box center [514, 492] width 268 height 418
click at [545, 283] on div "31.25 달러 25 달러 품목당 월별 일반 중간 품목 상자 크기 정도의 것 스토리지 스칼라스 박스 (중간) 아웃 오브 박스 아이템 오토만 침…" at bounding box center [514, 492] width 268 height 418
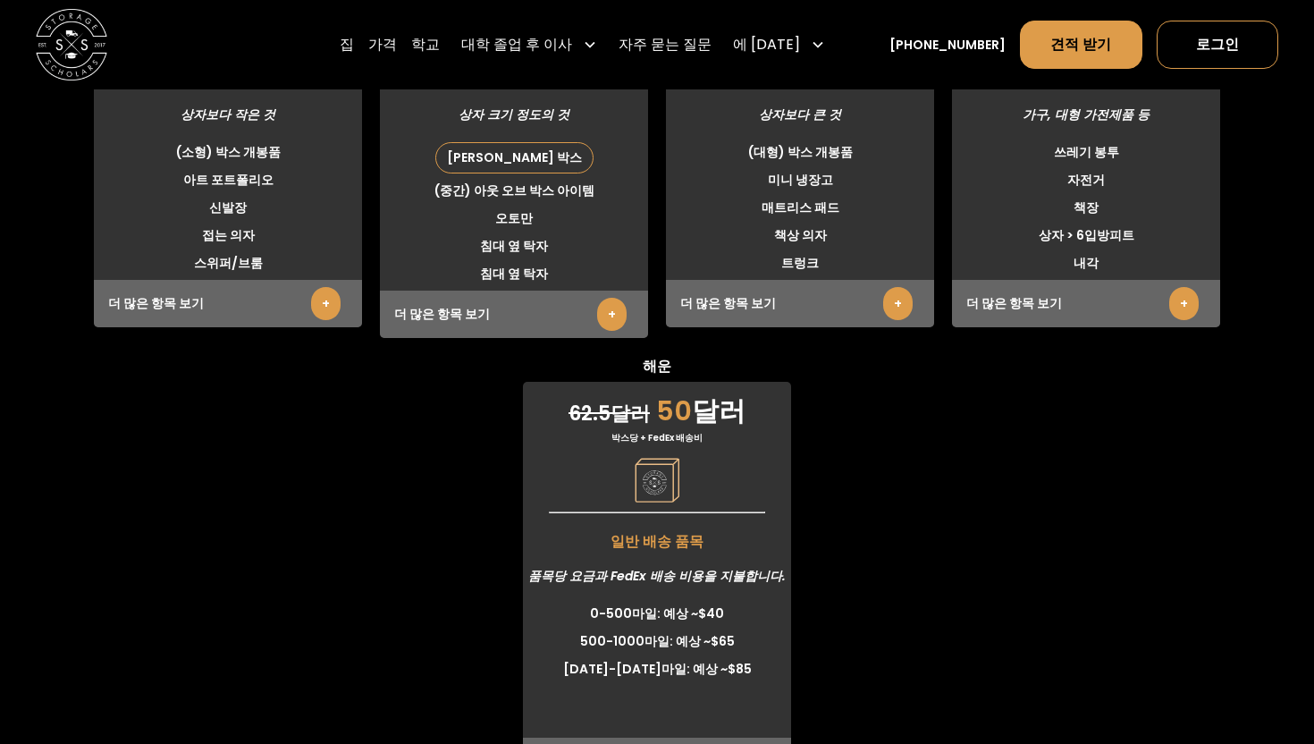
scroll to position [4668, 0]
click at [673, 355] on span "해운" at bounding box center [657, 368] width 268 height 26
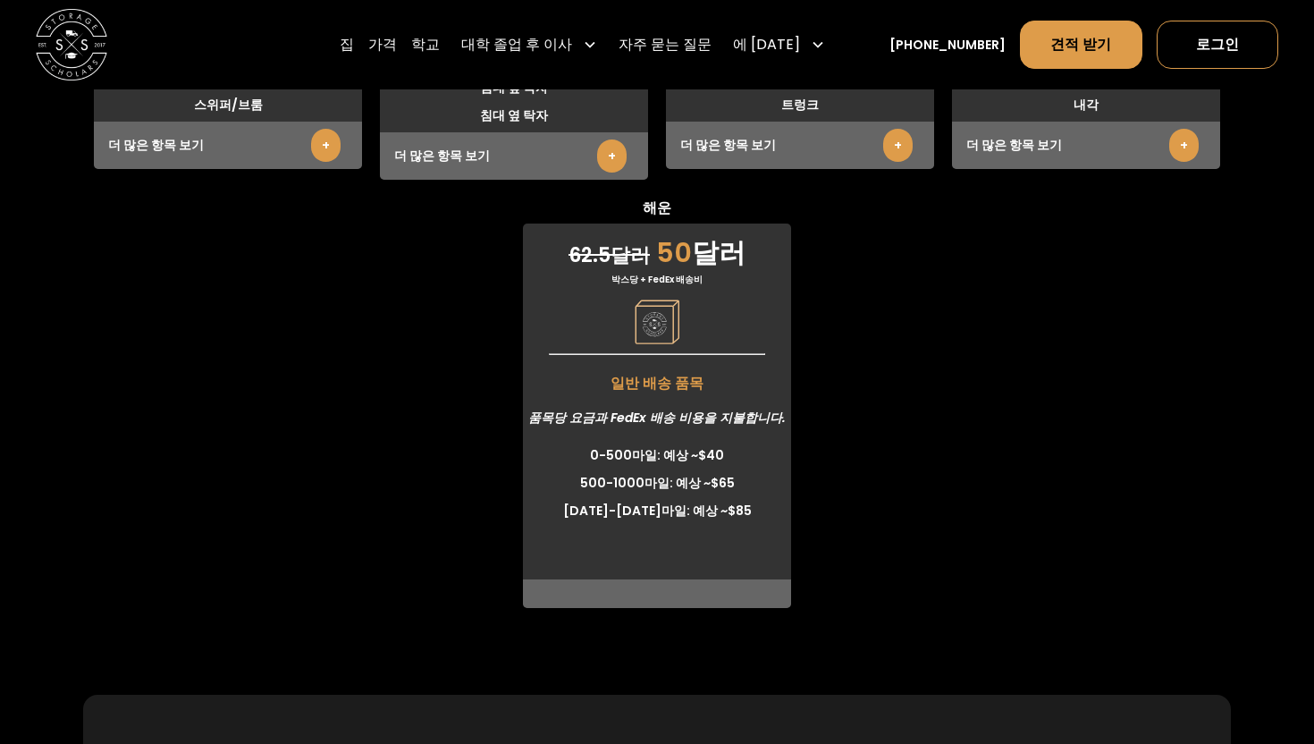
scroll to position [4796, 0]
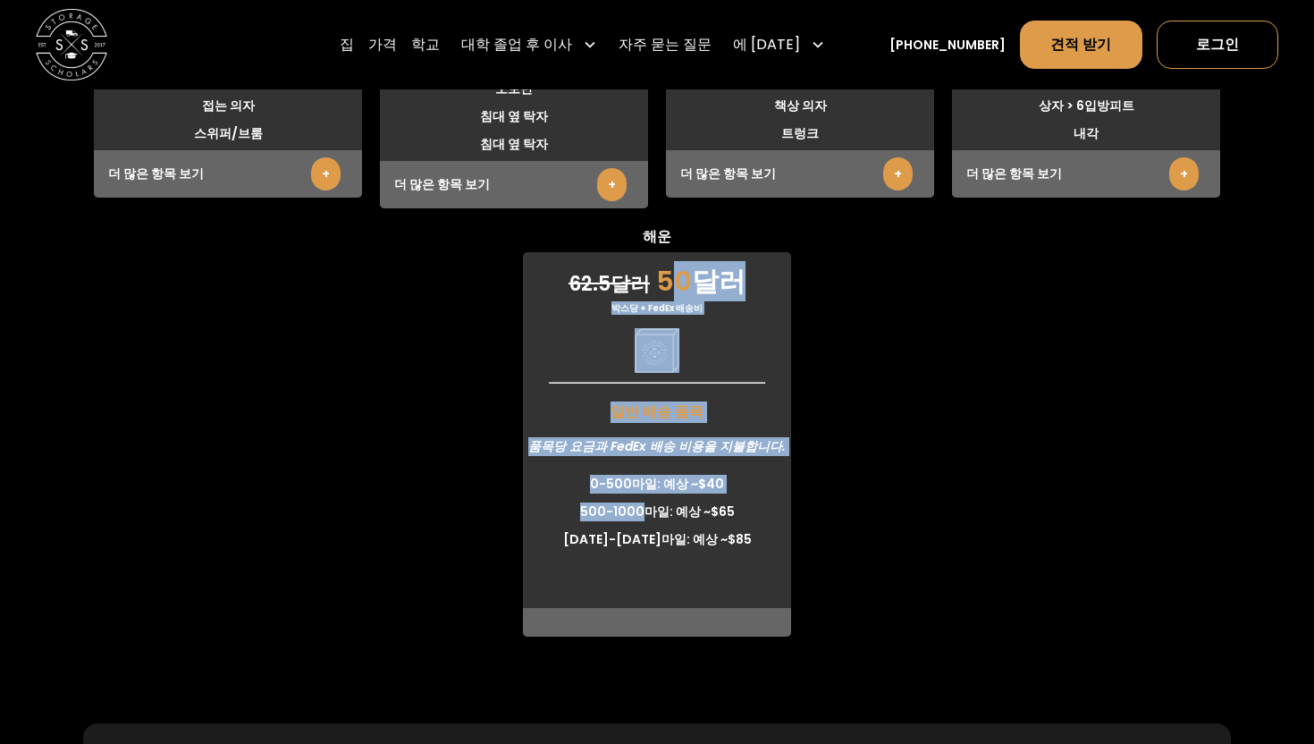
drag, startPoint x: 662, startPoint y: 184, endPoint x: 640, endPoint y: 415, distance: 231.7
click at [642, 414] on div "62.5 달러 50 달러 박스당 + FedEx 배송비 일반 배송 품목 품목당 요금과 FedEx 배송 비용을 지불합니다. 0-500마일: 예상 …" at bounding box center [657, 444] width 268 height 384
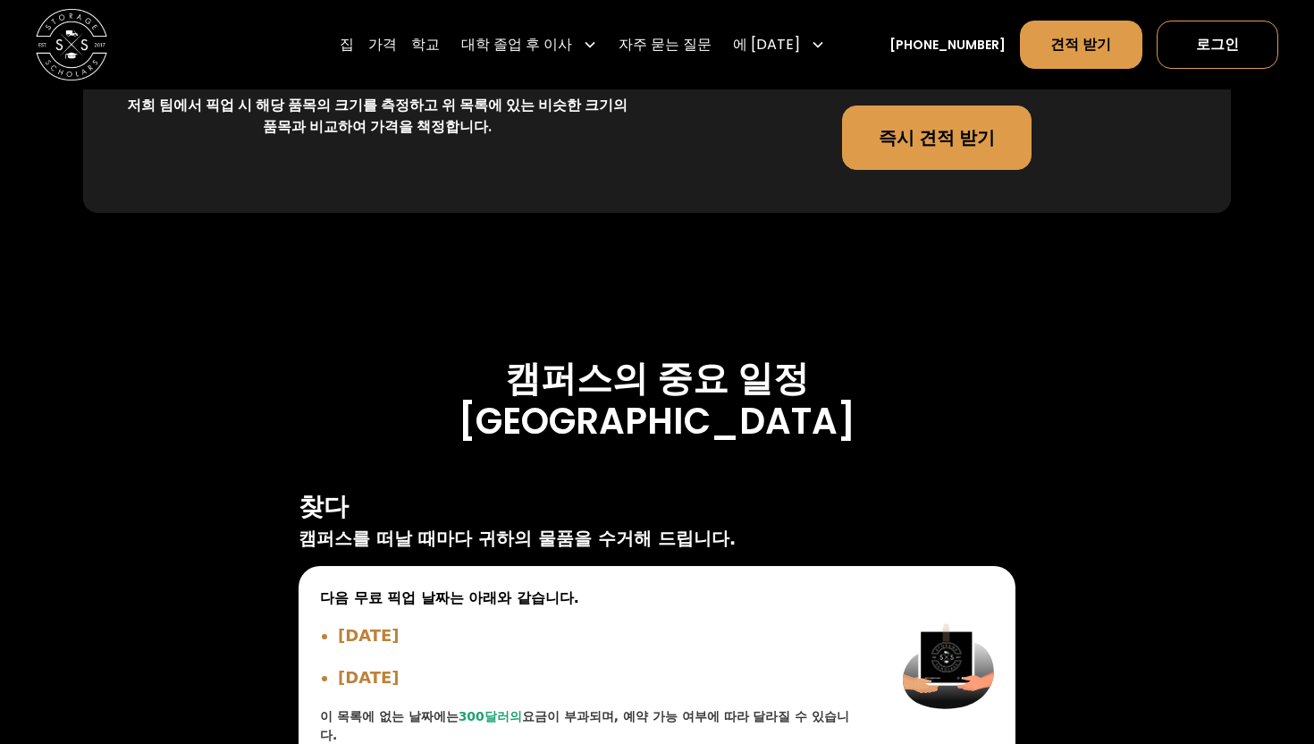
click at [701, 396] on font "[GEOGRAPHIC_DATA]" at bounding box center [657, 421] width 397 height 50
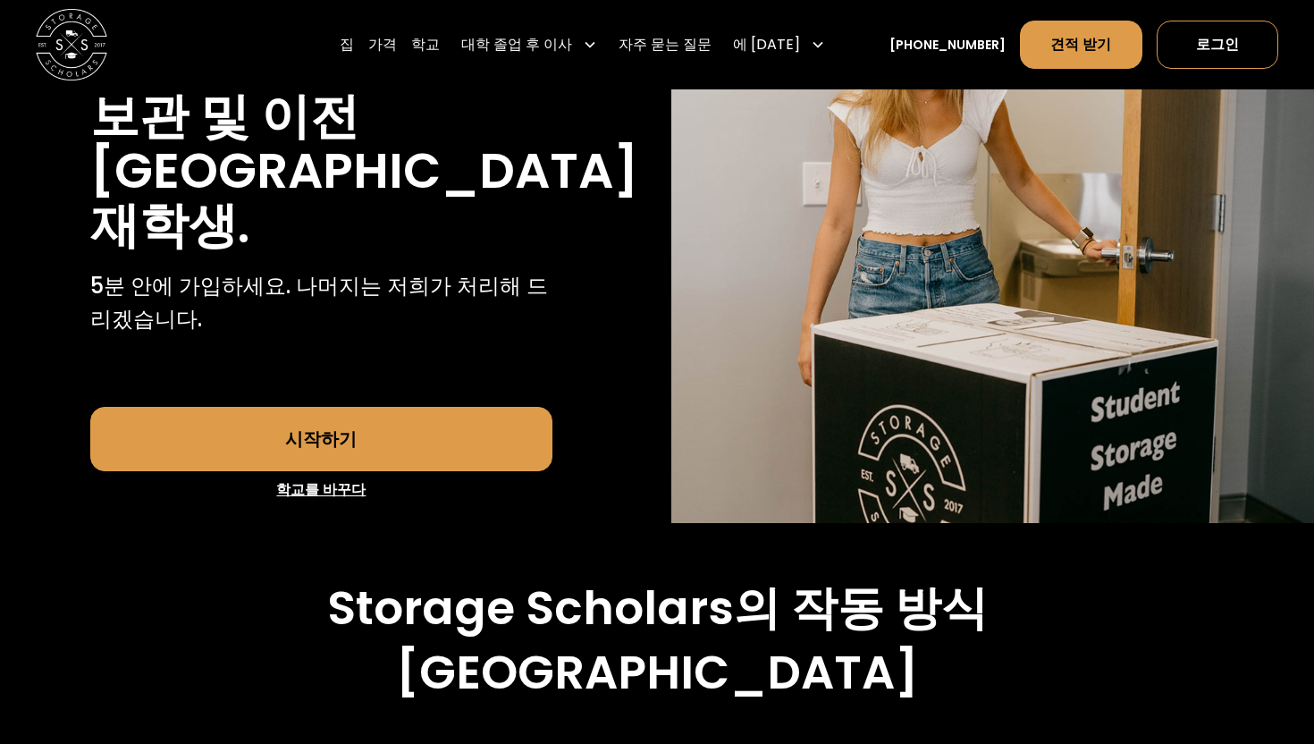
scroll to position [0, 0]
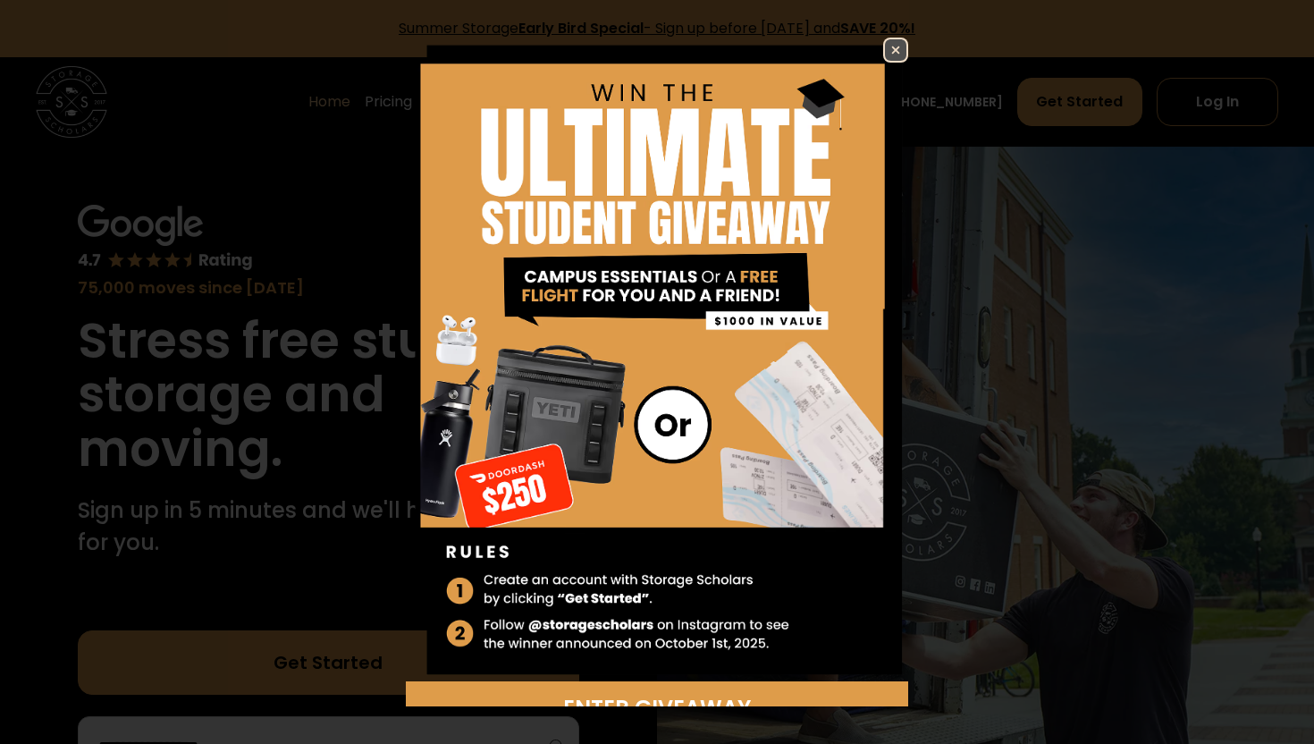
click at [890, 53] on img at bounding box center [895, 49] width 21 height 21
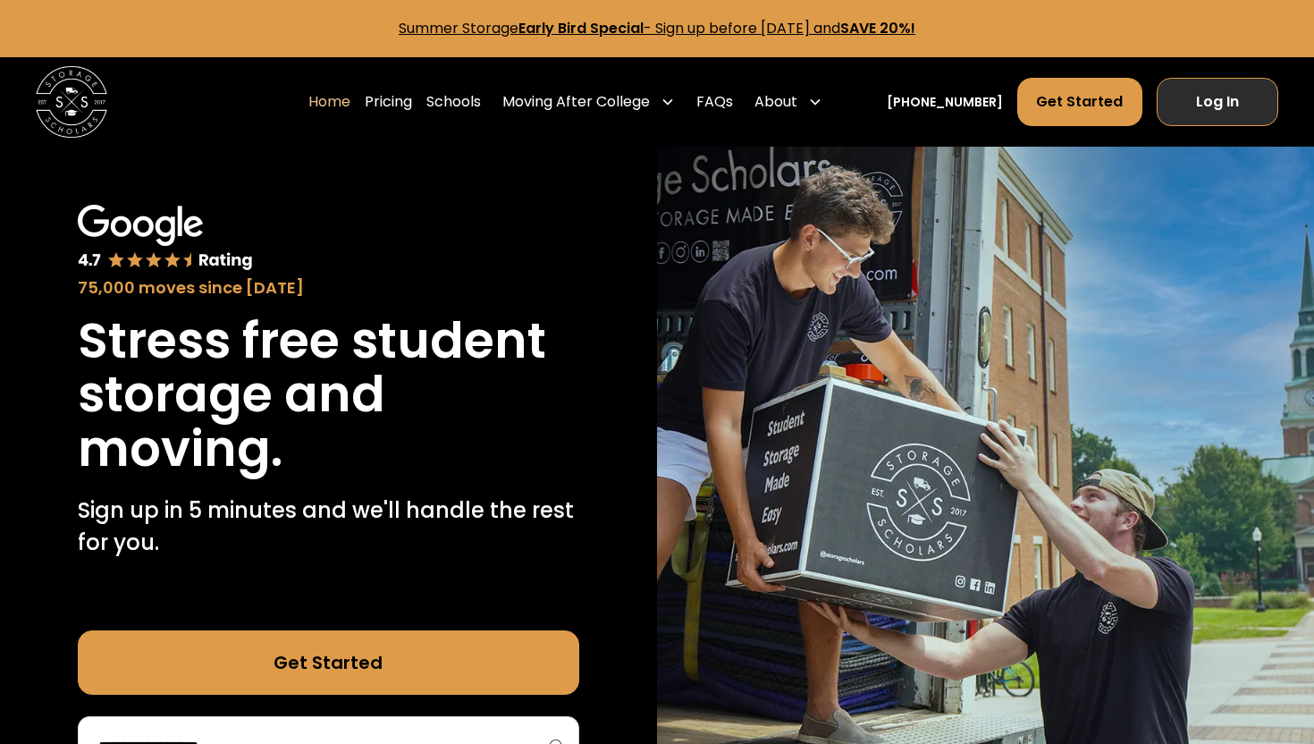
click at [1231, 104] on link "Log In" at bounding box center [1218, 102] width 122 height 48
